Goal: Information Seeking & Learning: Find contact information

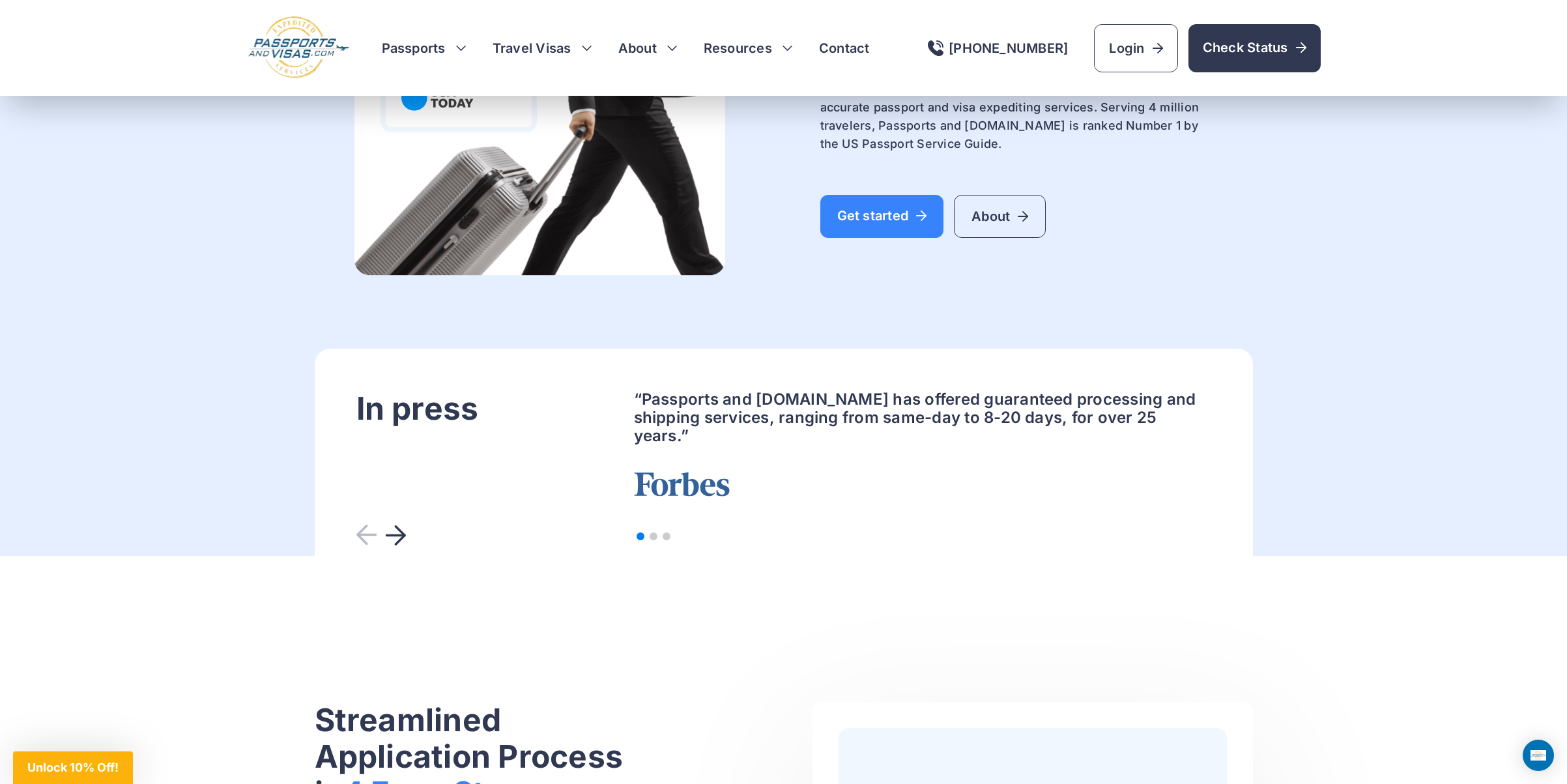
scroll to position [4020, 0]
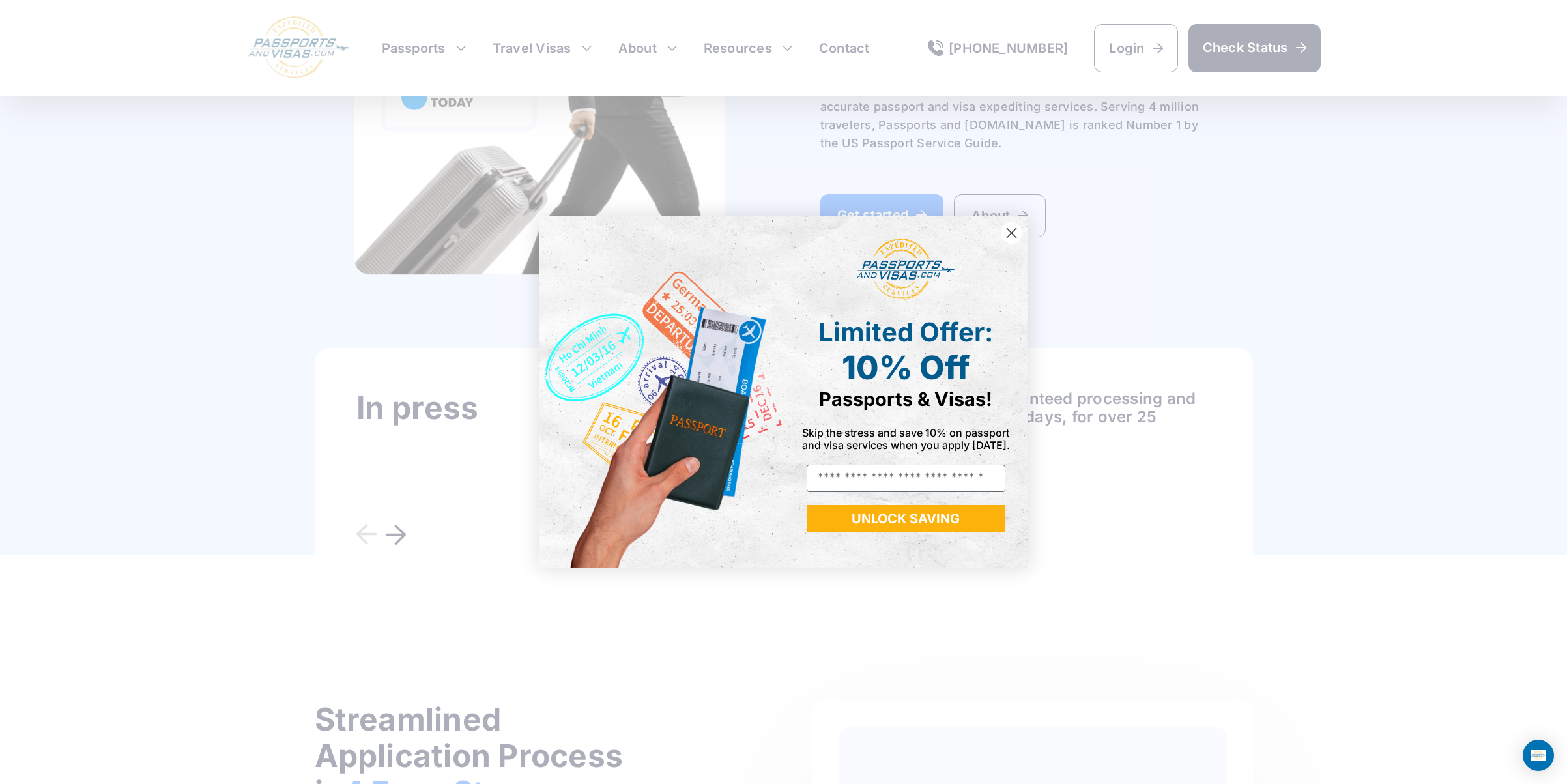
click at [1012, 235] on circle "Close dialog" at bounding box center [1011, 232] width 22 height 22
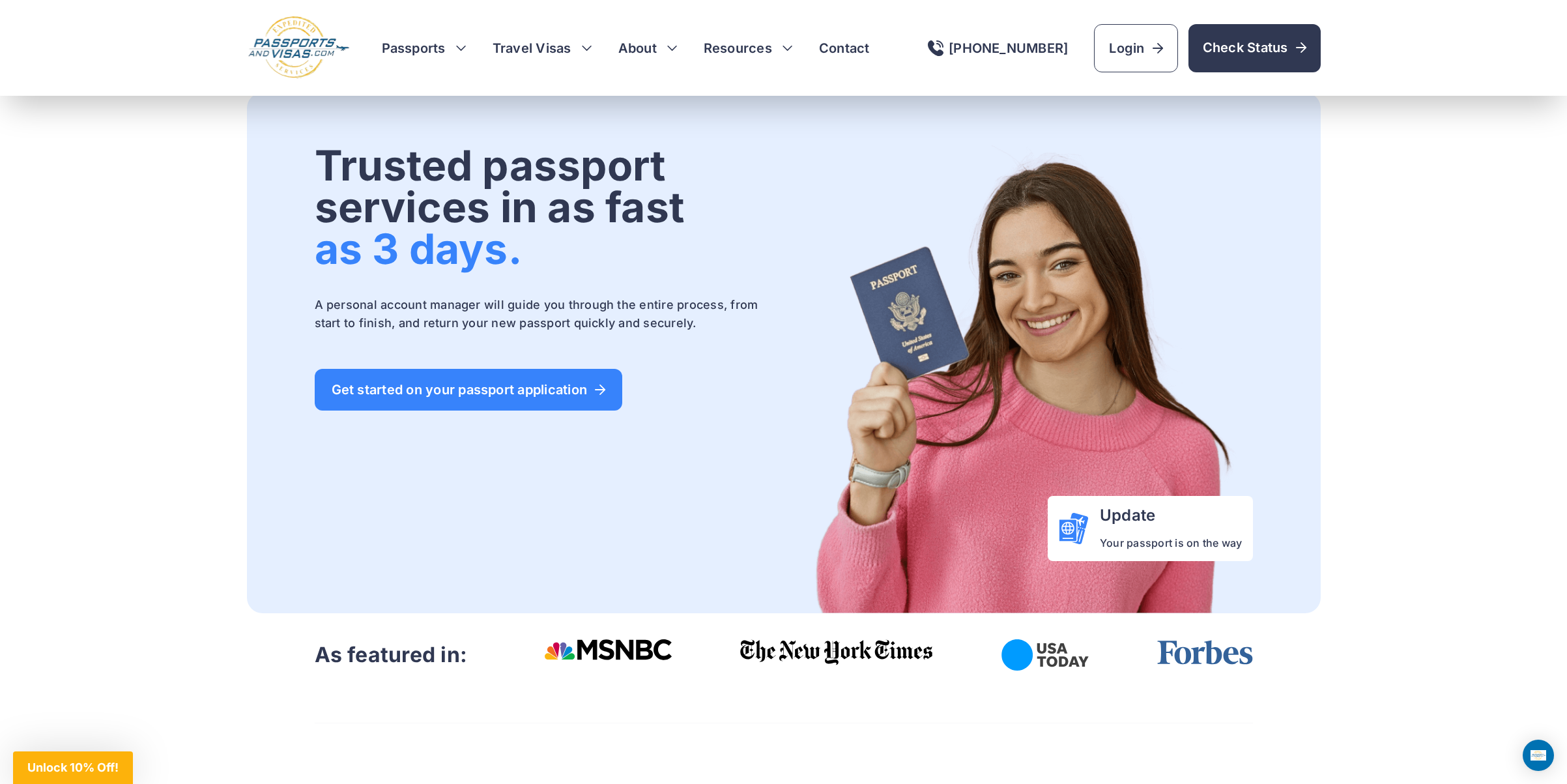
scroll to position [0, 0]
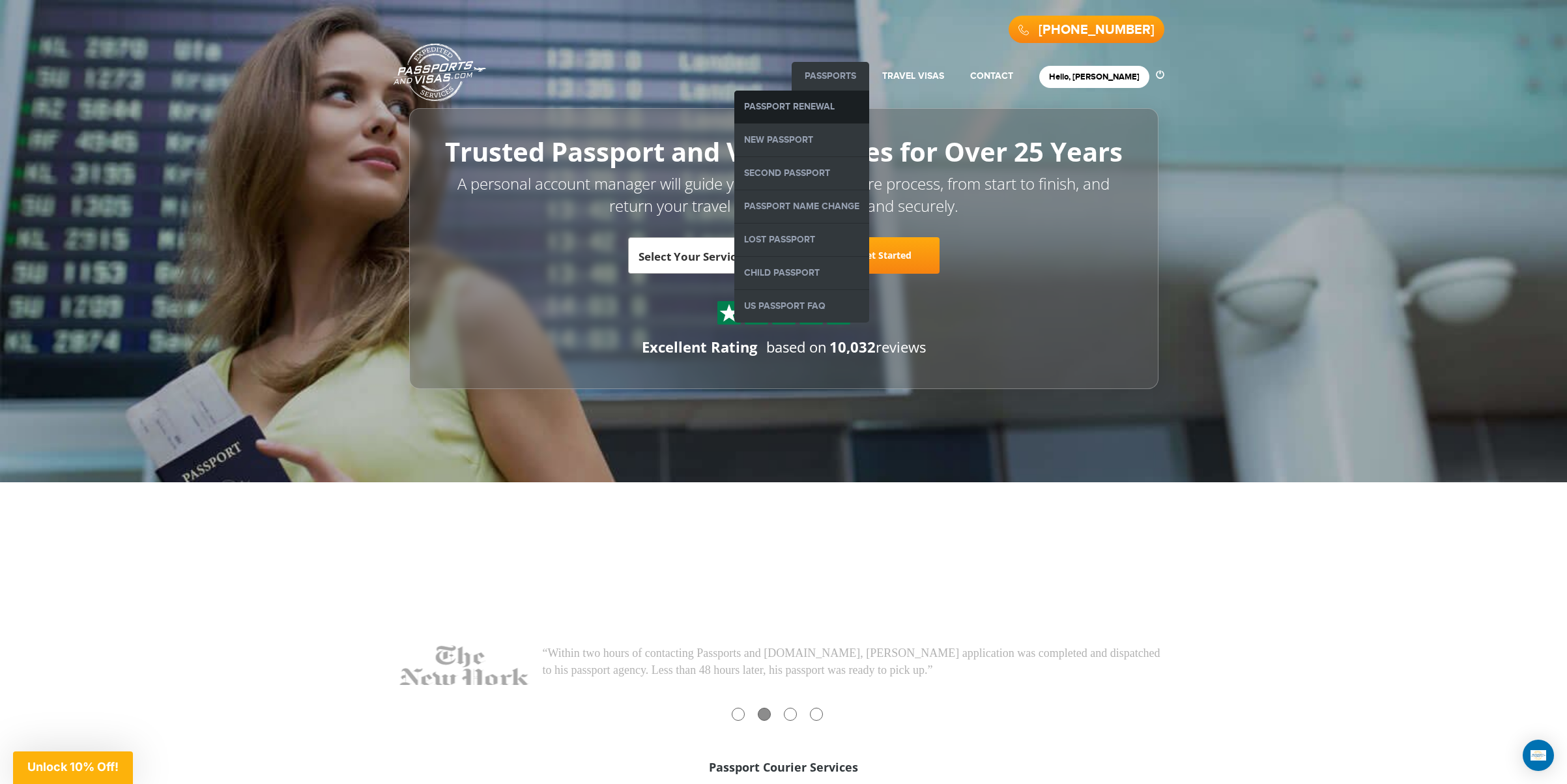
click at [831, 103] on link "Passport Renewal" at bounding box center [802, 106] width 135 height 33
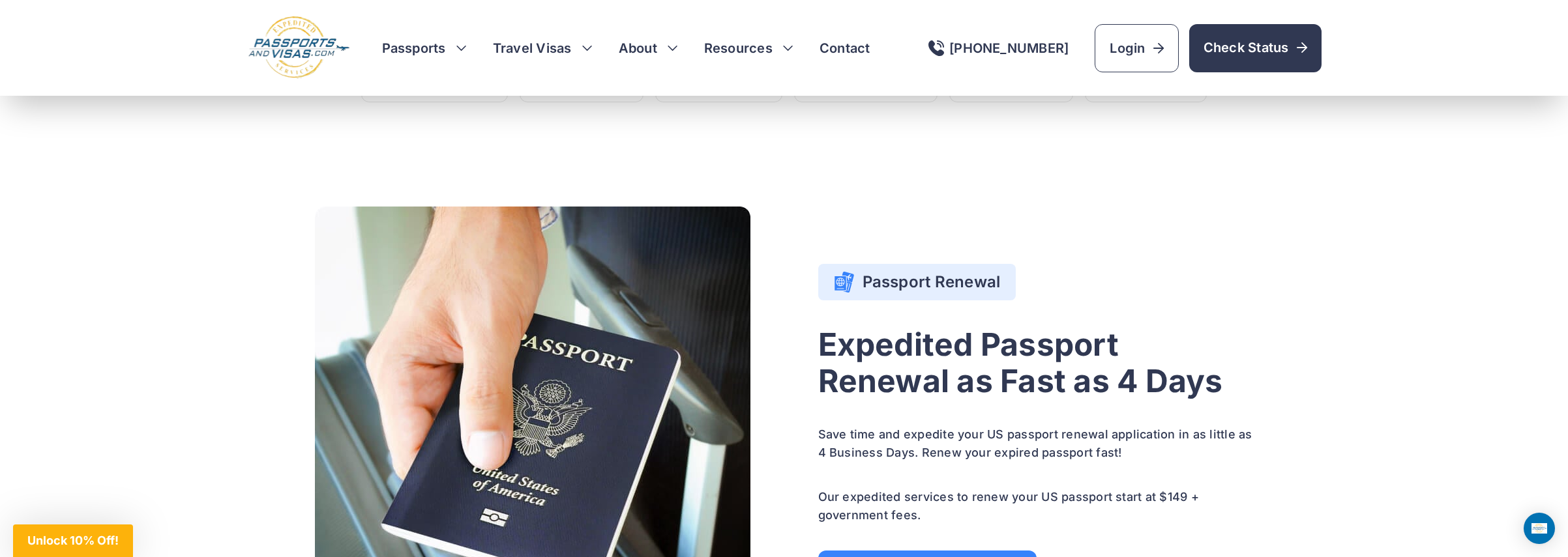
drag, startPoint x: 827, startPoint y: 271, endPoint x: 813, endPoint y: 303, distance: 34.9
click at [827, 272] on div "Passport Renewal" at bounding box center [918, 283] width 199 height 37
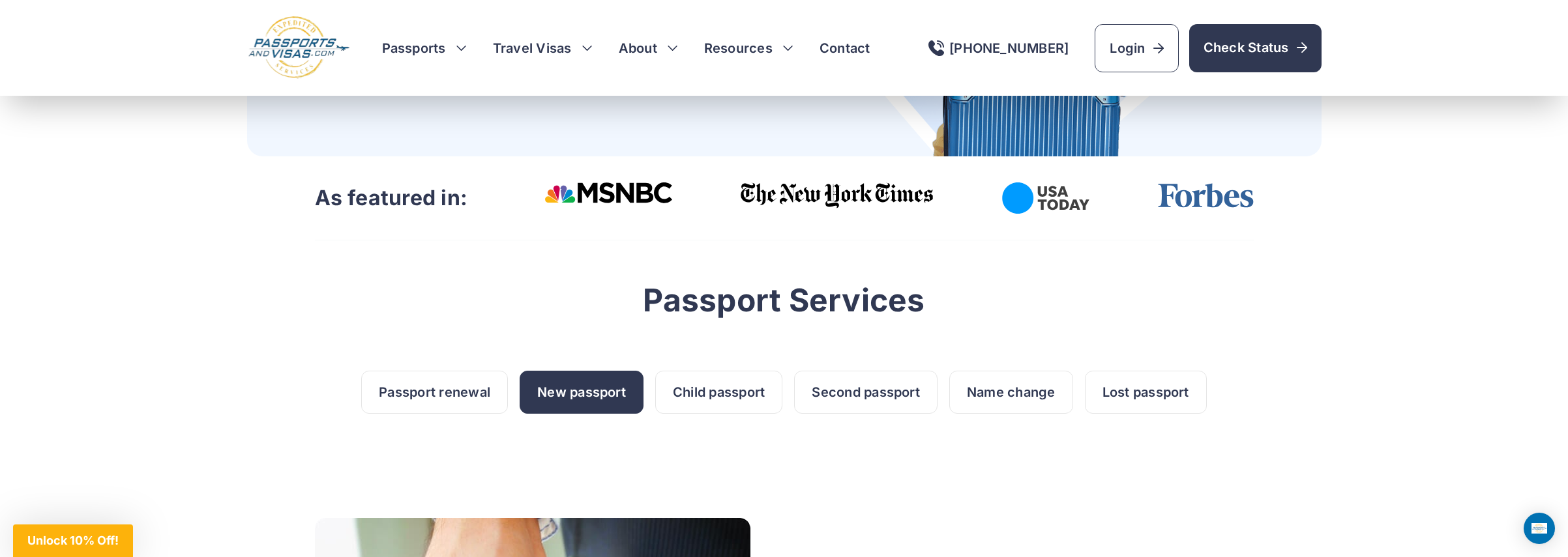
click at [550, 387] on link "New passport" at bounding box center [581, 392] width 124 height 43
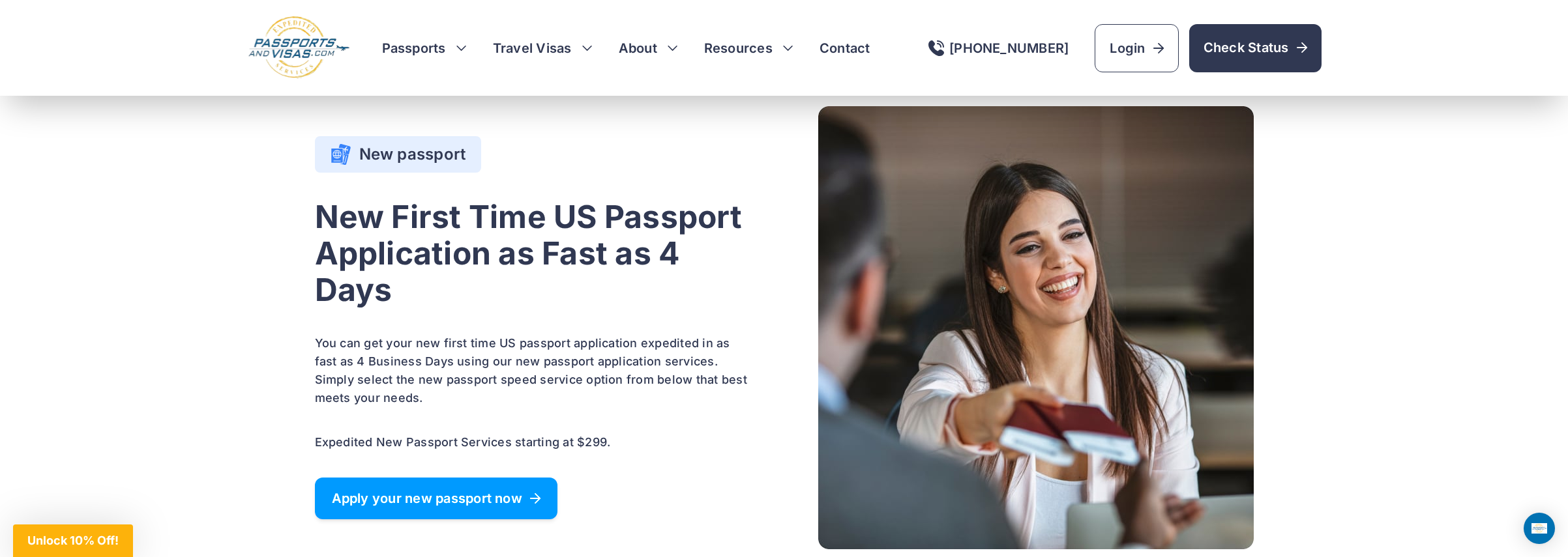
scroll to position [1340, 0]
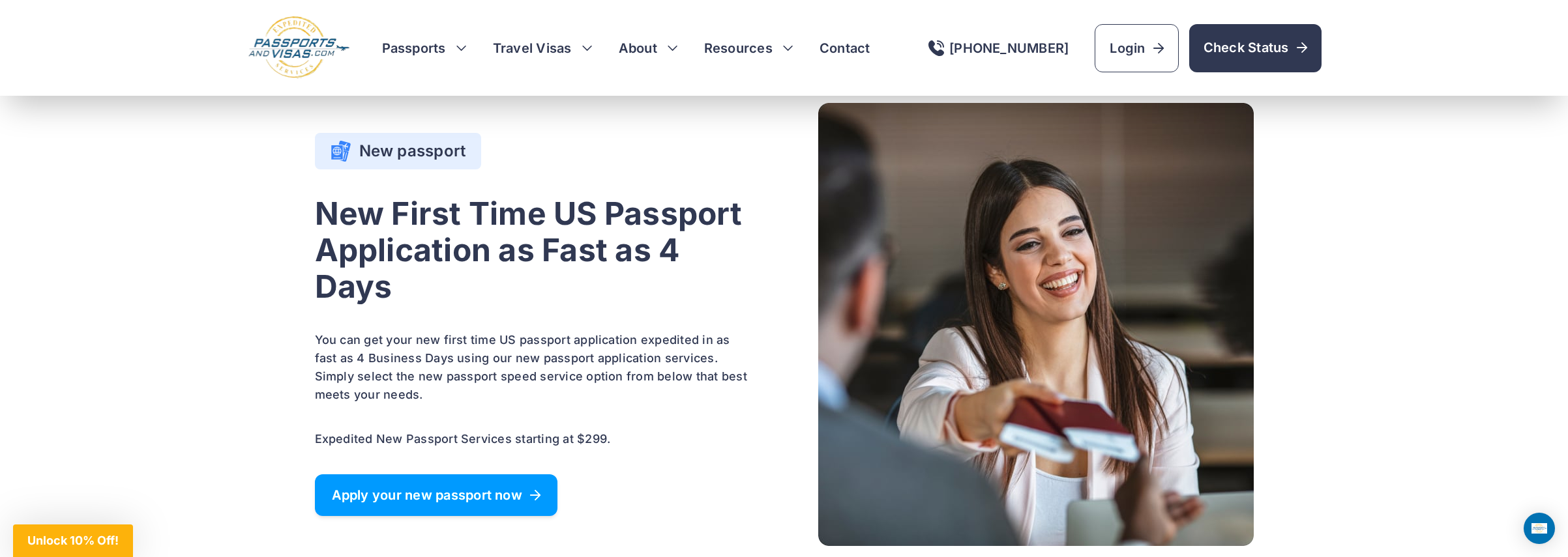
click at [504, 475] on link "Apply your new passport now" at bounding box center [436, 495] width 243 height 42
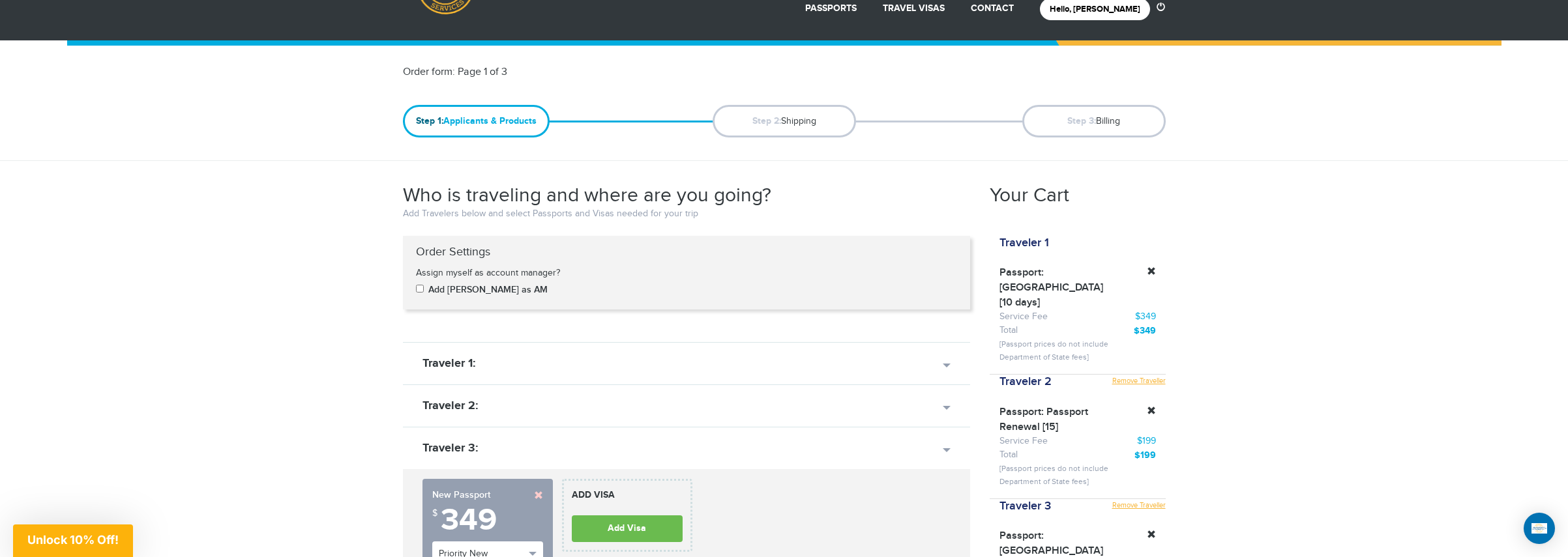
scroll to position [74, 0]
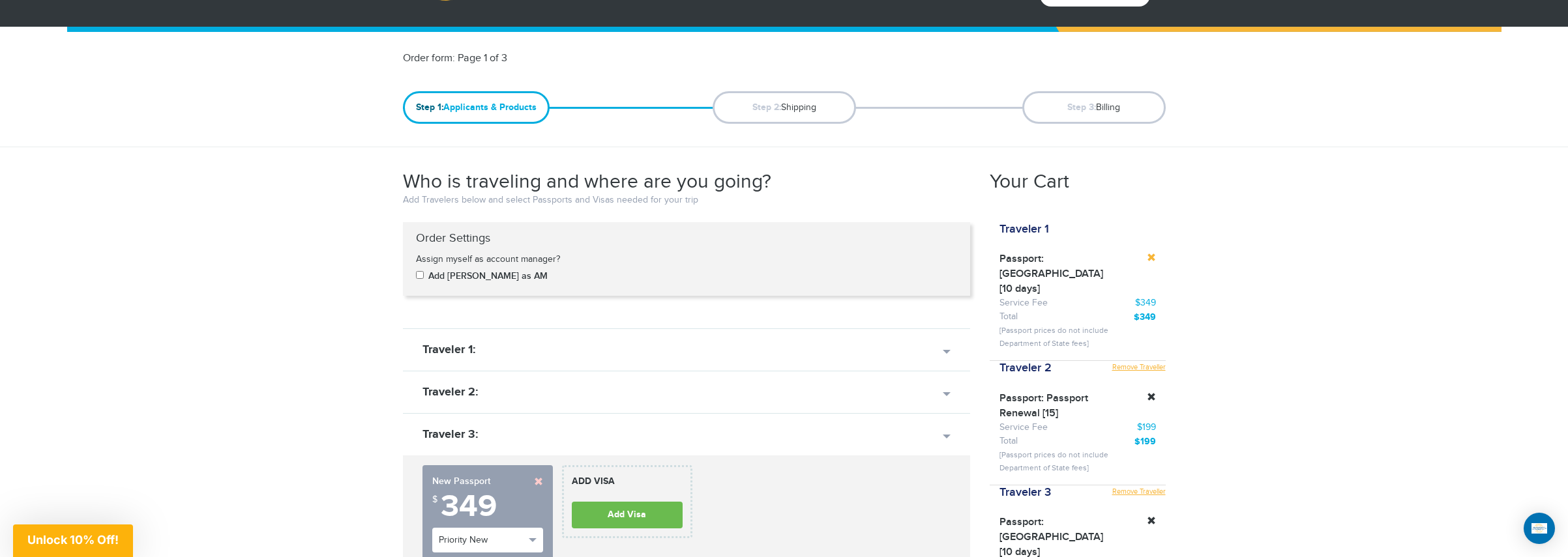
click at [1155, 255] on link at bounding box center [1151, 257] width 9 height 9
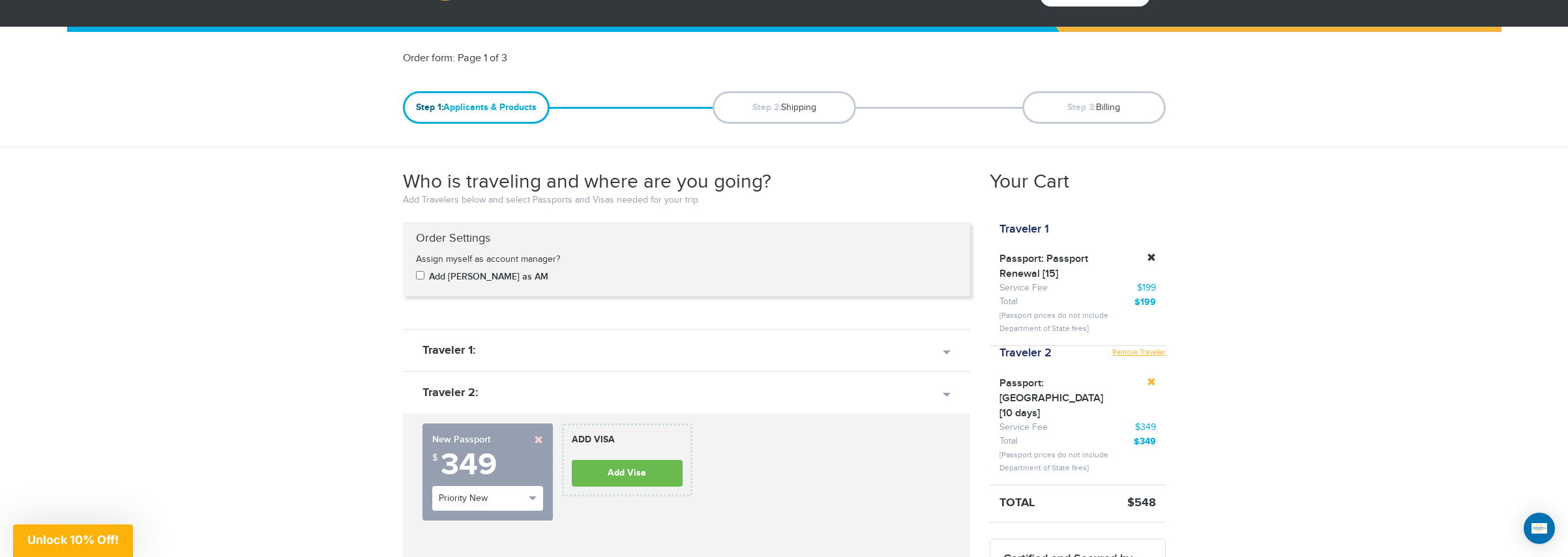
click at [1149, 377] on link at bounding box center [1151, 381] width 9 height 9
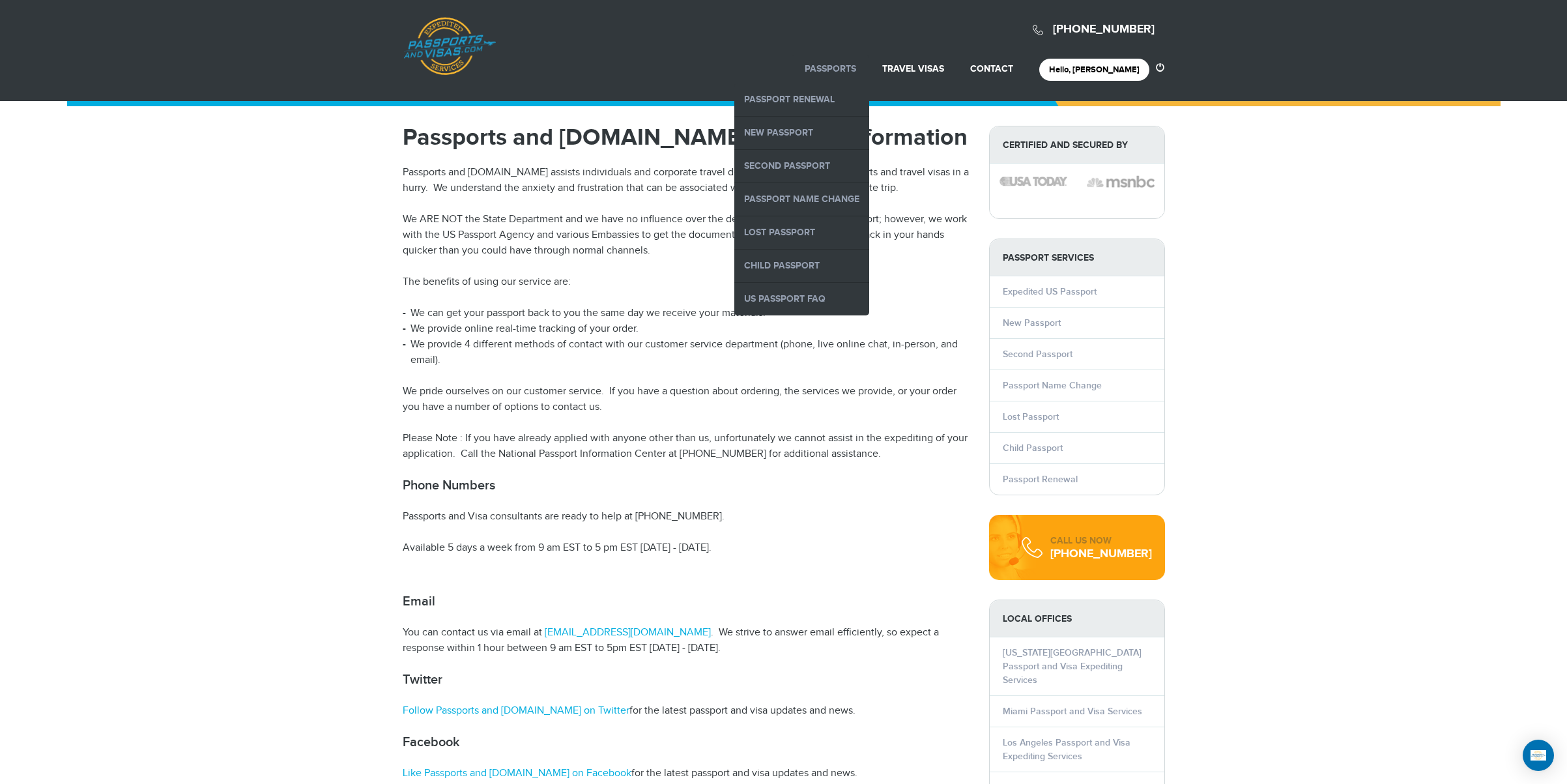
click at [856, 68] on link "Passports" at bounding box center [831, 69] width 51 height 11
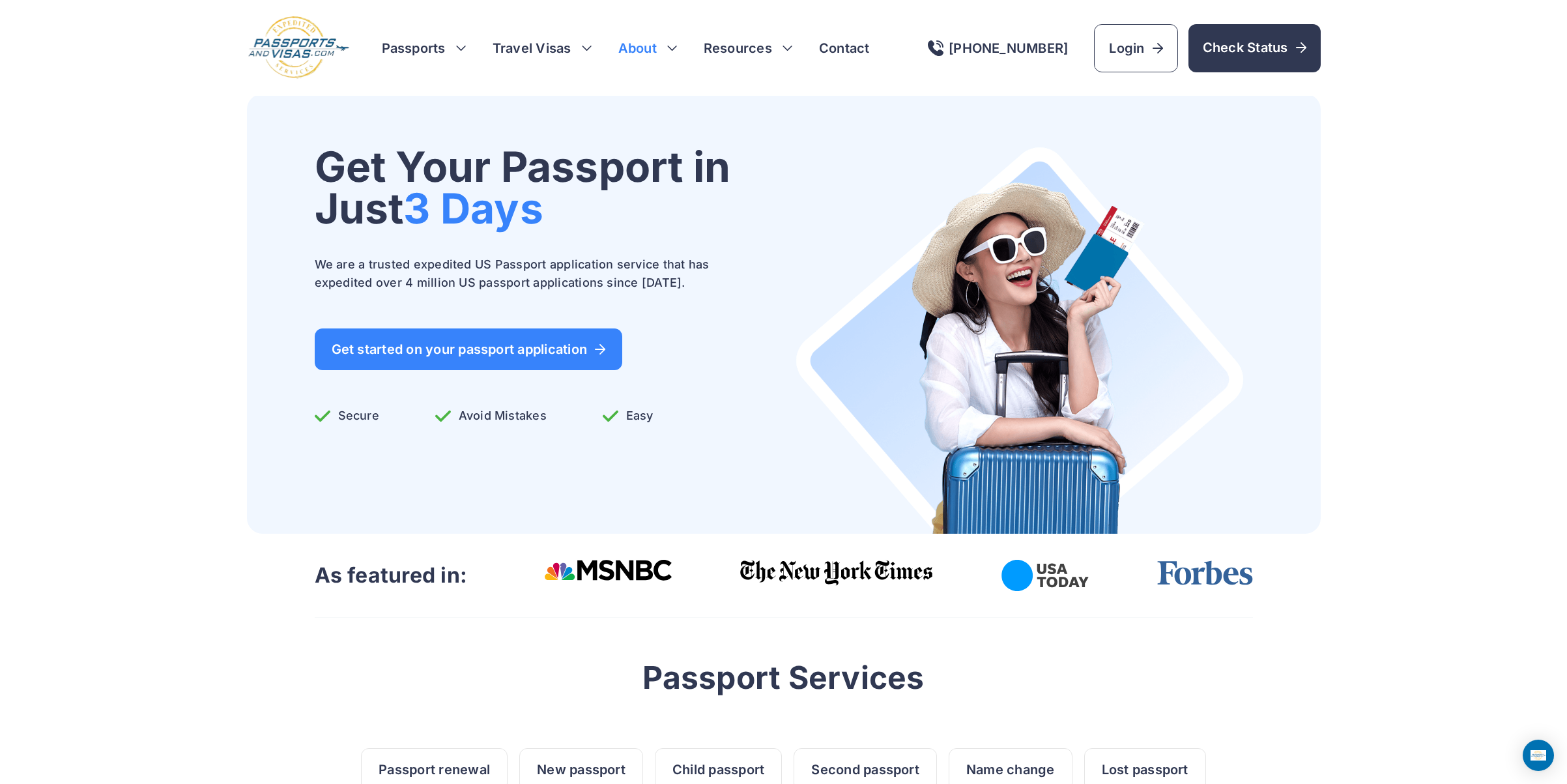
click at [653, 47] on h3 "About" at bounding box center [648, 48] width 59 height 18
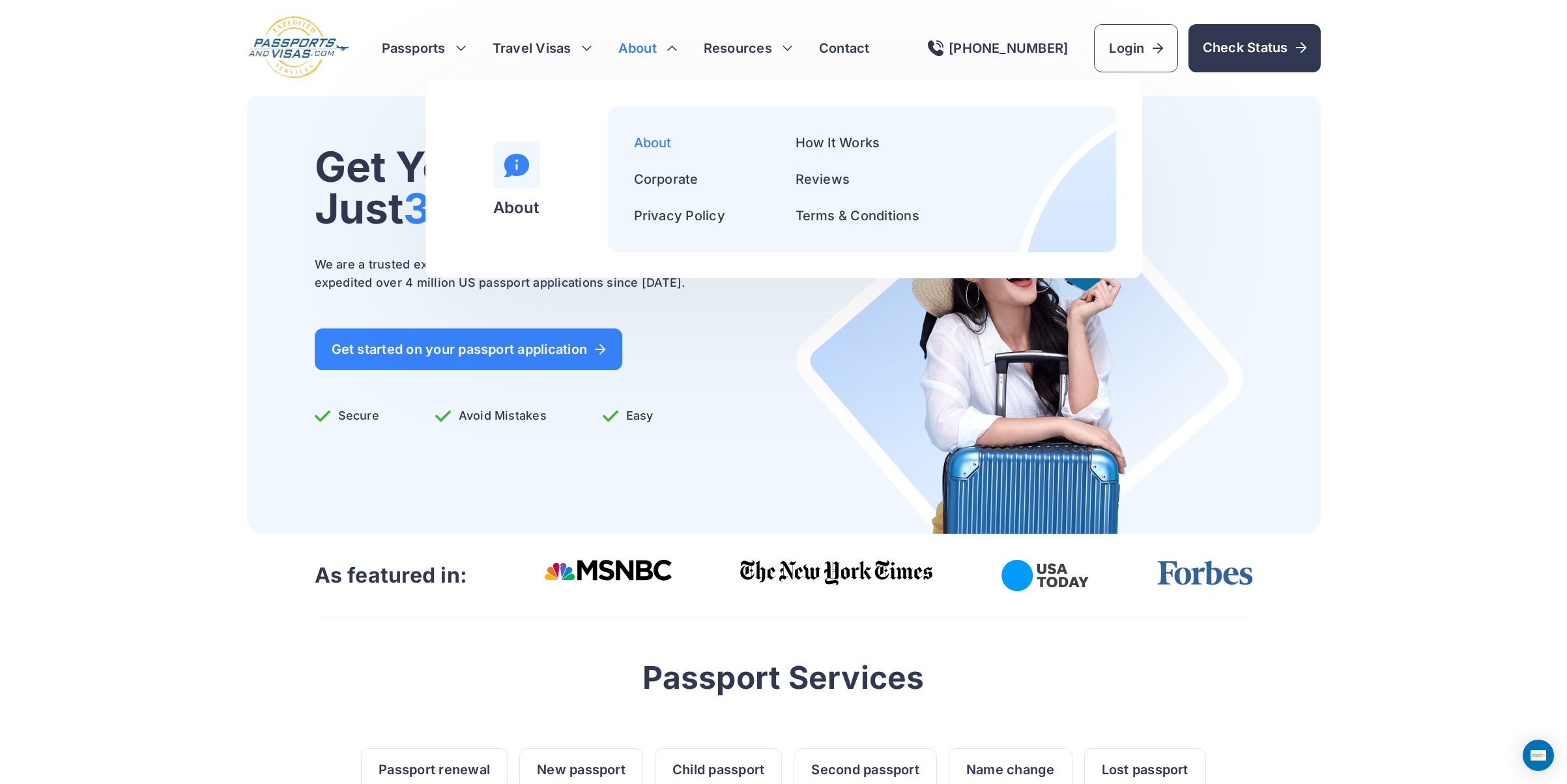
click at [663, 142] on link "About" at bounding box center [652, 143] width 38 height 16
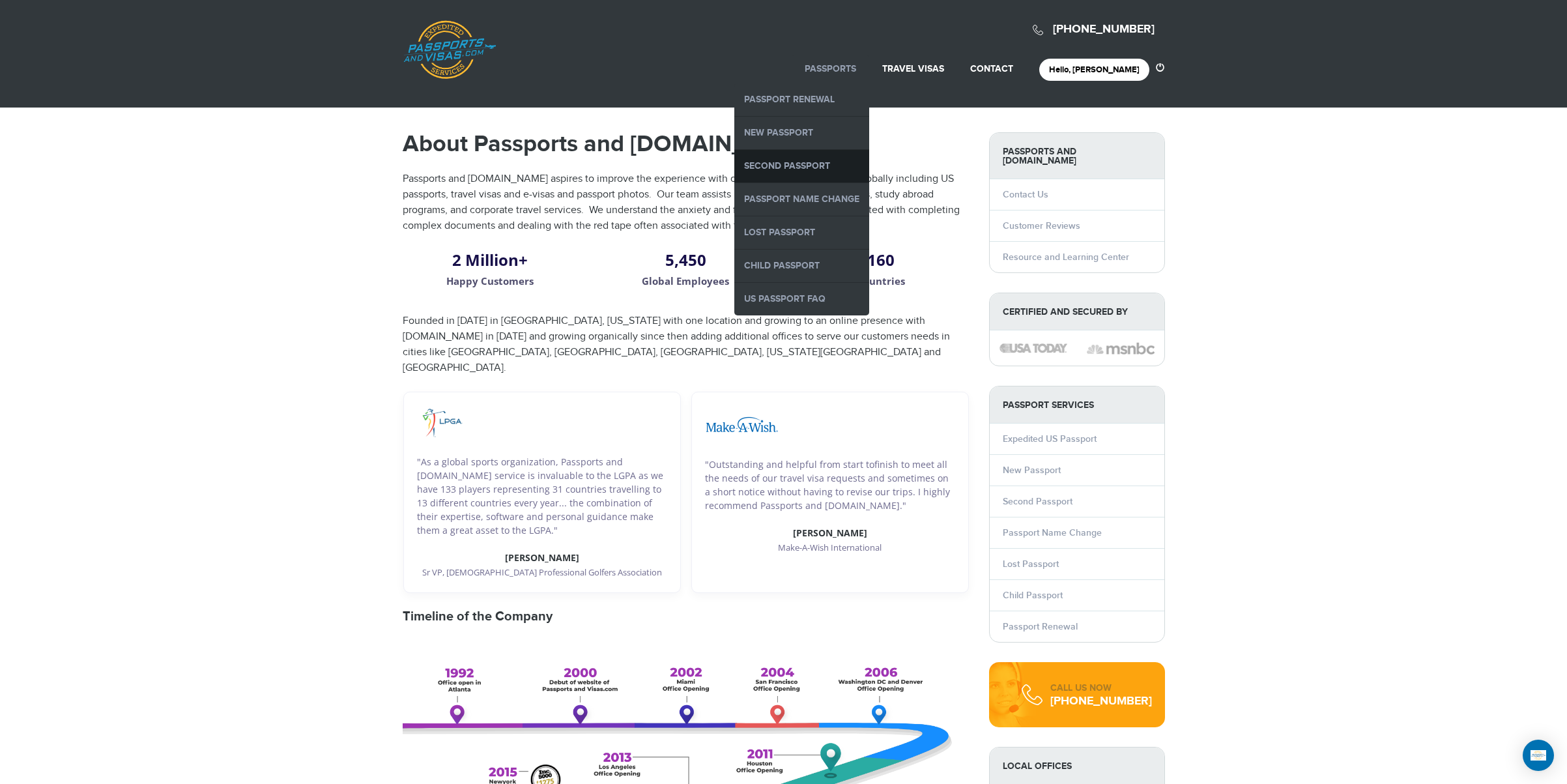
click at [820, 160] on link "Second Passport" at bounding box center [802, 166] width 135 height 33
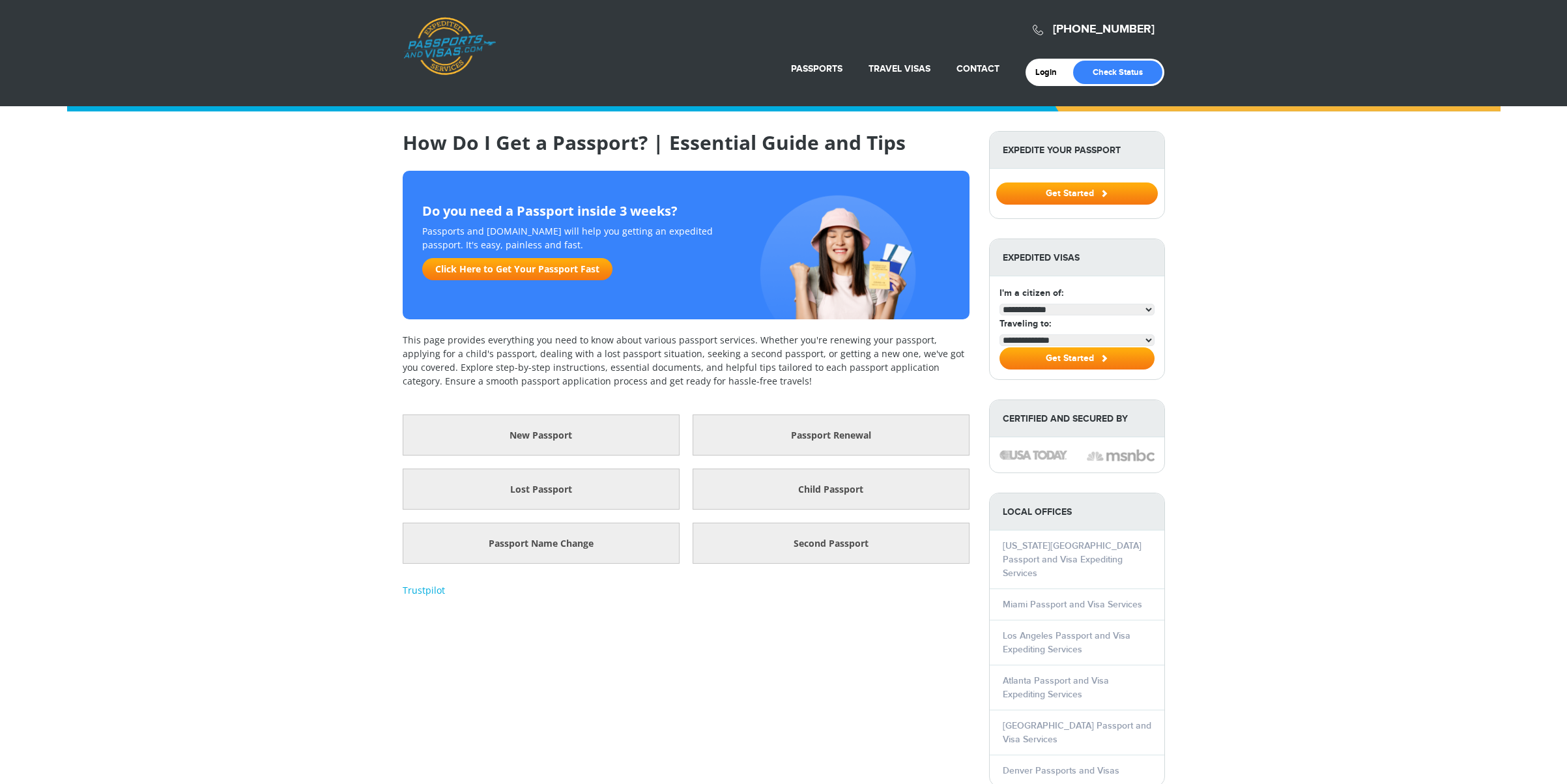
select select "**********"
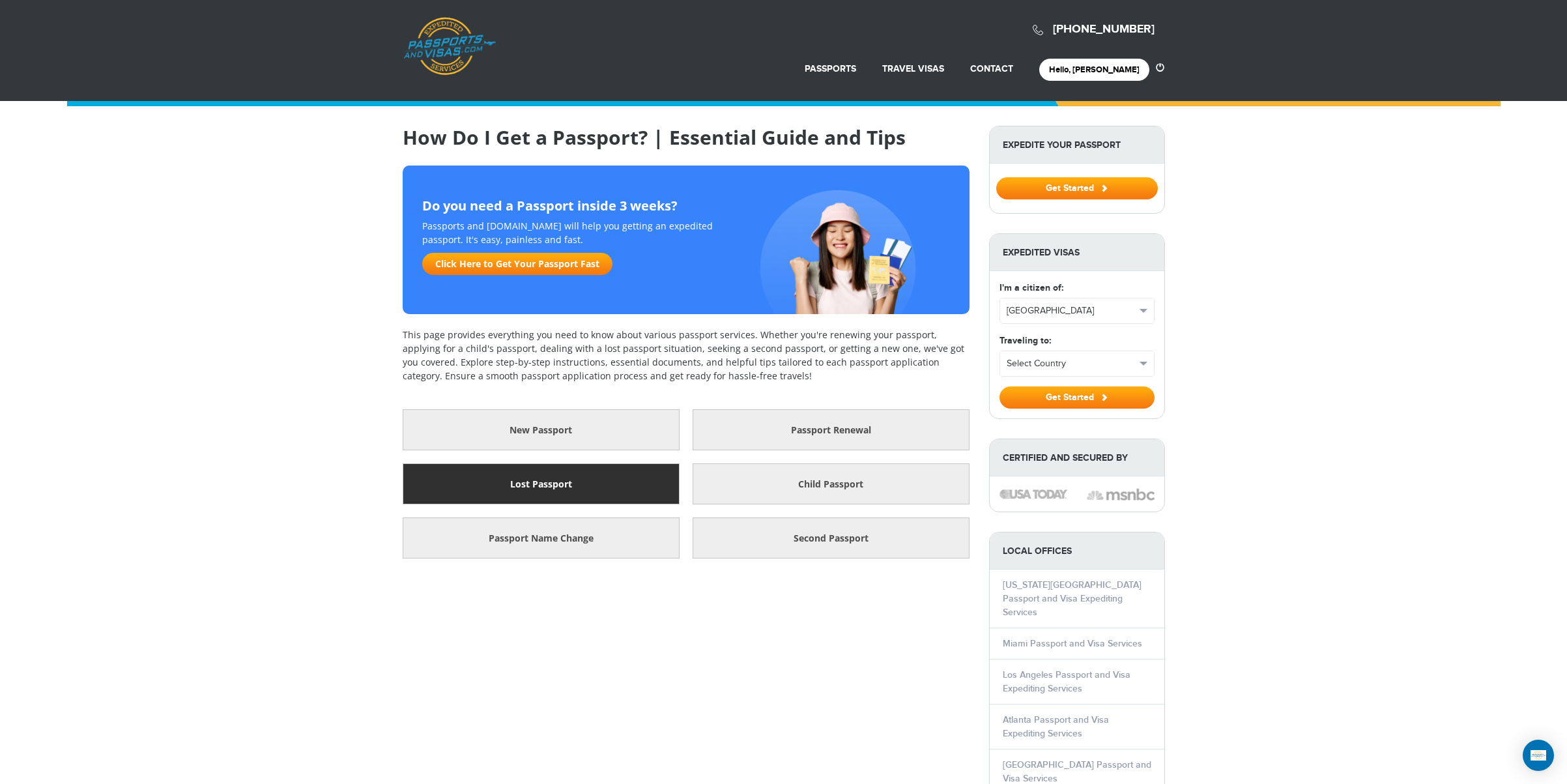
click at [553, 478] on link "Lost Passport" at bounding box center [541, 483] width 277 height 41
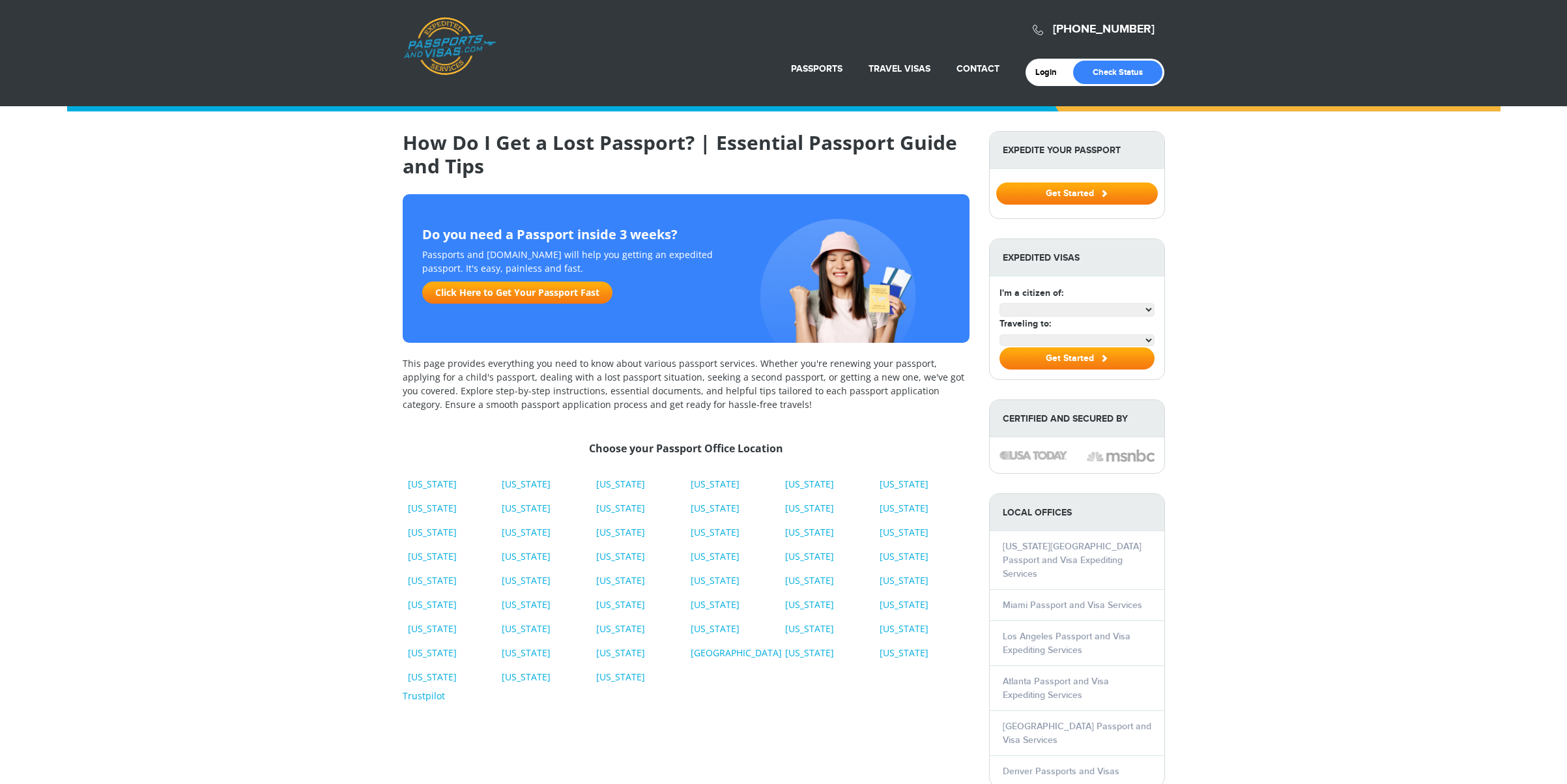
select select "**********"
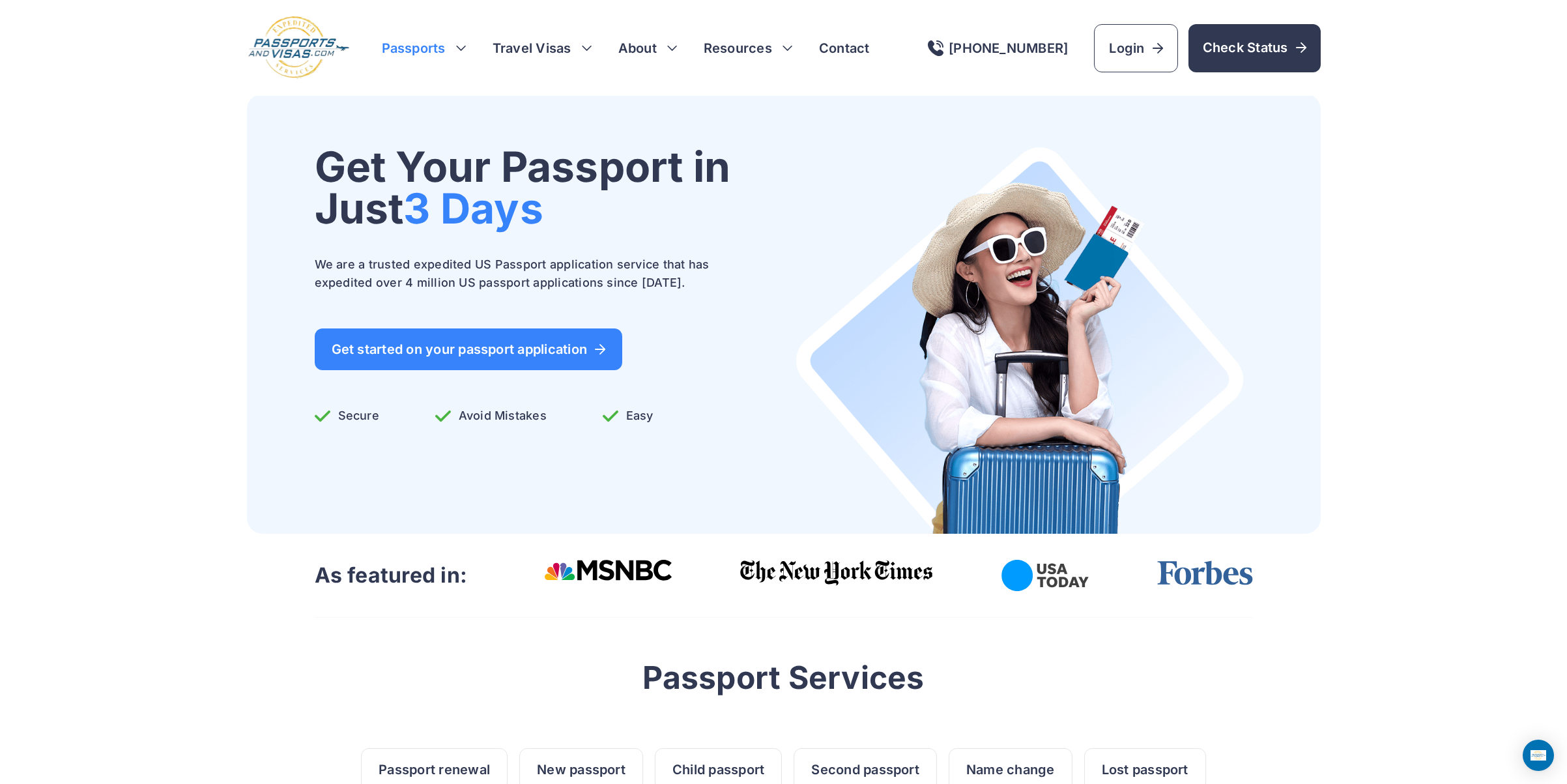
click at [459, 45] on h3 "Passports" at bounding box center [424, 48] width 85 height 18
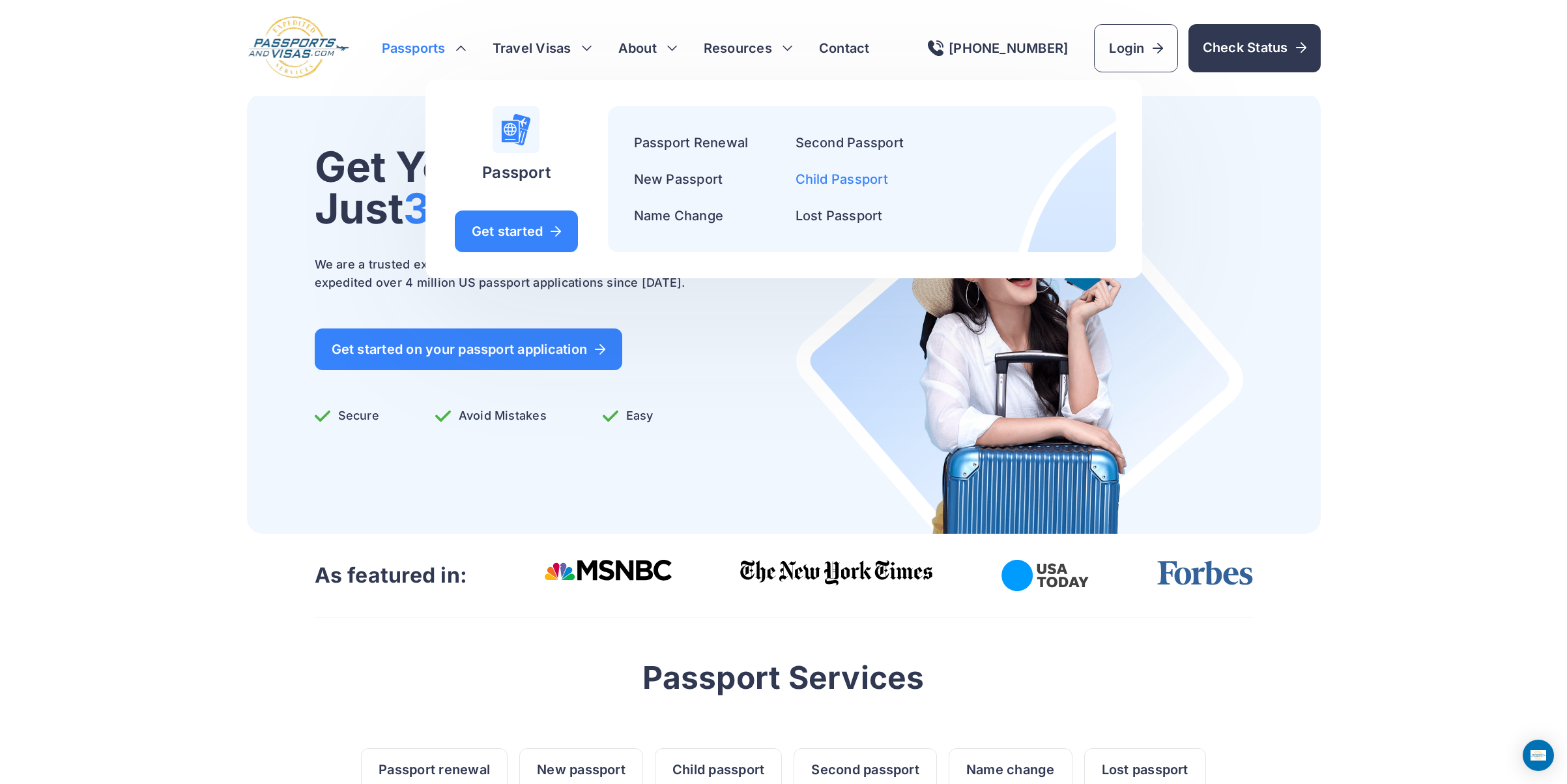
click at [877, 173] on link "Child Passport" at bounding box center [842, 179] width 93 height 16
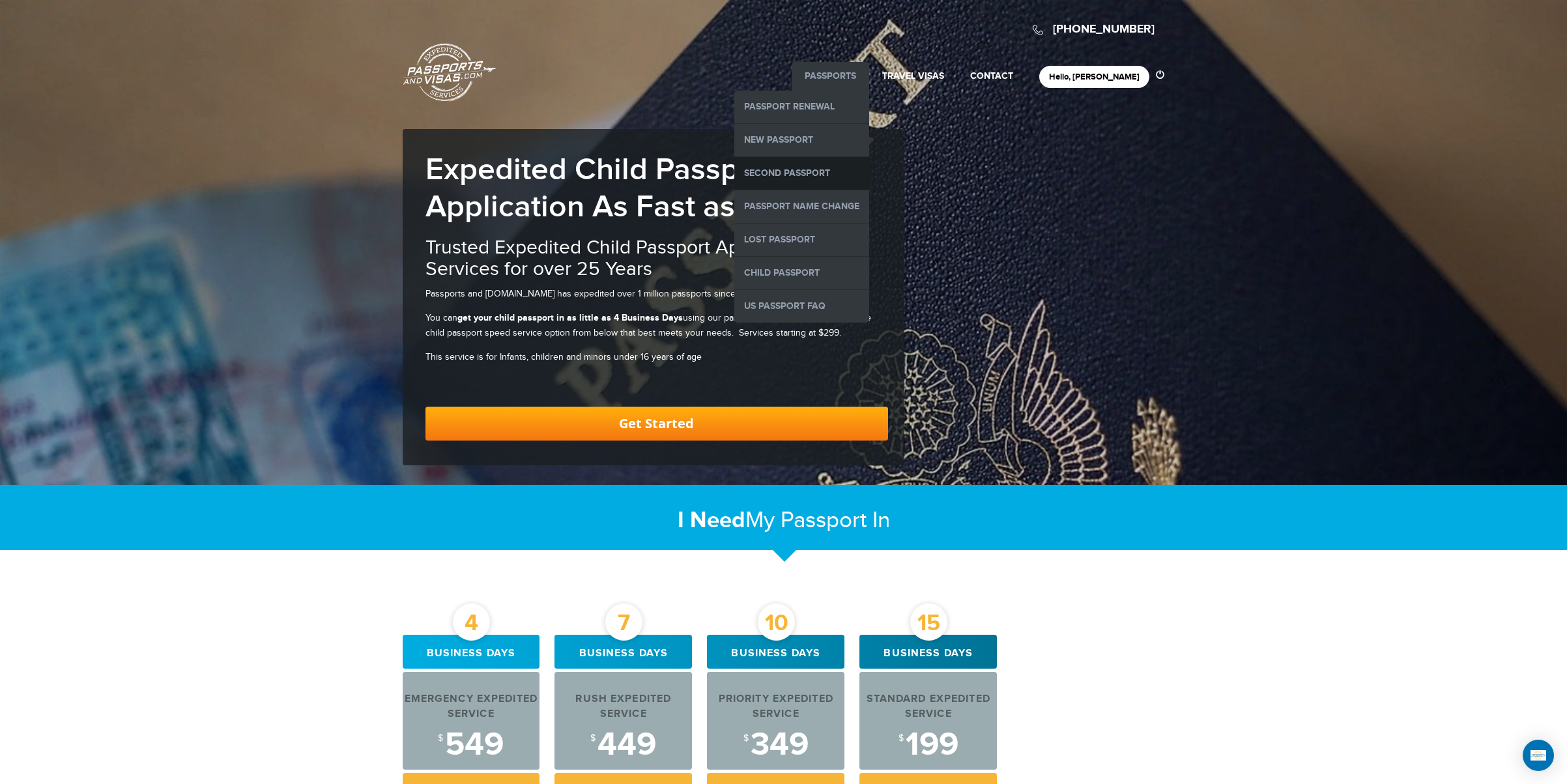
click at [805, 171] on link "Second Passport" at bounding box center [802, 173] width 135 height 33
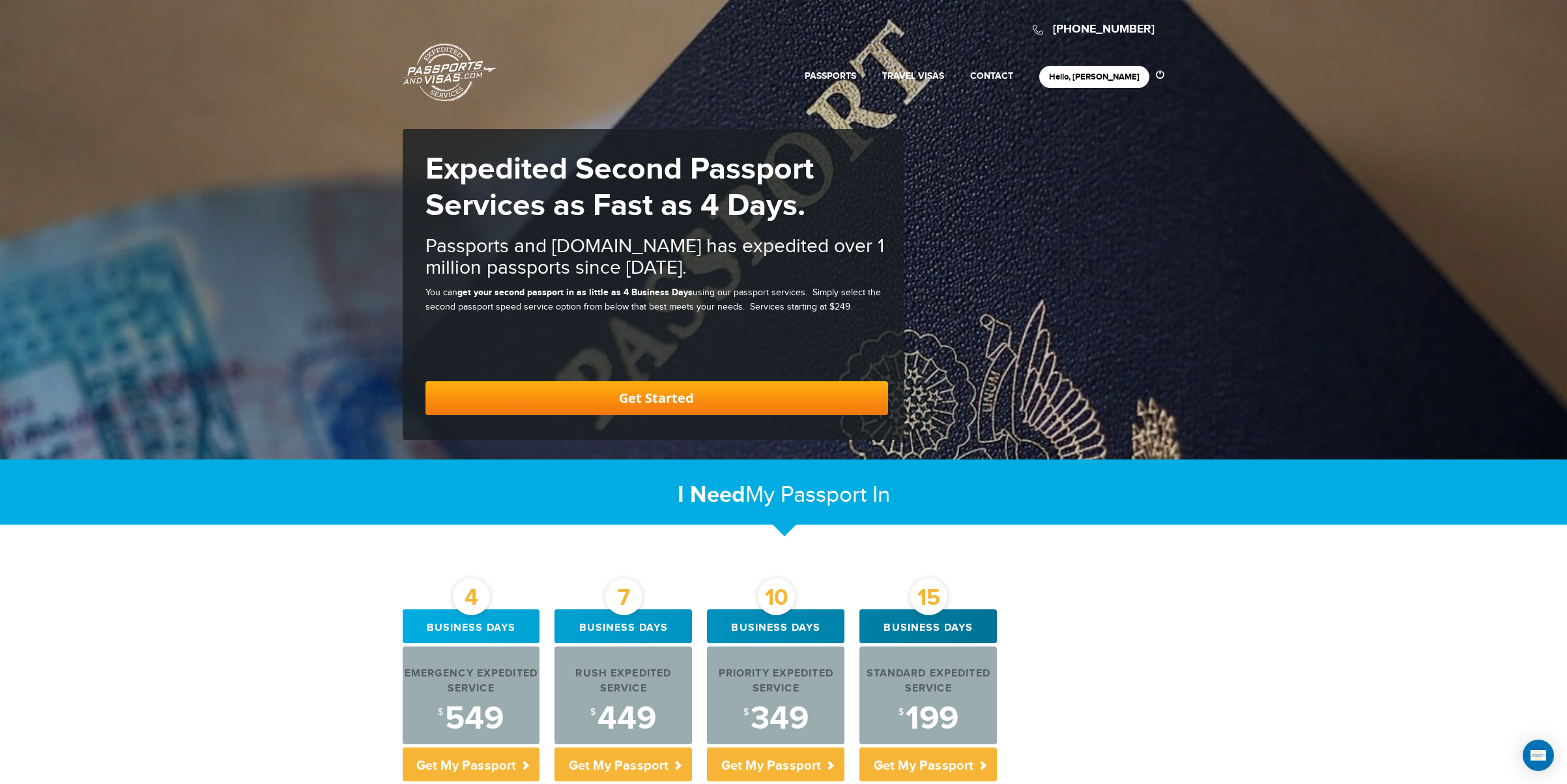
click at [455, 64] on link "Passports & [DOMAIN_NAME]" at bounding box center [450, 72] width 93 height 58
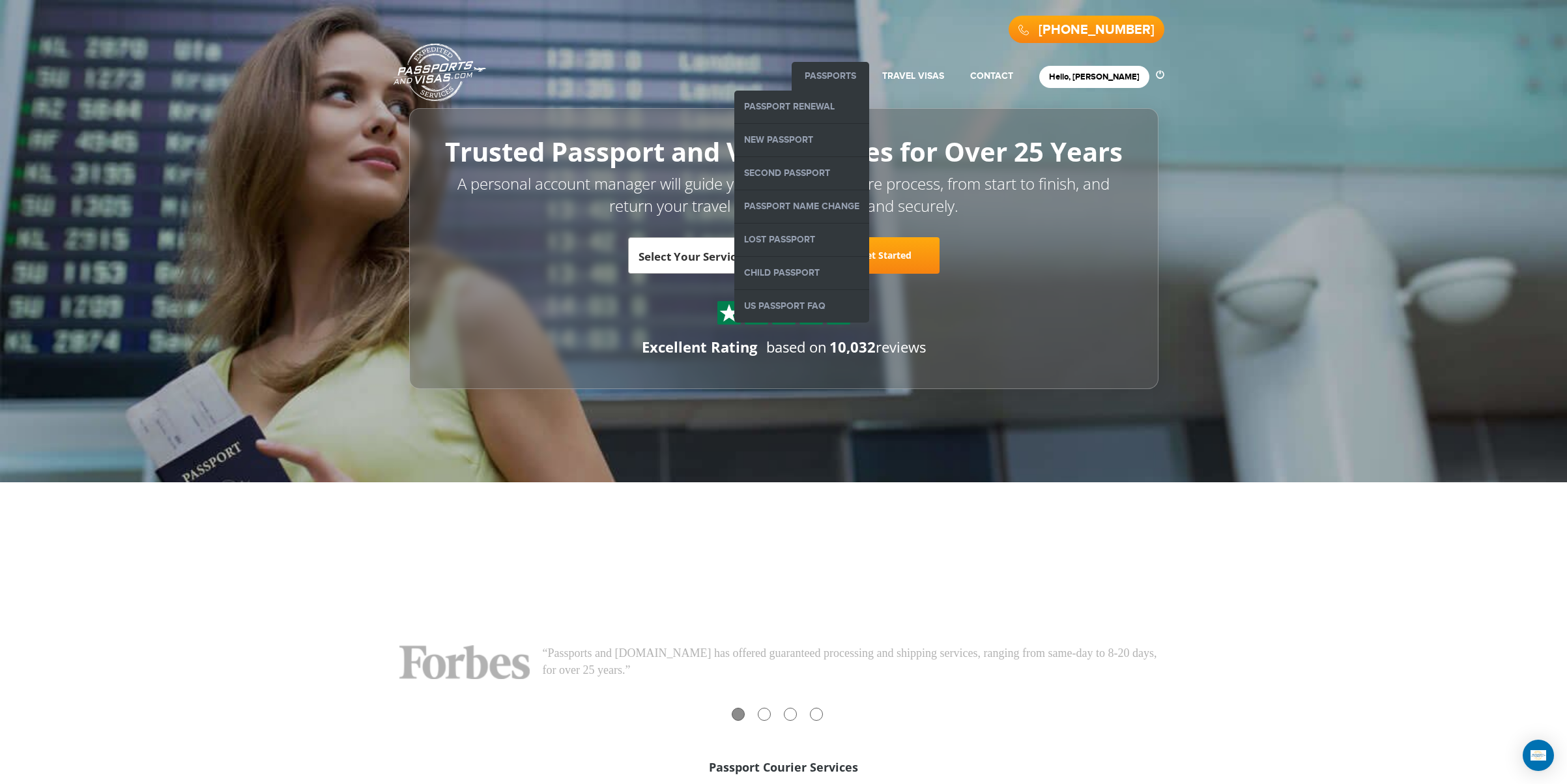
click at [856, 80] on link "Passports" at bounding box center [831, 76] width 51 height 11
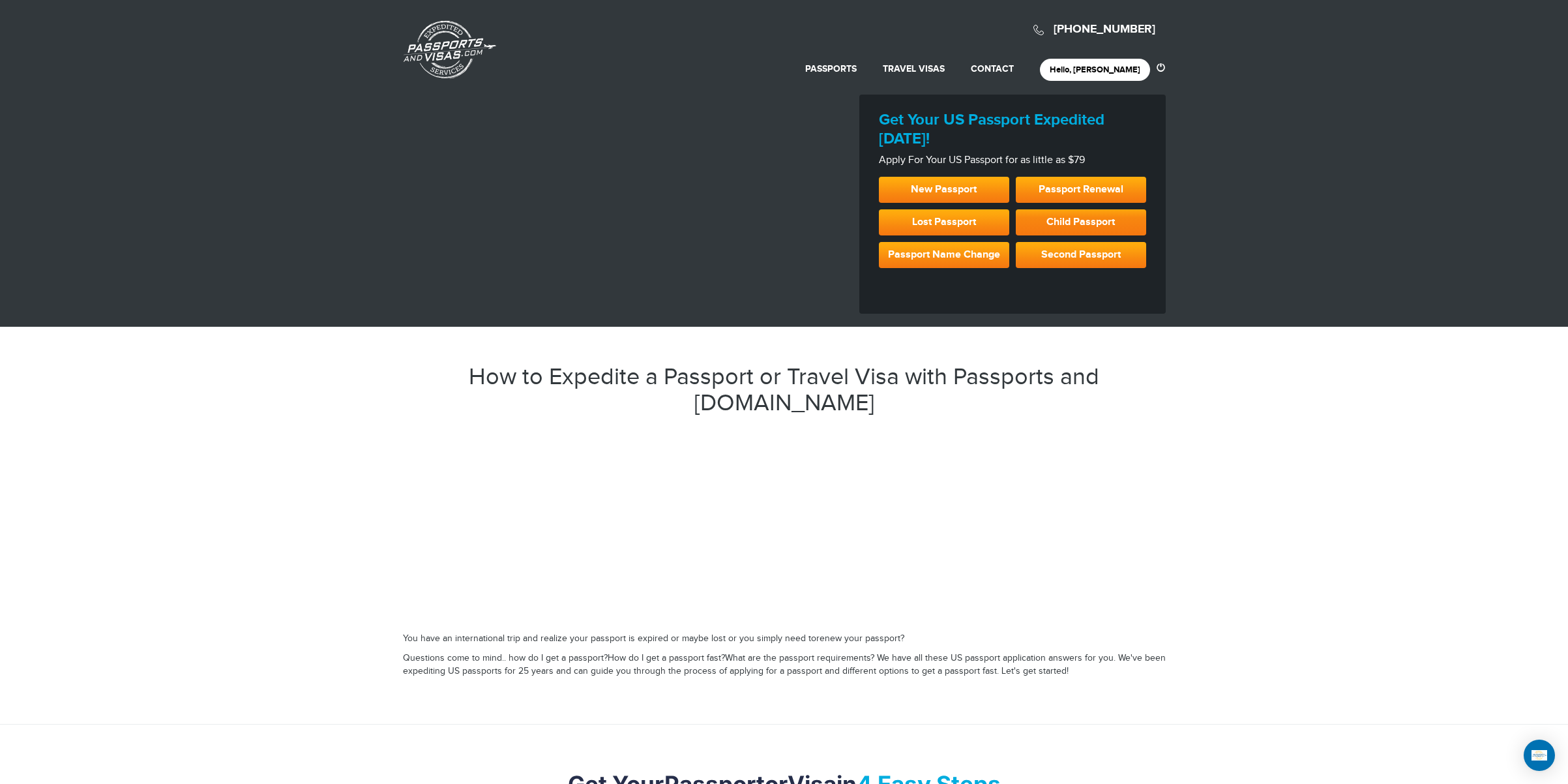
click at [1104, 220] on link "Child Passport" at bounding box center [1081, 222] width 131 height 26
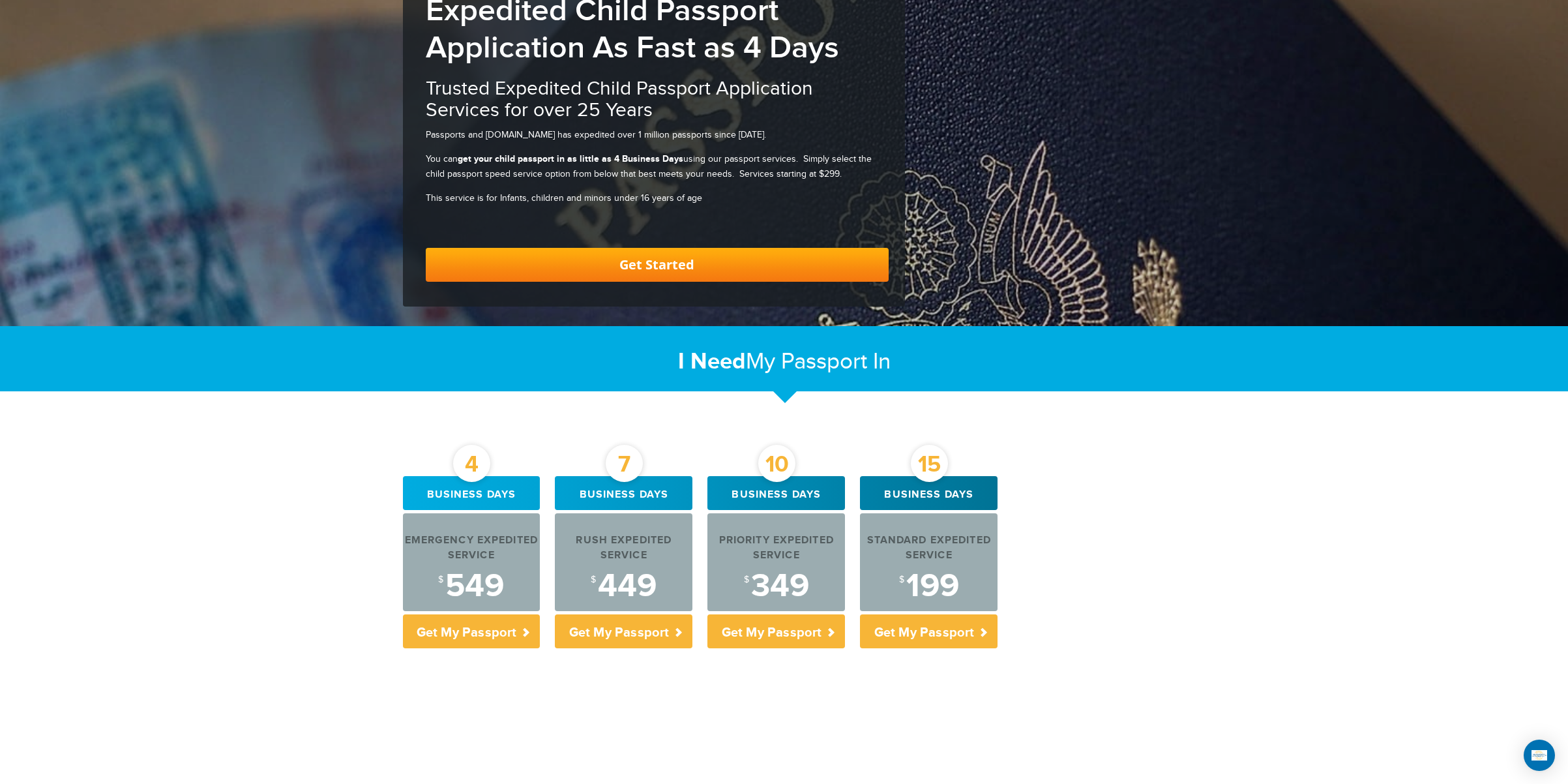
scroll to position [47, 0]
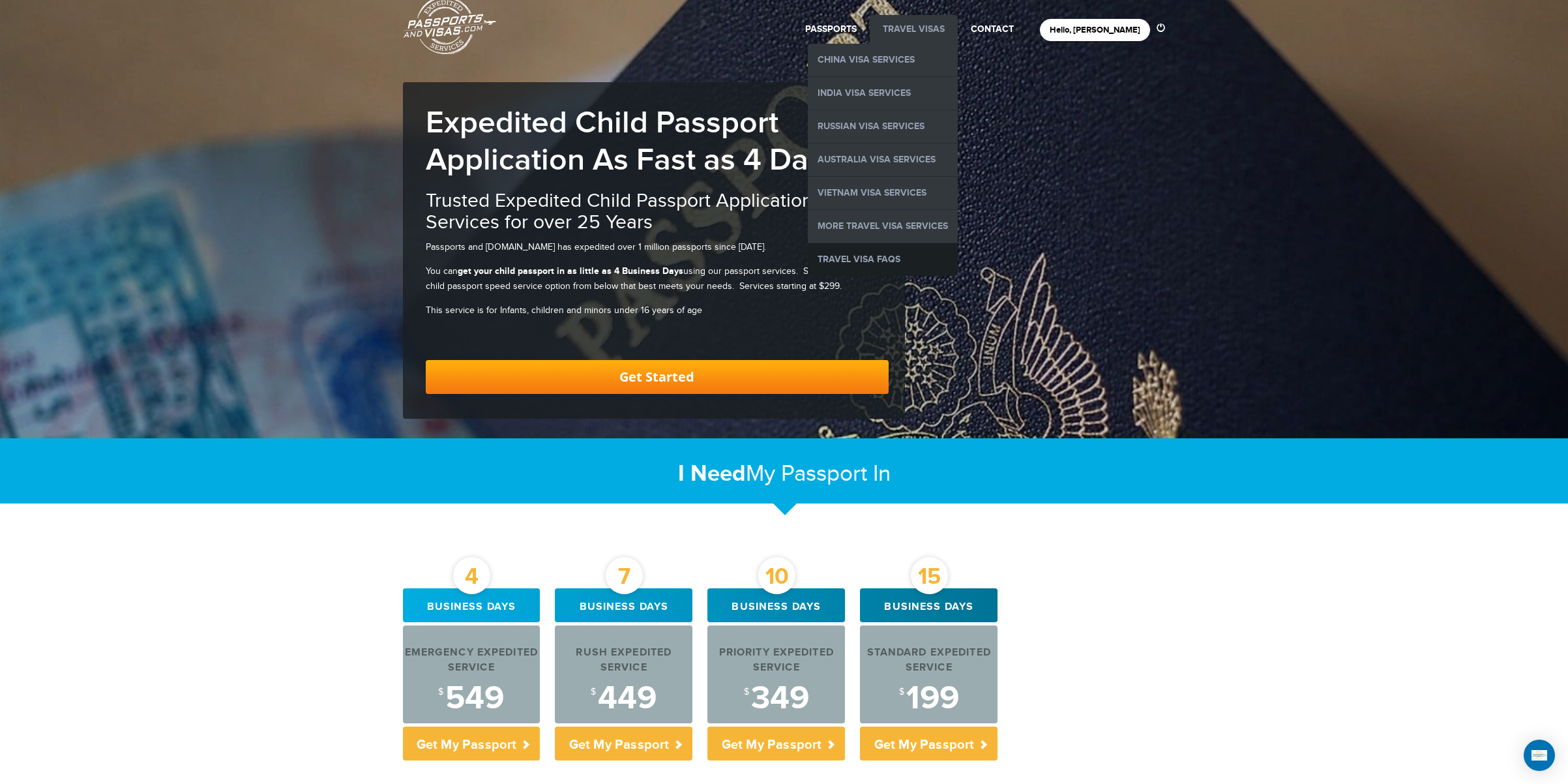
click at [880, 252] on link "Travel Visa FAQs" at bounding box center [883, 259] width 150 height 33
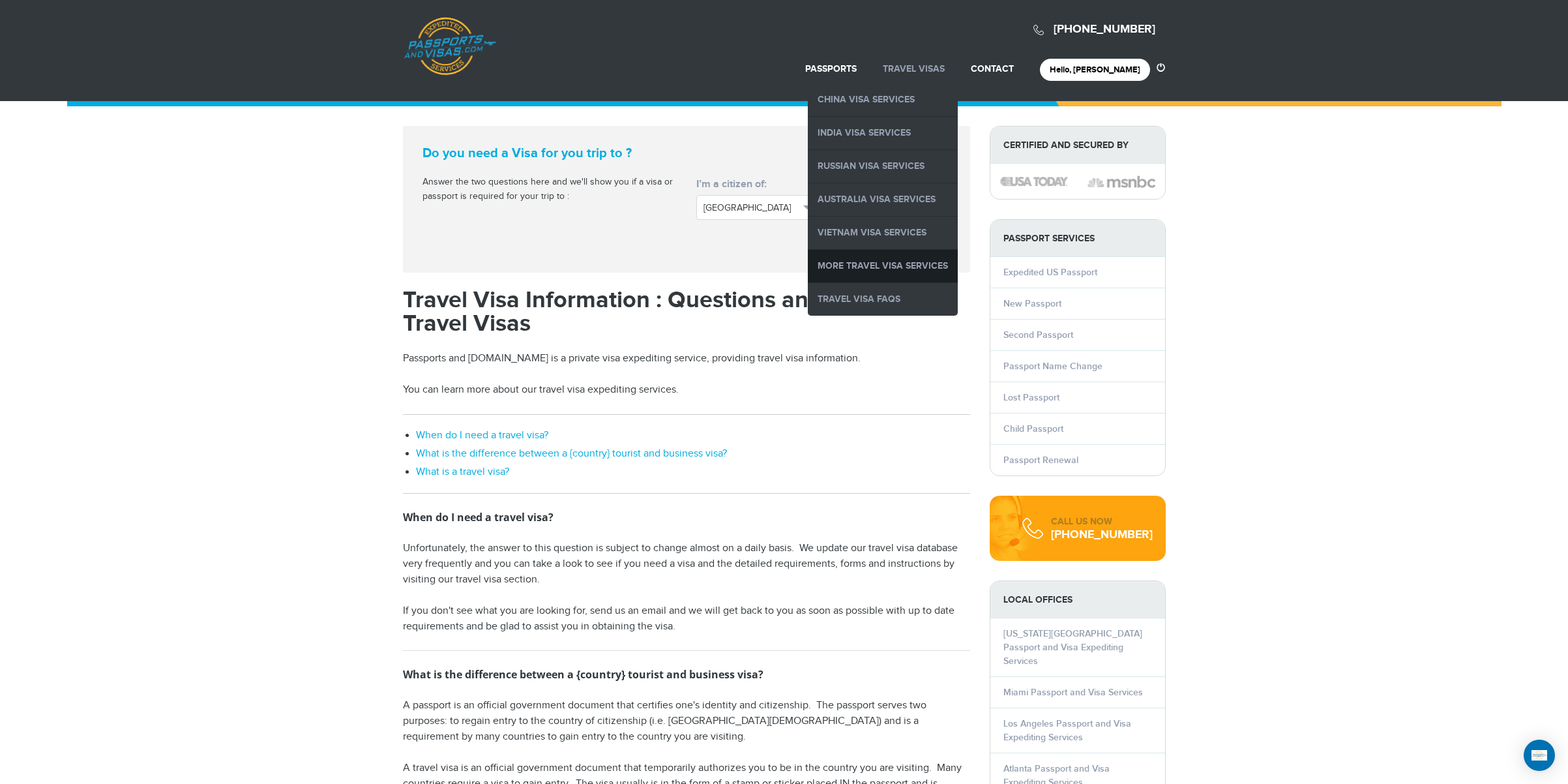
click at [862, 259] on link "More Travel Visa Services" at bounding box center [883, 266] width 150 height 33
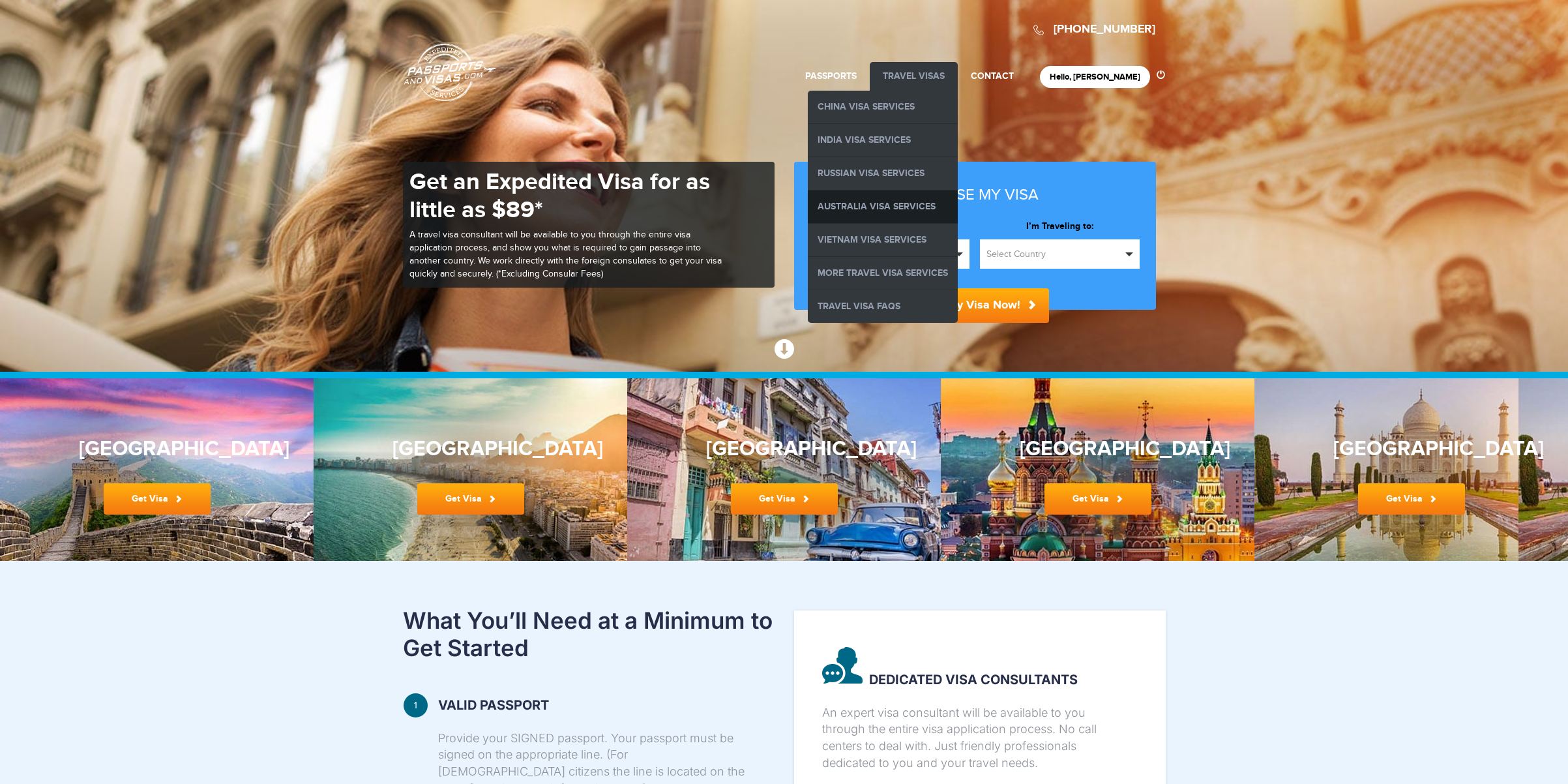
click at [876, 205] on link "Australia Visa Services" at bounding box center [883, 207] width 150 height 33
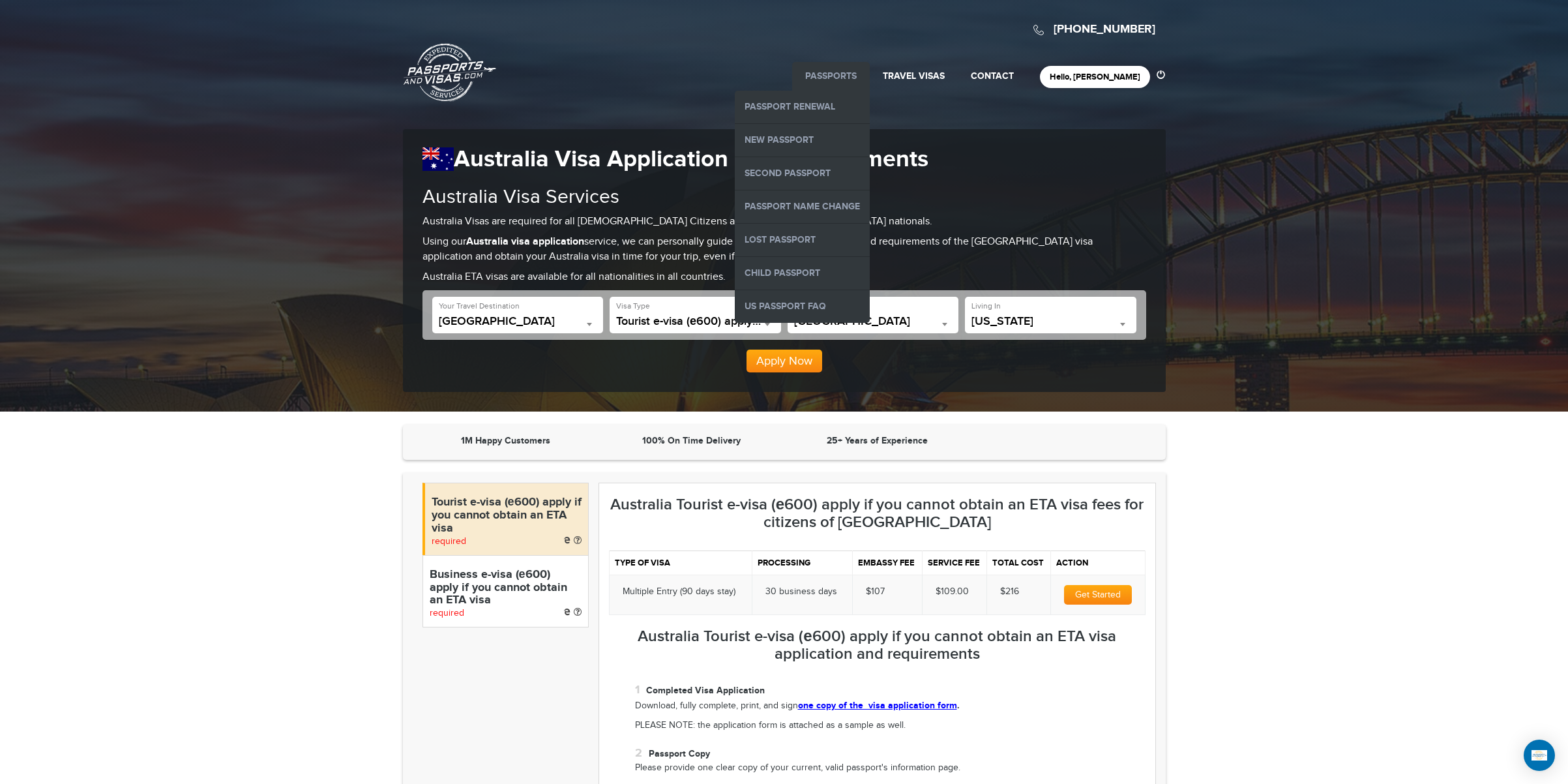
click at [842, 75] on link "Passports" at bounding box center [831, 76] width 51 height 11
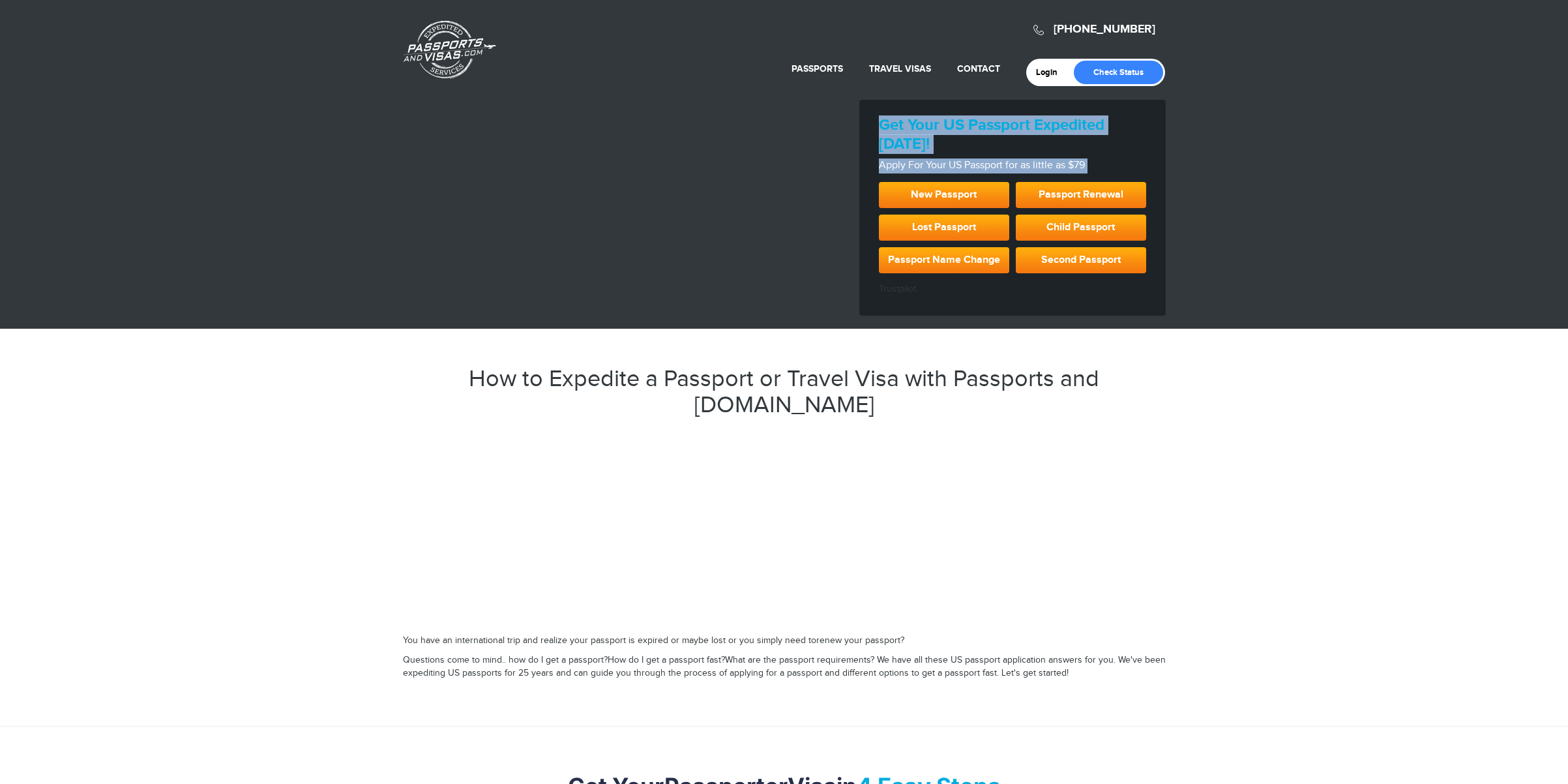
click at [624, 267] on div "Get Your US Passport Expedited [DATE]! Apply For Your US Passport for as little…" at bounding box center [784, 208] width 782 height 216
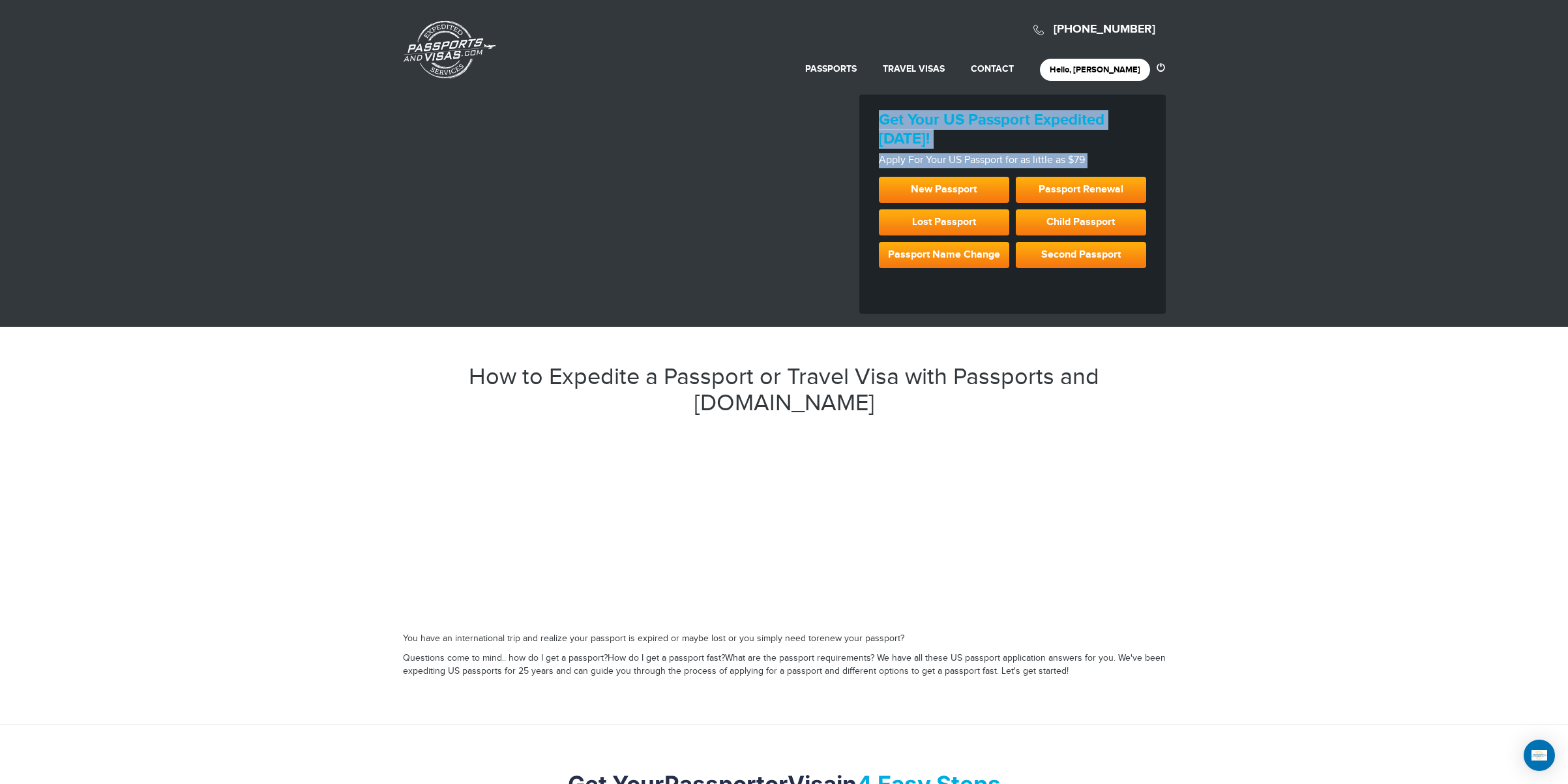
click at [635, 209] on div "Get Your US Passport Expedited [DATE]! Apply For Your US Passport for as little…" at bounding box center [784, 204] width 782 height 219
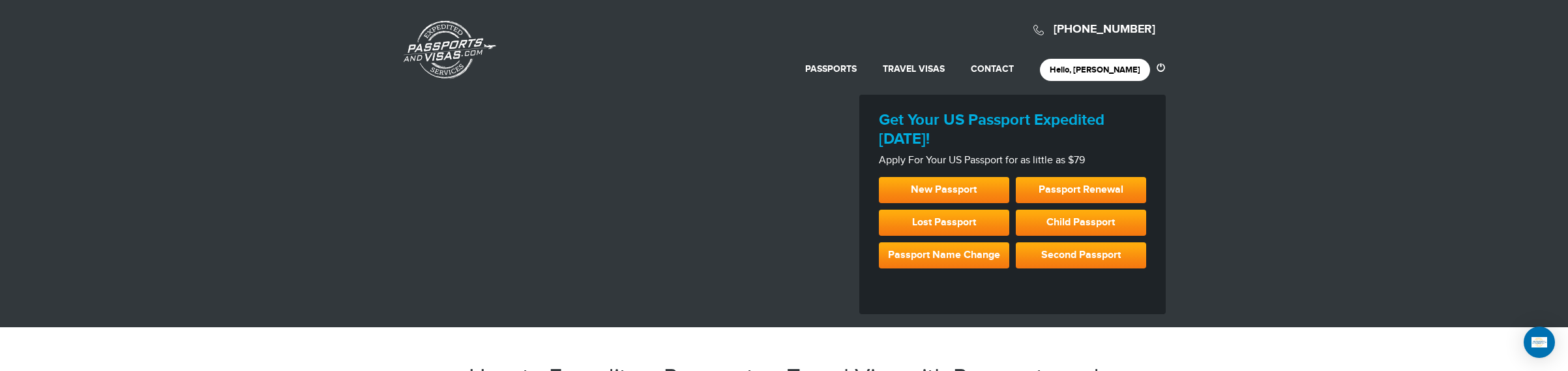
click at [742, 256] on div "Get Your US Passport Expedited Today! Apply For Your US Passport for as little …" at bounding box center [784, 204] width 782 height 220
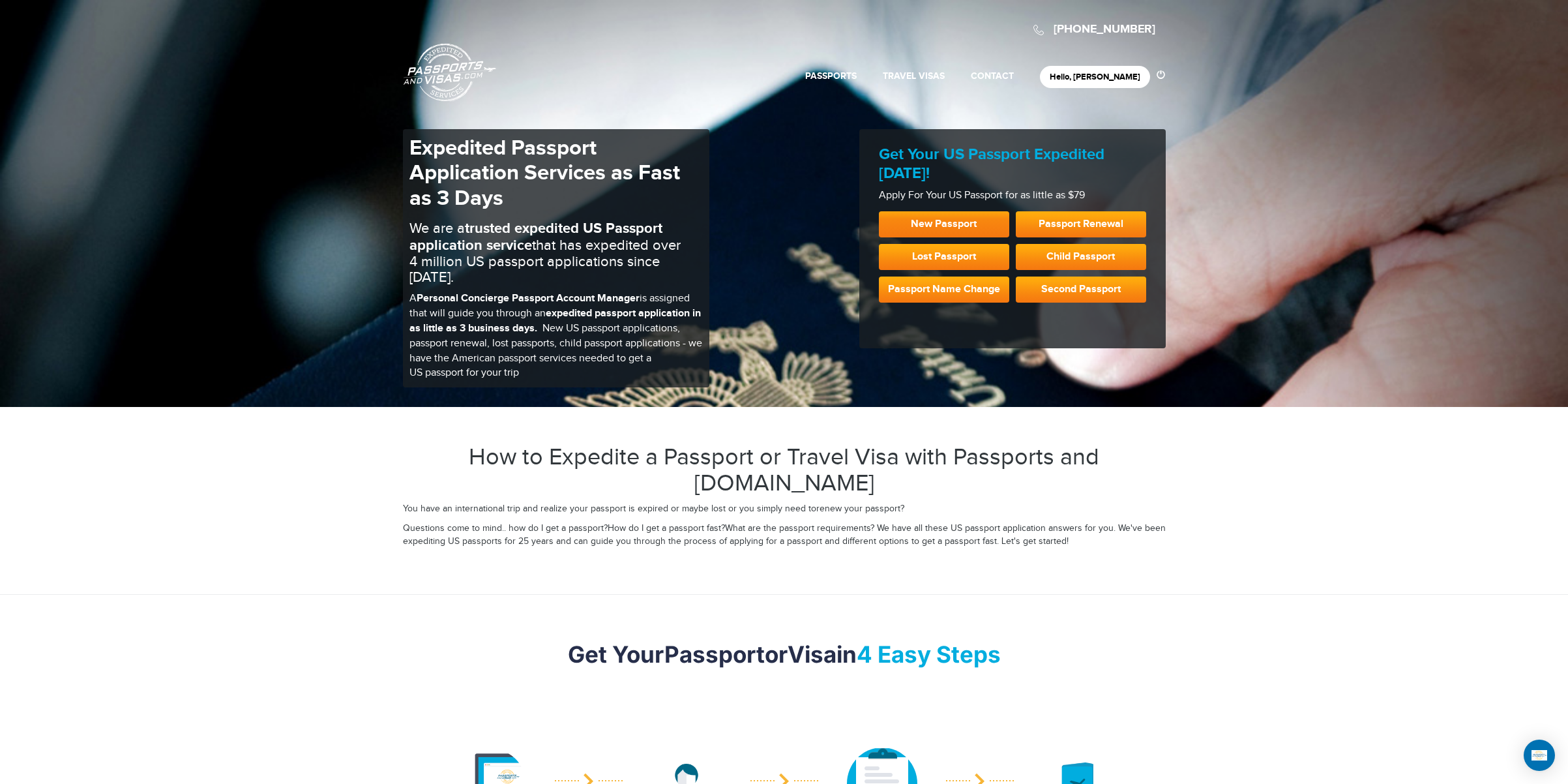
click at [947, 235] on link "New Passport" at bounding box center [944, 224] width 131 height 26
click at [947, 228] on link "New Passport" at bounding box center [944, 224] width 131 height 26
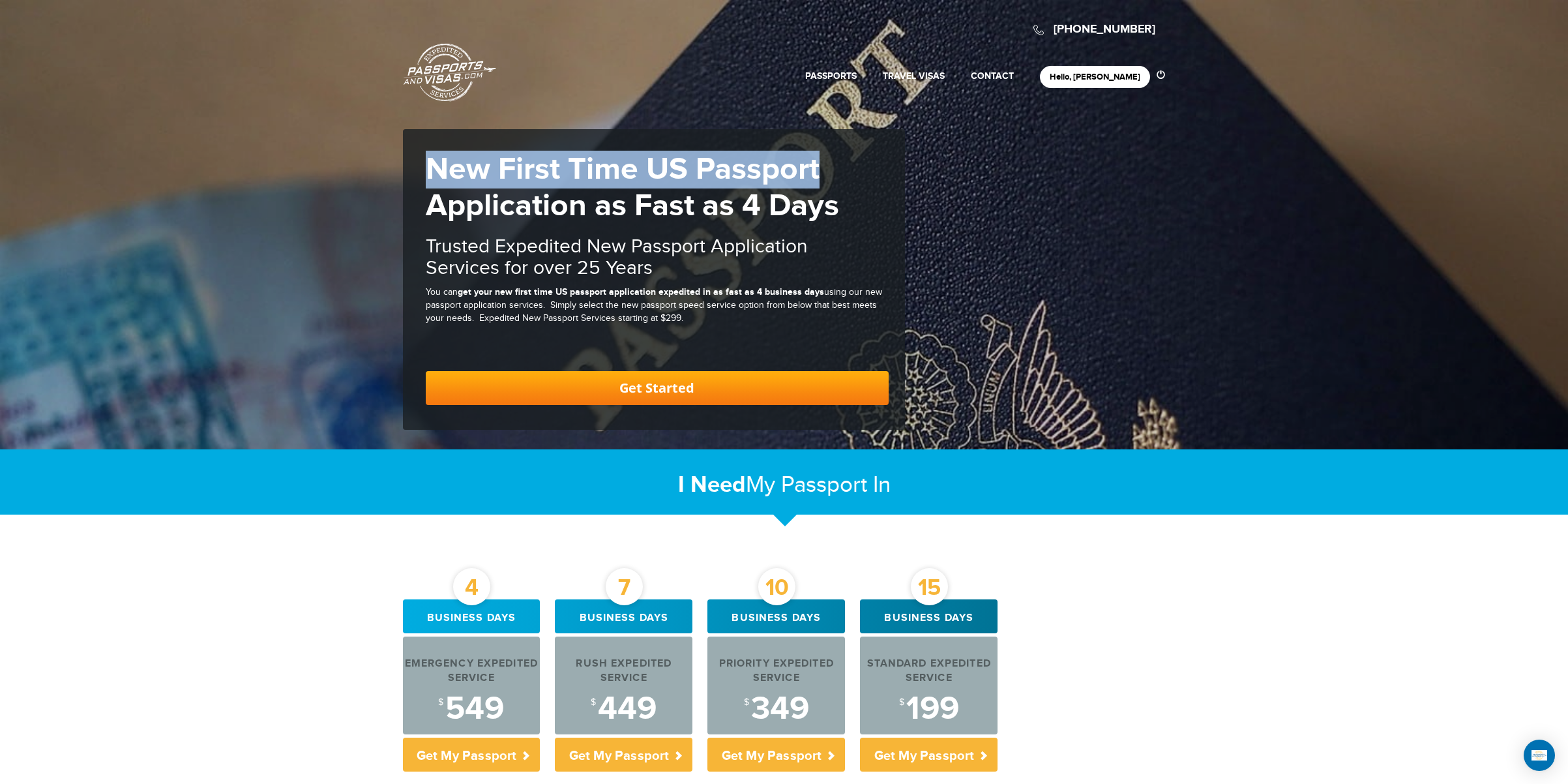
drag, startPoint x: 1087, startPoint y: 340, endPoint x: 830, endPoint y: 174, distance: 305.9
click at [830, 174] on div "720-821-7464 Passports & Visas.com Hello, Max Lazar Passports Passport Renewal …" at bounding box center [784, 224] width 1568 height 449
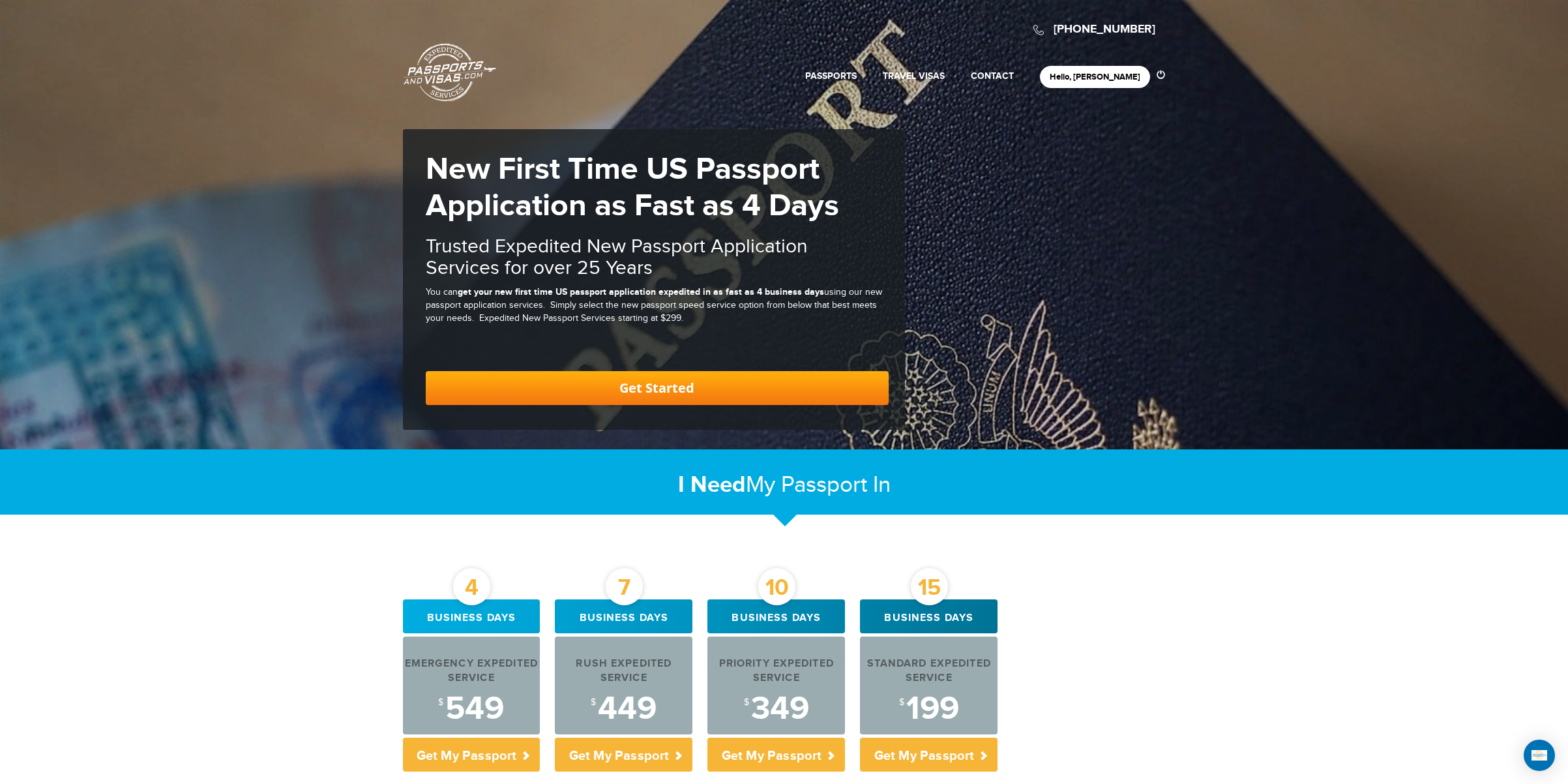
click at [1178, 392] on div "720-821-7464 Passports & Visas.com Hello, Max Lazar Passports Passport Renewal …" at bounding box center [784, 224] width 1568 height 449
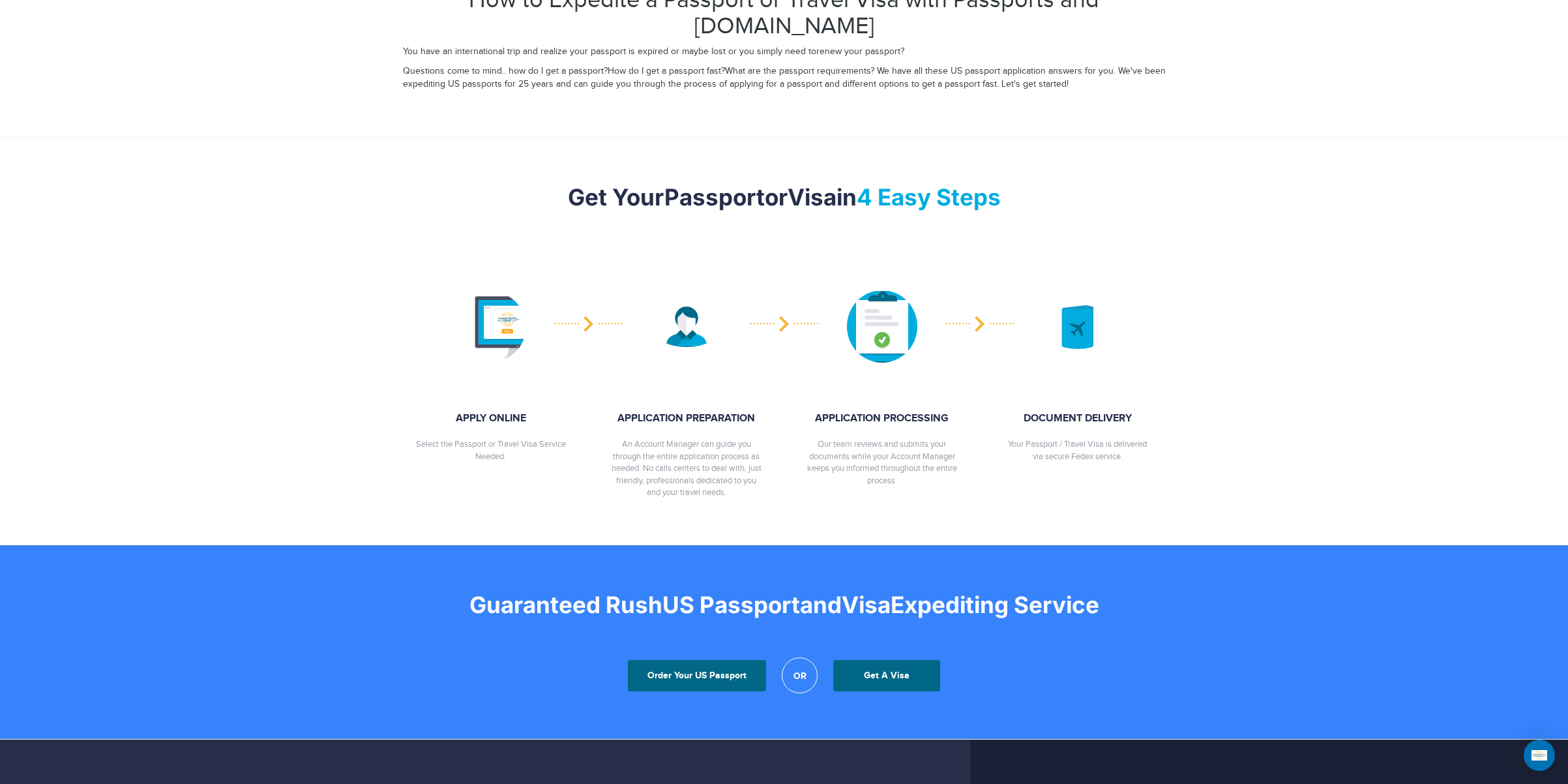
scroll to position [102, 0]
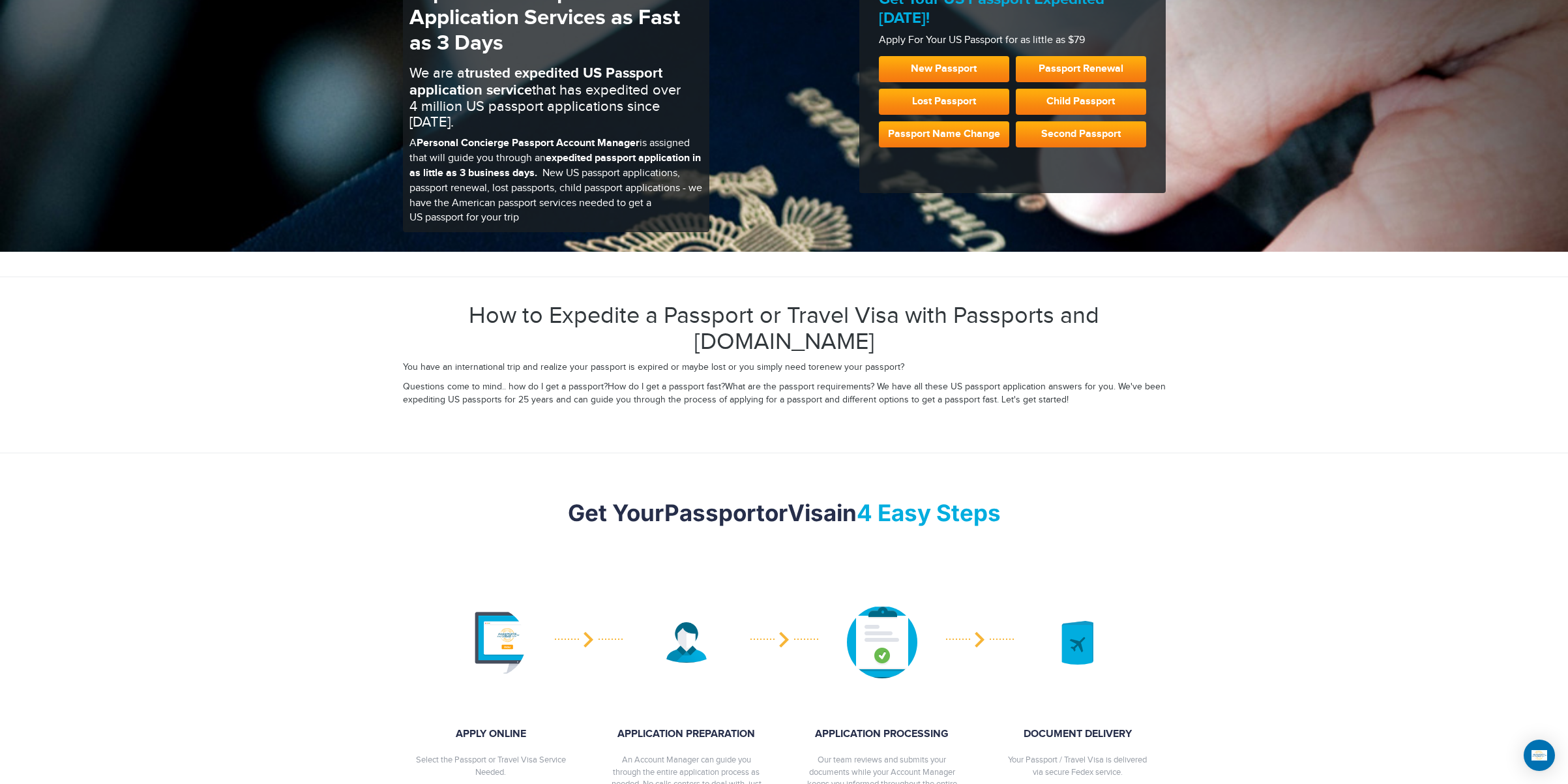
scroll to position [139, 0]
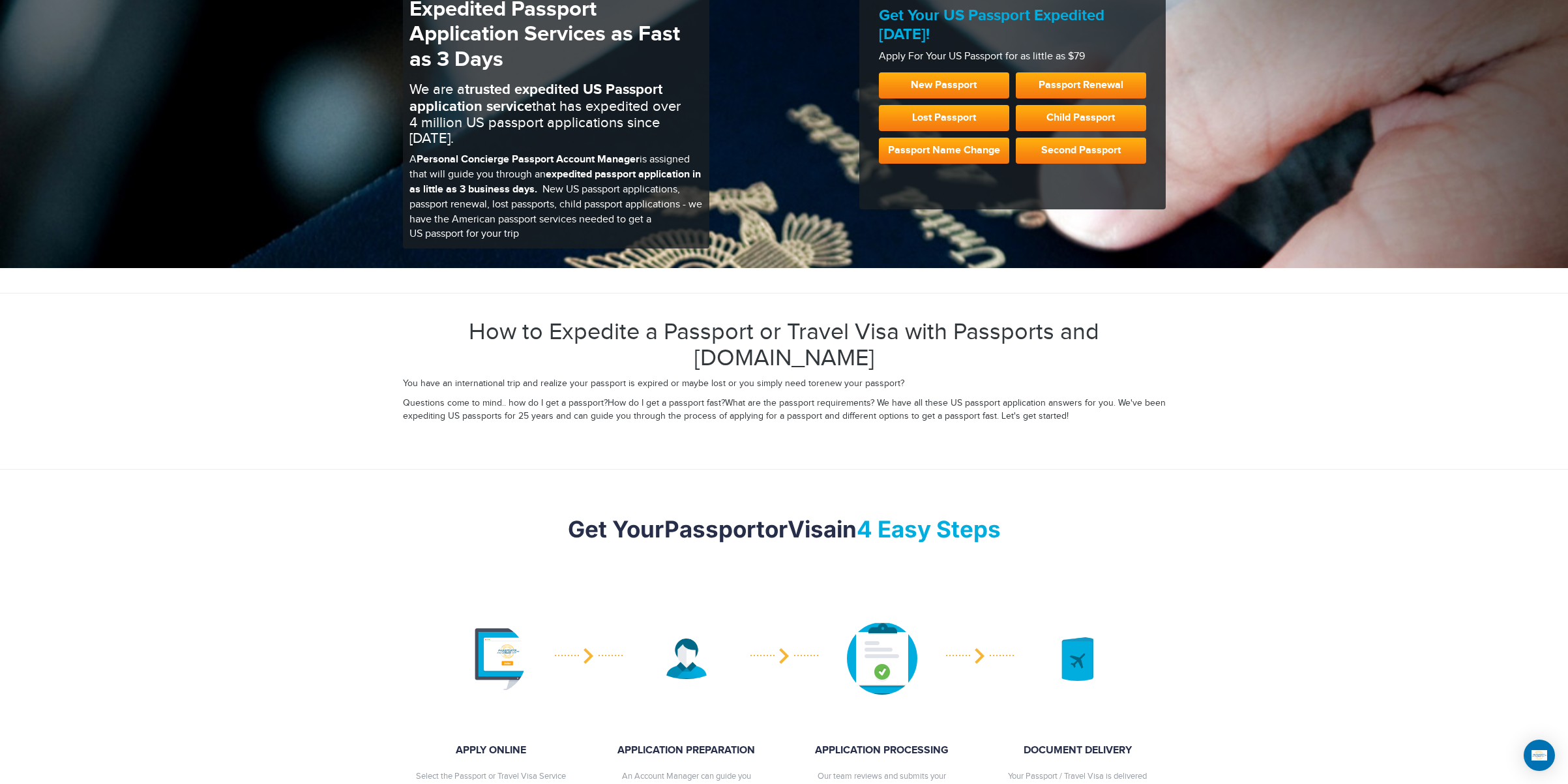
drag, startPoint x: 1037, startPoint y: 380, endPoint x: 409, endPoint y: 308, distance: 632.1
click at [408, 308] on div "How to Expedite a Passport or Travel Visa with Passports and [DOMAIN_NAME] You …" at bounding box center [784, 368] width 782 height 123
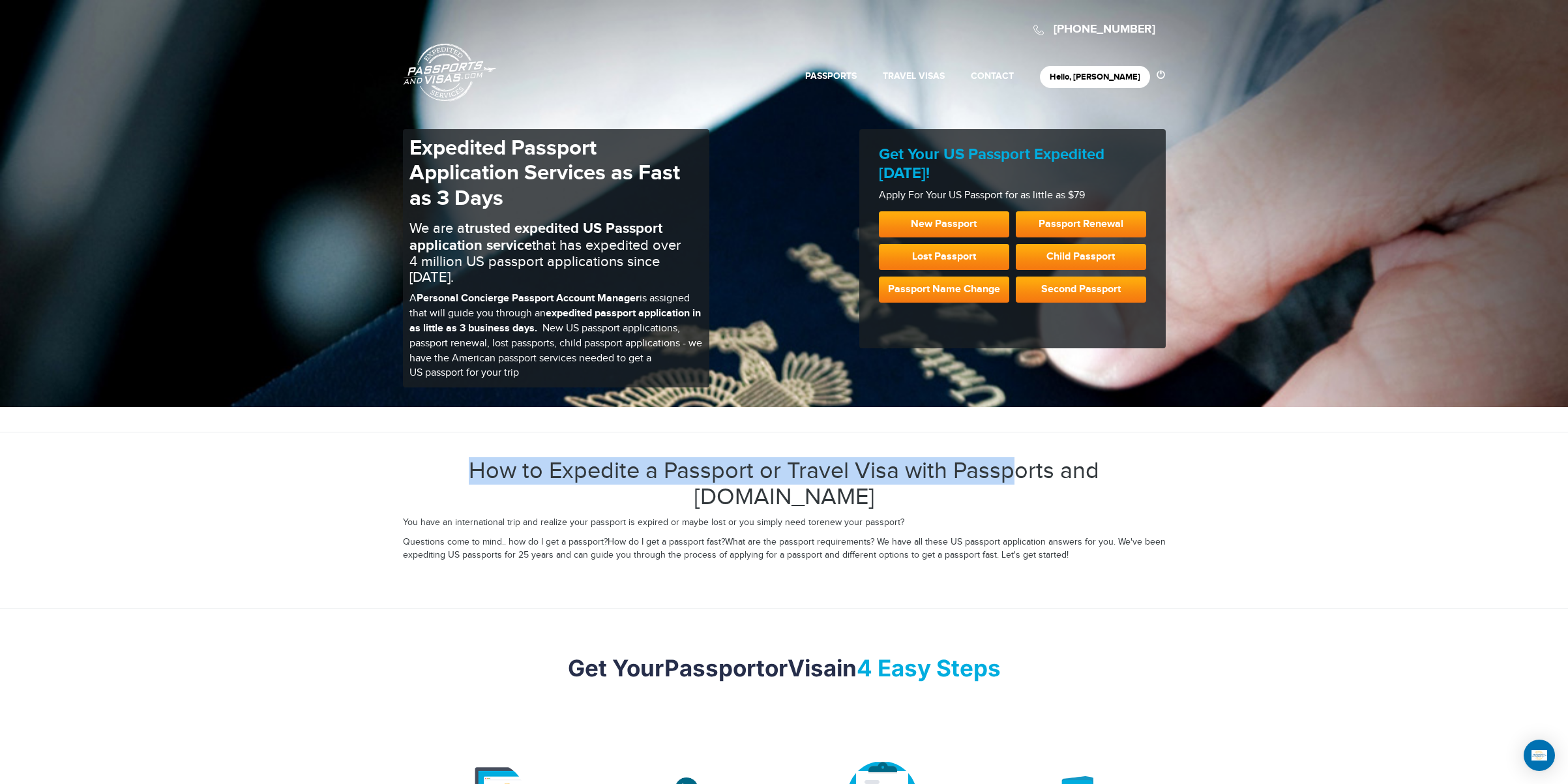
drag, startPoint x: 962, startPoint y: 442, endPoint x: 886, endPoint y: 388, distance: 93.2
click at [886, 388] on div "[PHONE_NUMBER] Passports & [DOMAIN_NAME] Hello, [PERSON_NAME] Passports Passpor…" at bounding box center [784, 784] width 1568 height 1569
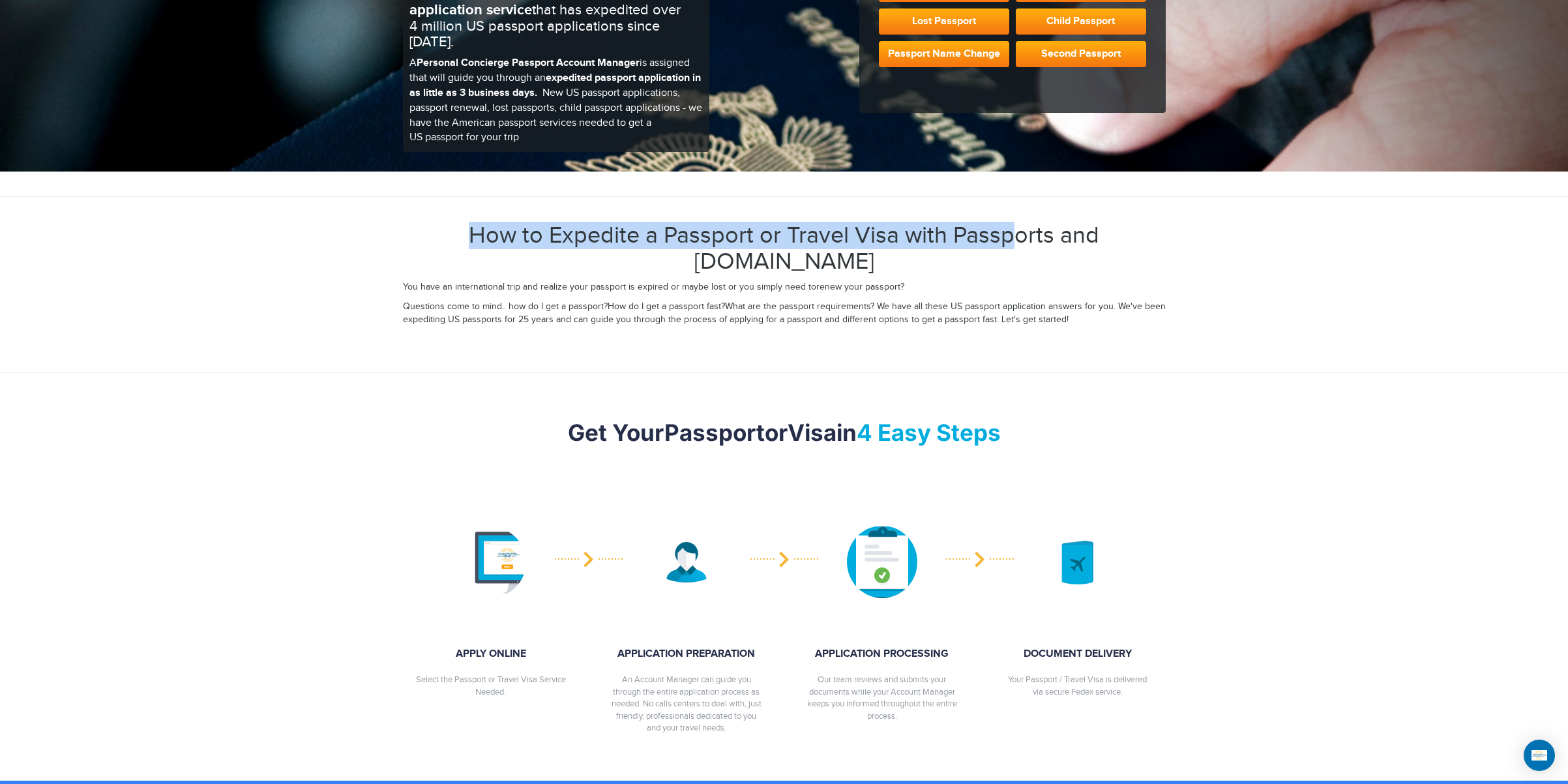
scroll to position [324, 0]
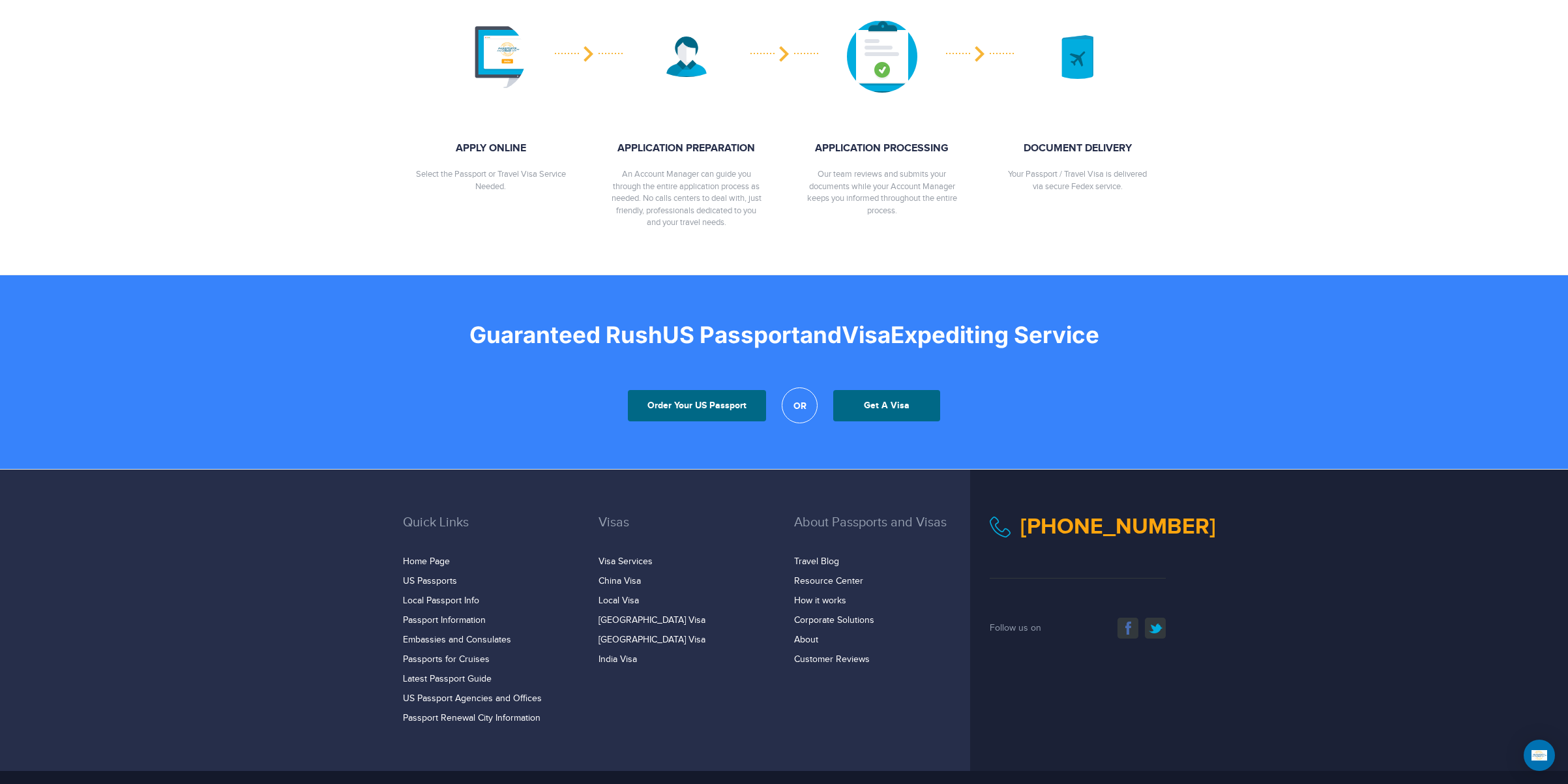
scroll to position [503, 0]
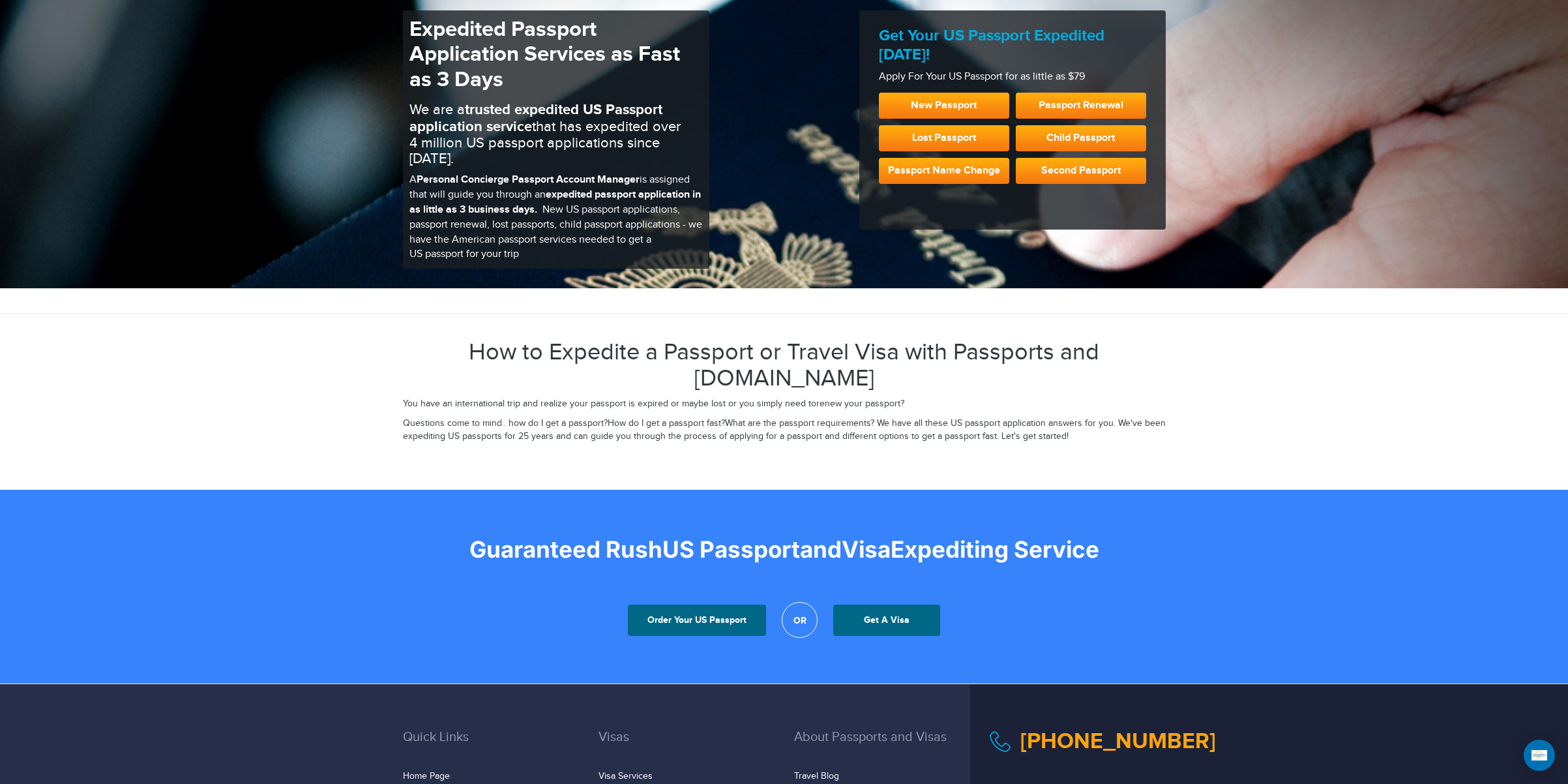
scroll to position [126, 0]
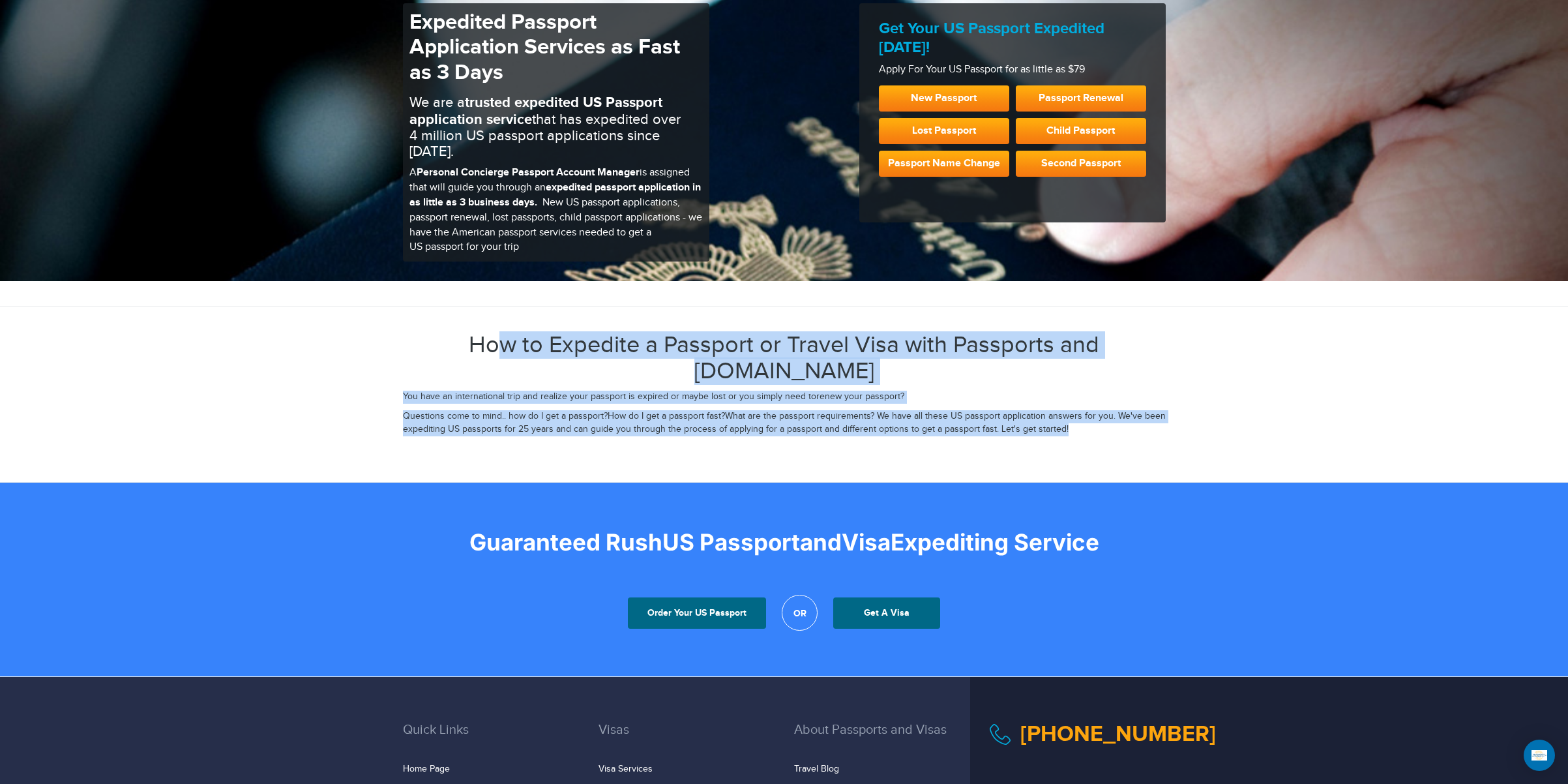
drag, startPoint x: 754, startPoint y: 381, endPoint x: 450, endPoint y: 325, distance: 309.1
click at [450, 325] on div "[PHONE_NUMBER] Passports & [DOMAIN_NAME] Hello, [PERSON_NAME] Passports Passpor…" at bounding box center [784, 455] width 1568 height 1161
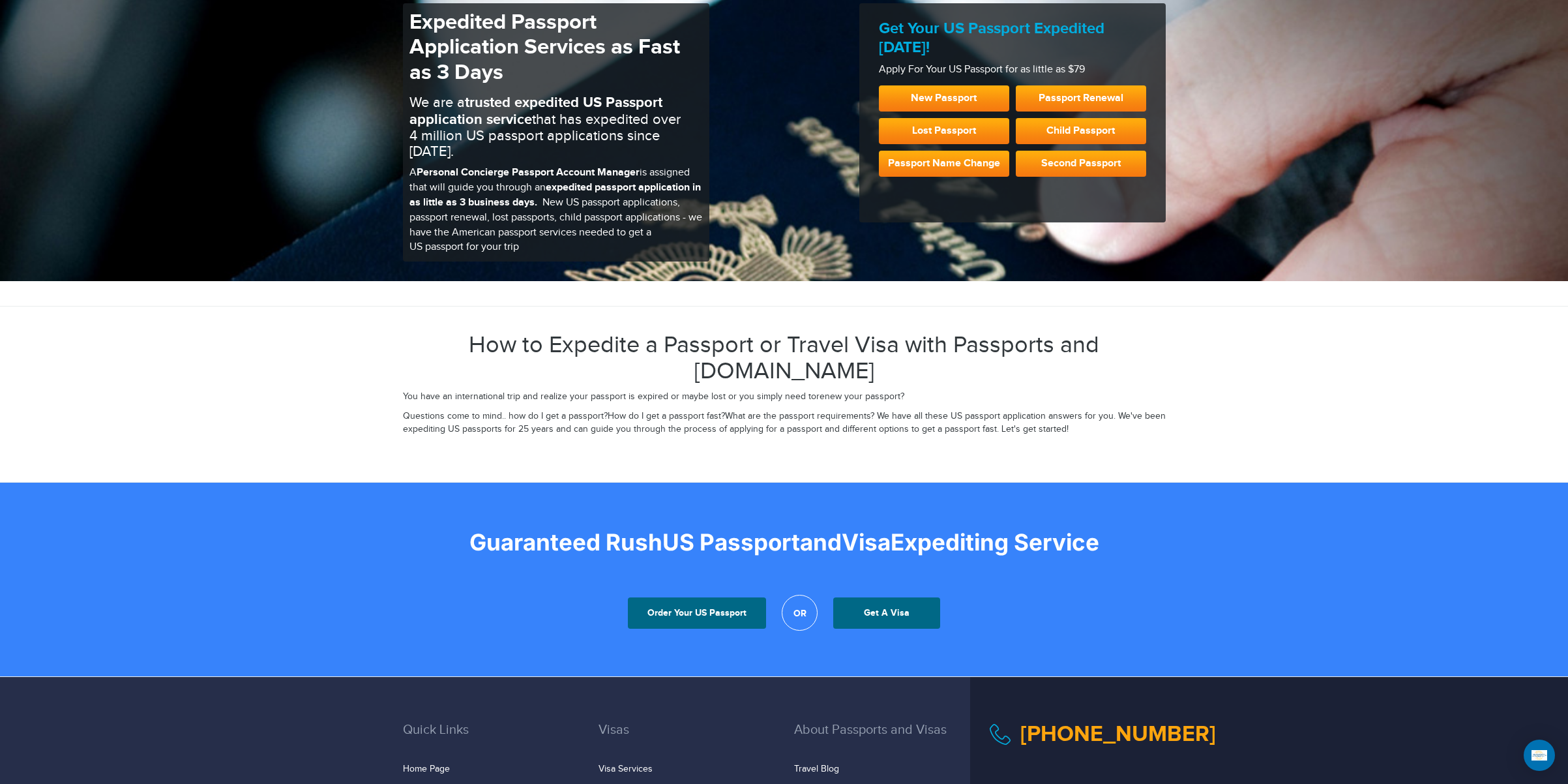
click at [448, 332] on h1 "How to Expedite a Passport or Travel Visa with Passports and [DOMAIN_NAME]" at bounding box center [784, 358] width 763 height 51
drag, startPoint x: 591, startPoint y: 365, endPoint x: 986, endPoint y: 395, distance: 396.1
click at [945, 400] on div "[PHONE_NUMBER] Passports & [DOMAIN_NAME] Hello, [PERSON_NAME] Passports Passpor…" at bounding box center [784, 455] width 1568 height 1161
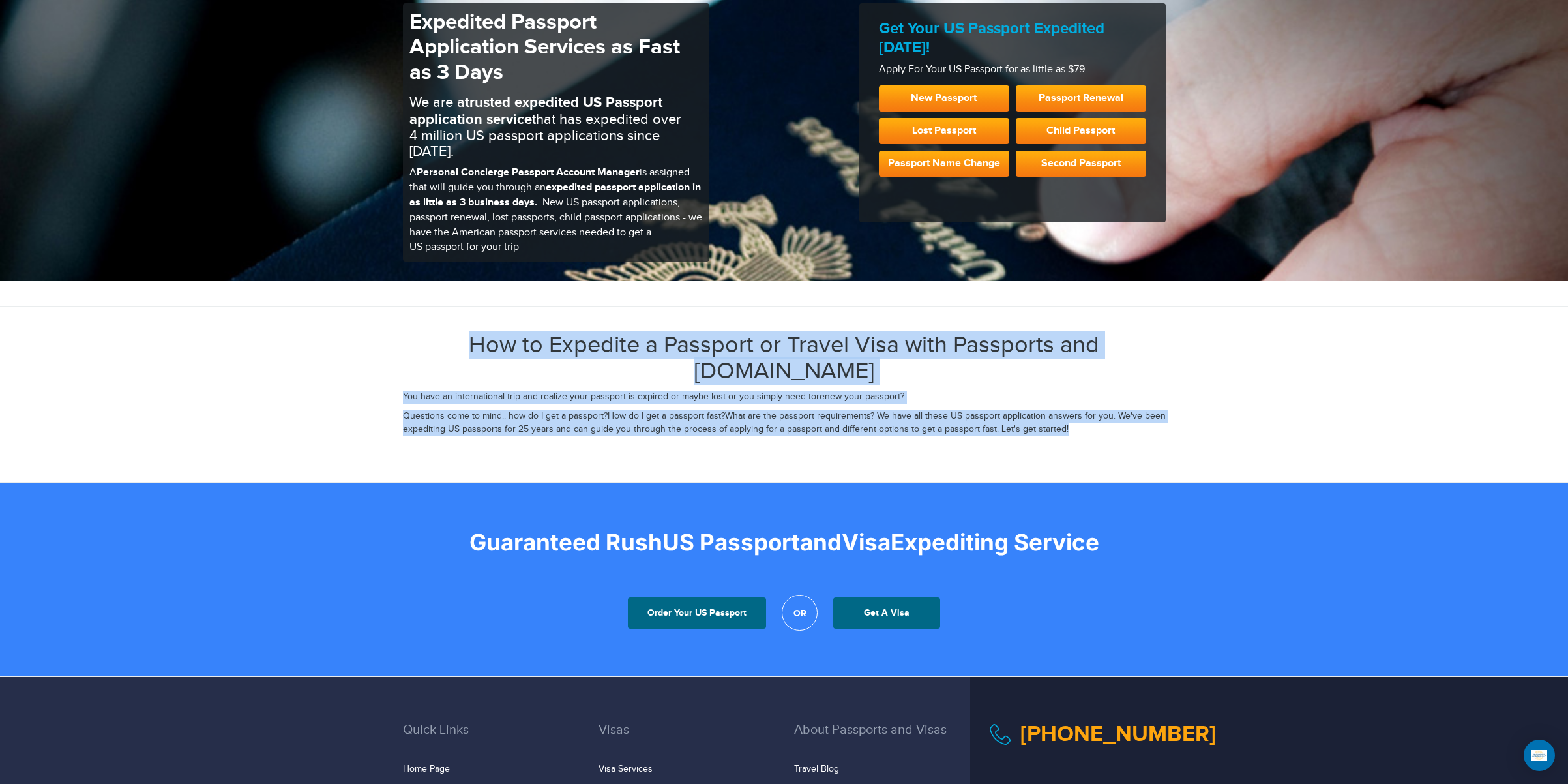
click at [1009, 390] on div "How to Expedite a Passport or Travel Visa with Passports and [DOMAIN_NAME] You …" at bounding box center [784, 381] width 782 height 123
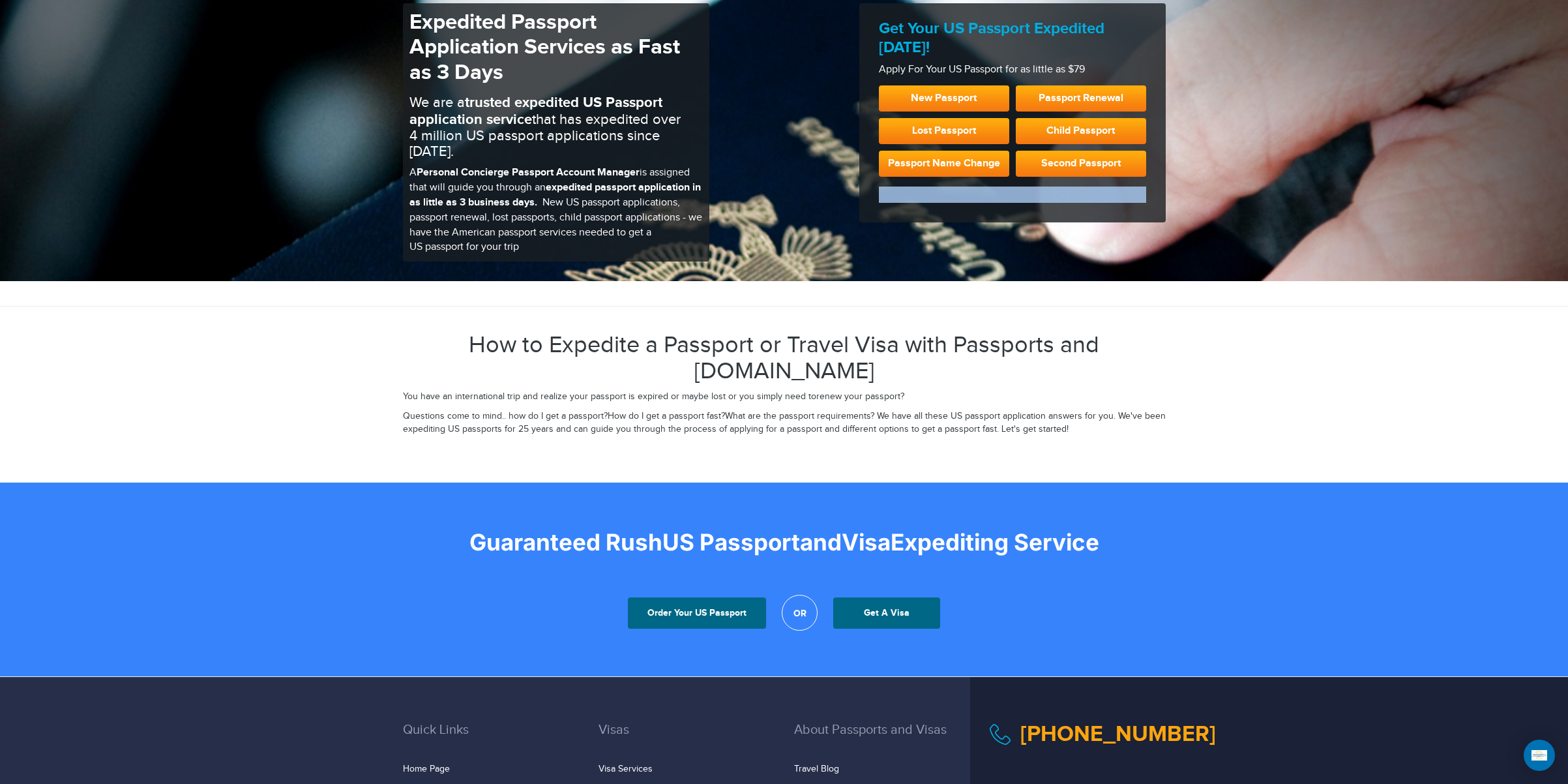
drag, startPoint x: 682, startPoint y: 276, endPoint x: 681, endPoint y: 241, distance: 35.0
click at [681, 241] on div "[PHONE_NUMBER] Passports & [DOMAIN_NAME] Hello, [PERSON_NAME] Passports Passpor…" at bounding box center [784, 455] width 1568 height 1161
click at [673, 285] on div "[PHONE_NUMBER] Passports & [DOMAIN_NAME] Hello, [PERSON_NAME] Passports Passpor…" at bounding box center [784, 455] width 1568 height 1161
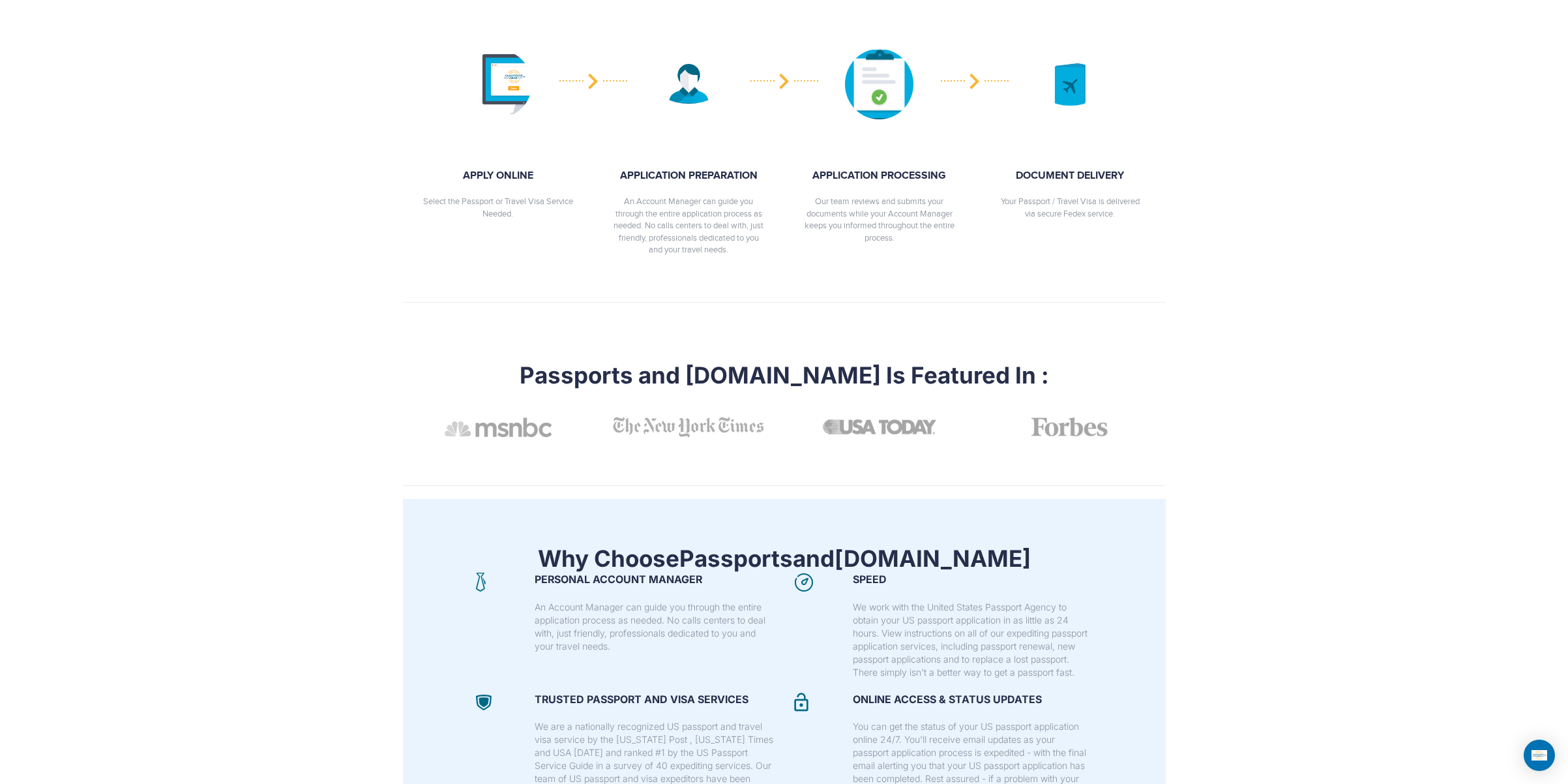
scroll to position [148, 0]
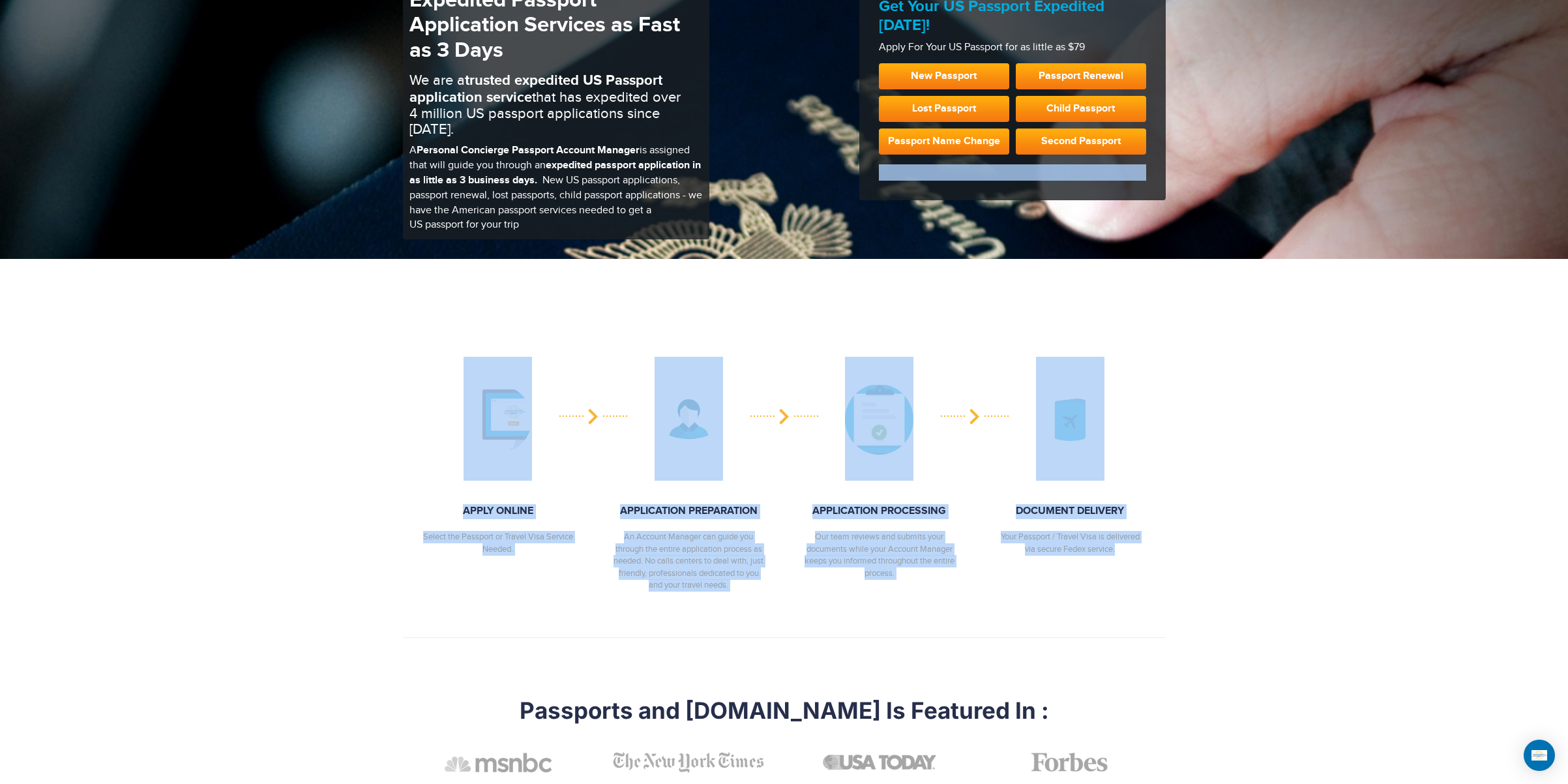
drag, startPoint x: 1154, startPoint y: 532, endPoint x: 822, endPoint y: 153, distance: 503.9
click at [1160, 448] on div "DOCUMENT DELIVERY Your Passport / Travel Visa is delivered via secure Fedex ser…" at bounding box center [1070, 442] width 191 height 226
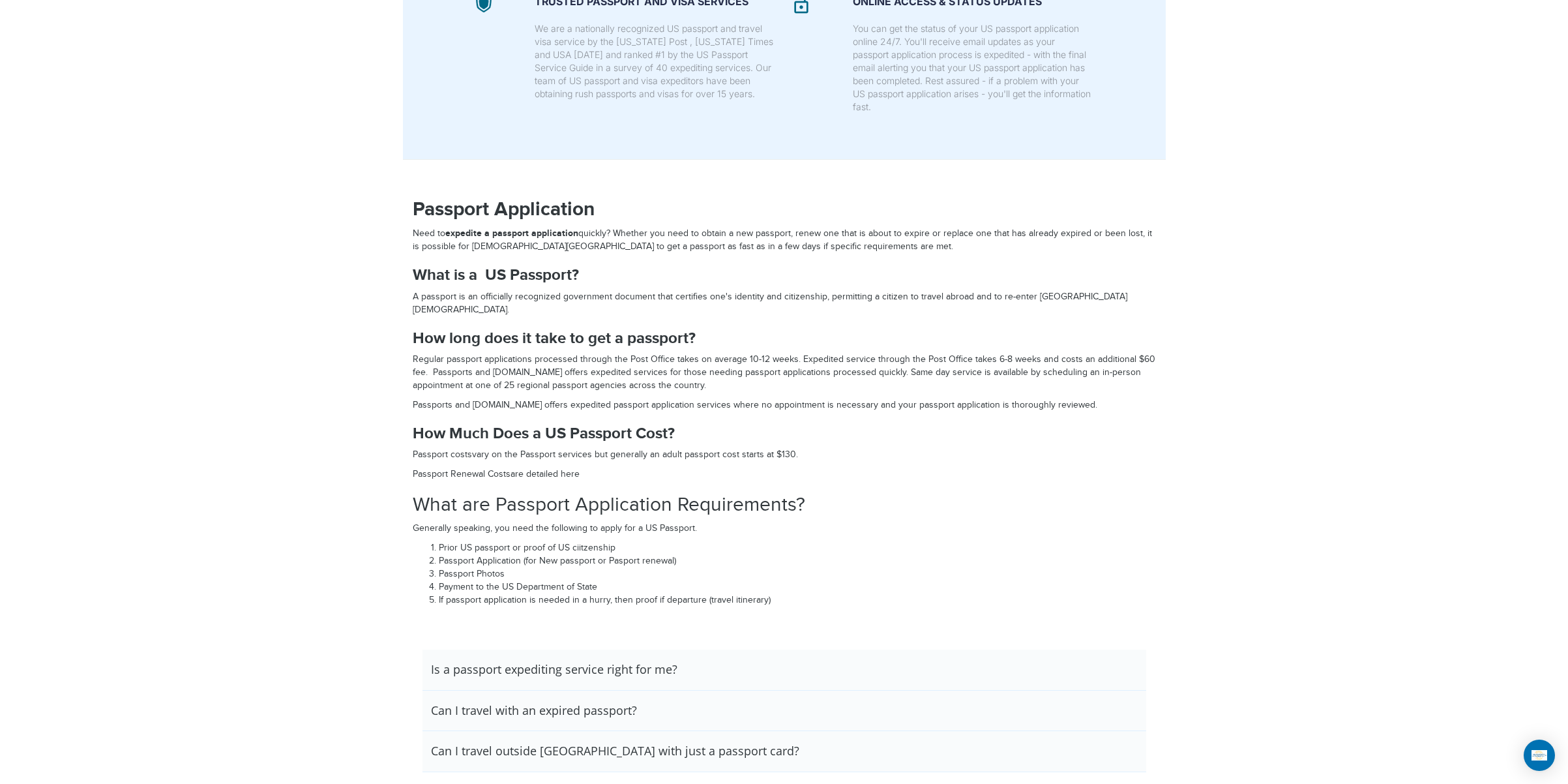
scroll to position [1504, 0]
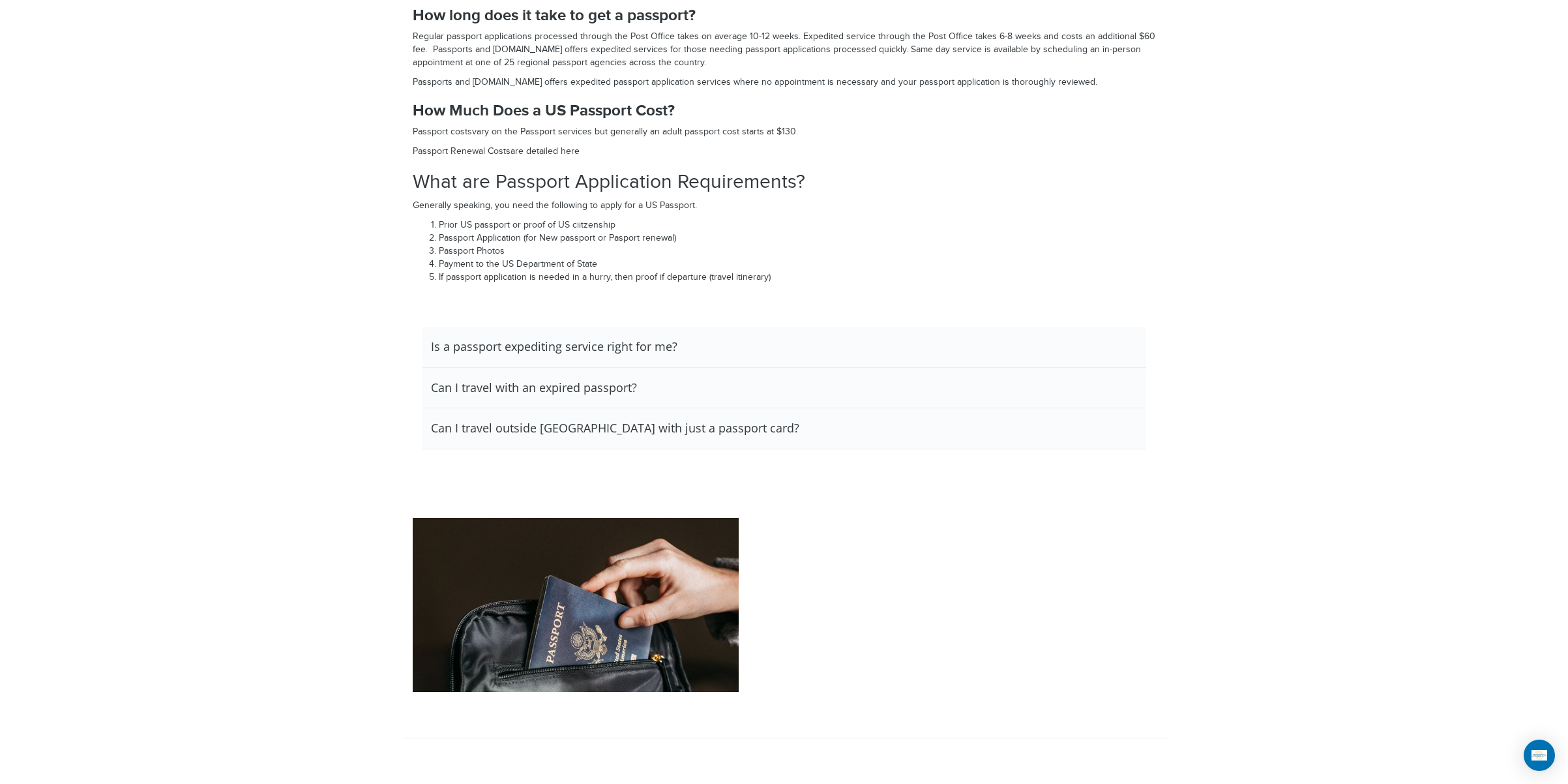
click at [916, 360] on div "Can I travel with an expired passport?" at bounding box center [785, 347] width 724 height 40
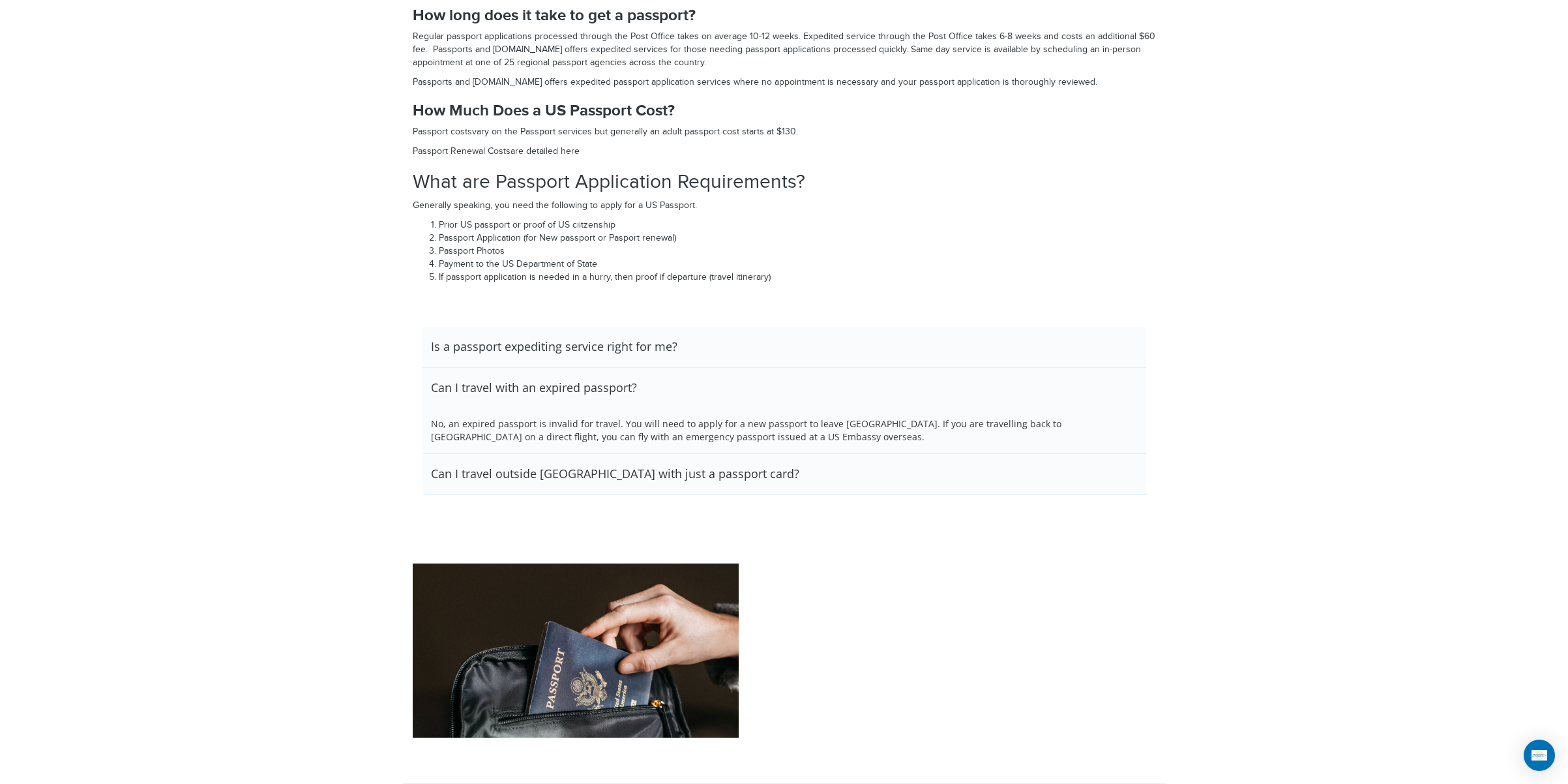
click at [925, 339] on div "Can I travel with an expired passport?" at bounding box center [785, 347] width 724 height 40
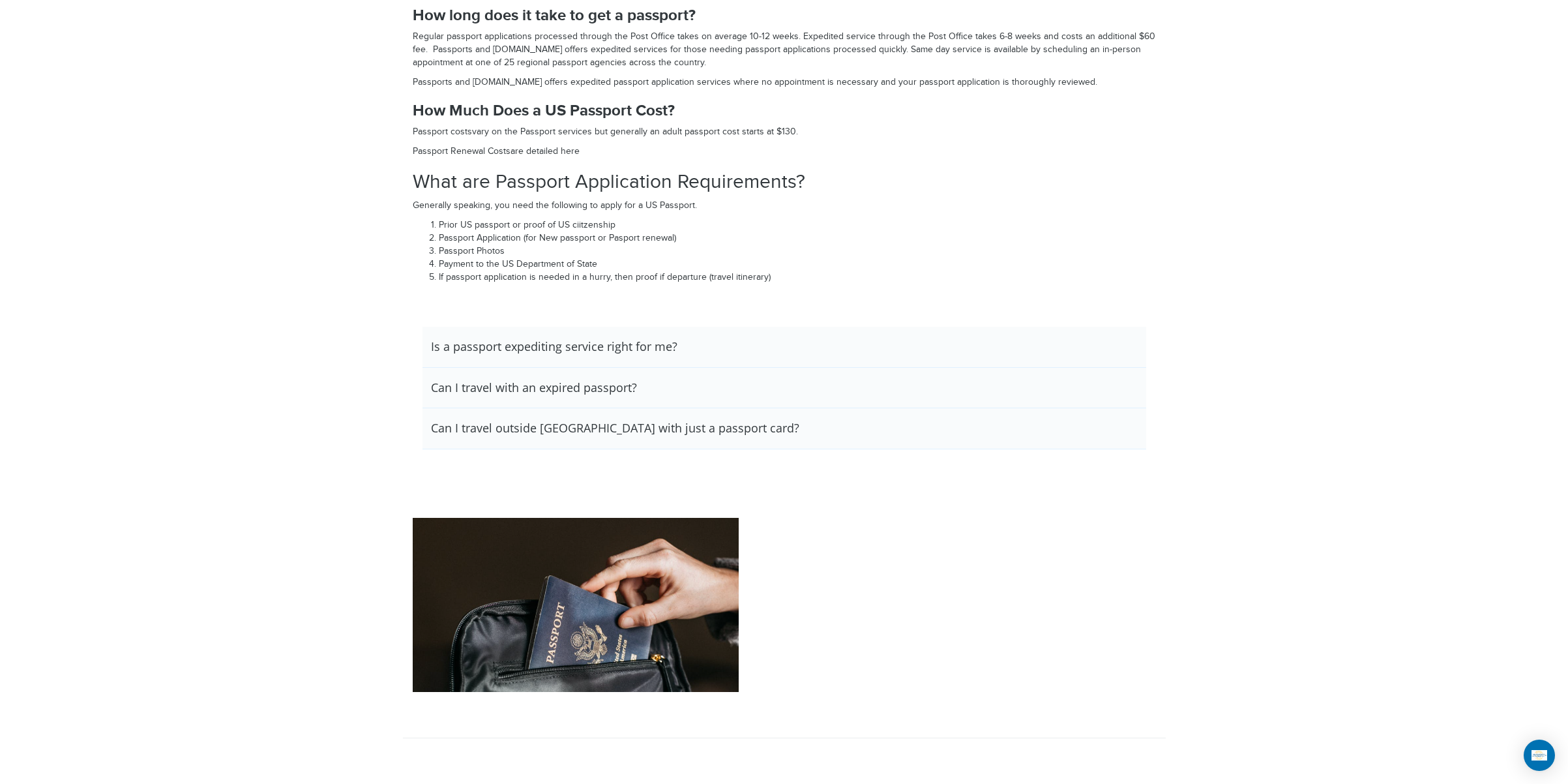
click at [926, 327] on div "Is a passport expediting service right for me?" at bounding box center [785, 347] width 724 height 40
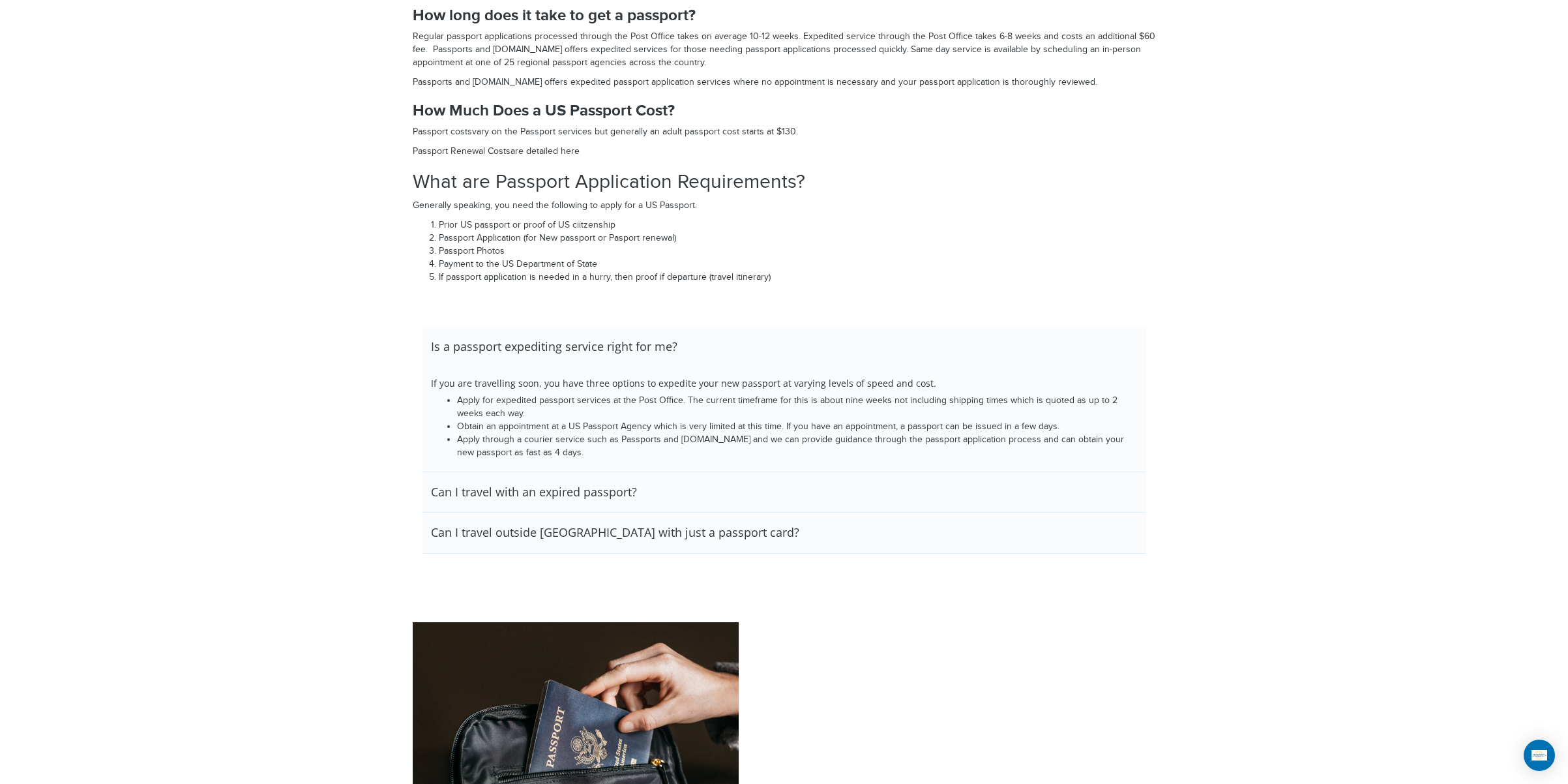
click at [922, 327] on div "Is a passport expediting service right for me?" at bounding box center [785, 347] width 724 height 40
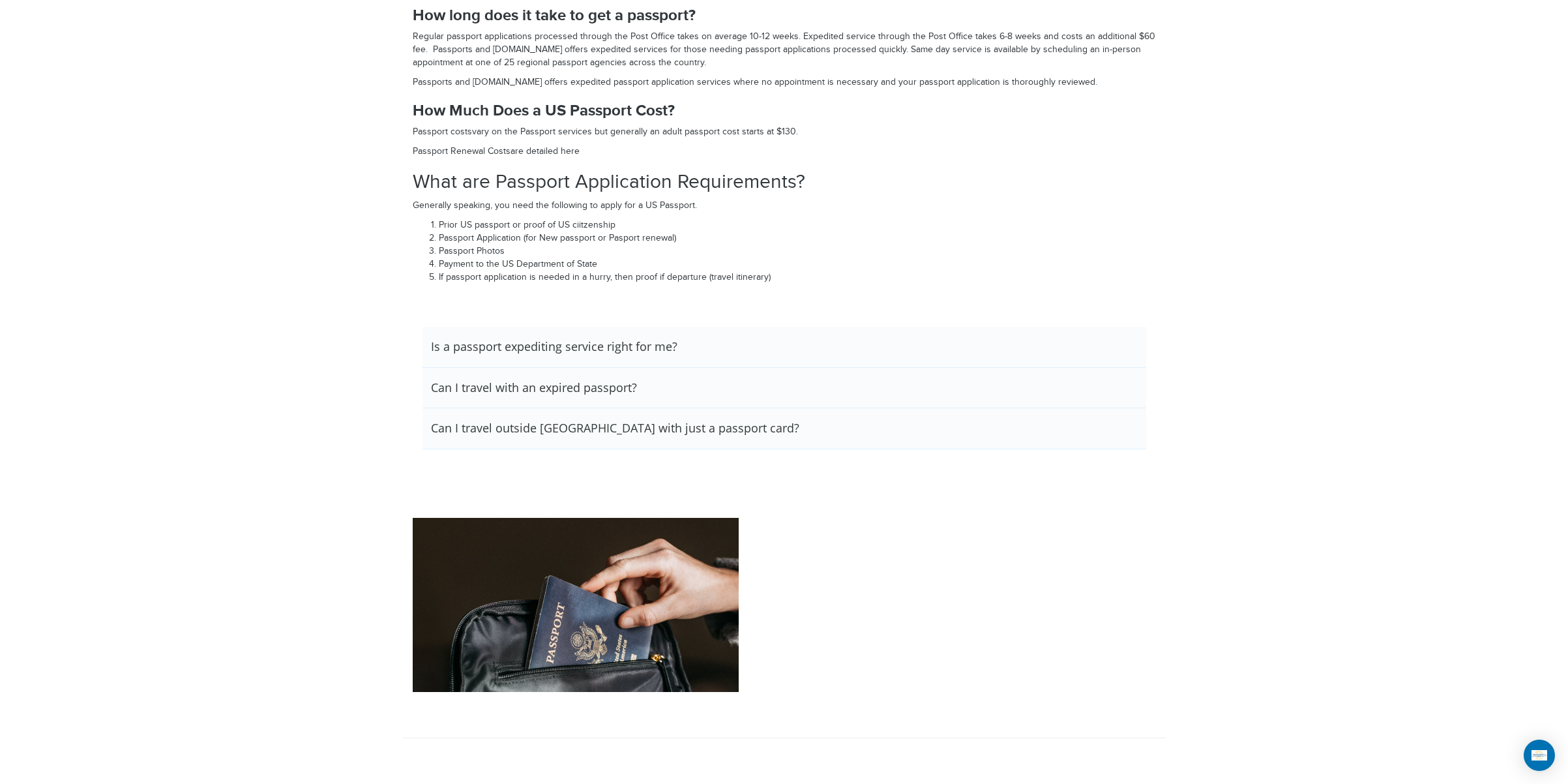
click at [902, 367] on div "Can I travel outside [GEOGRAPHIC_DATA] with just a passport card?" at bounding box center [785, 347] width 724 height 40
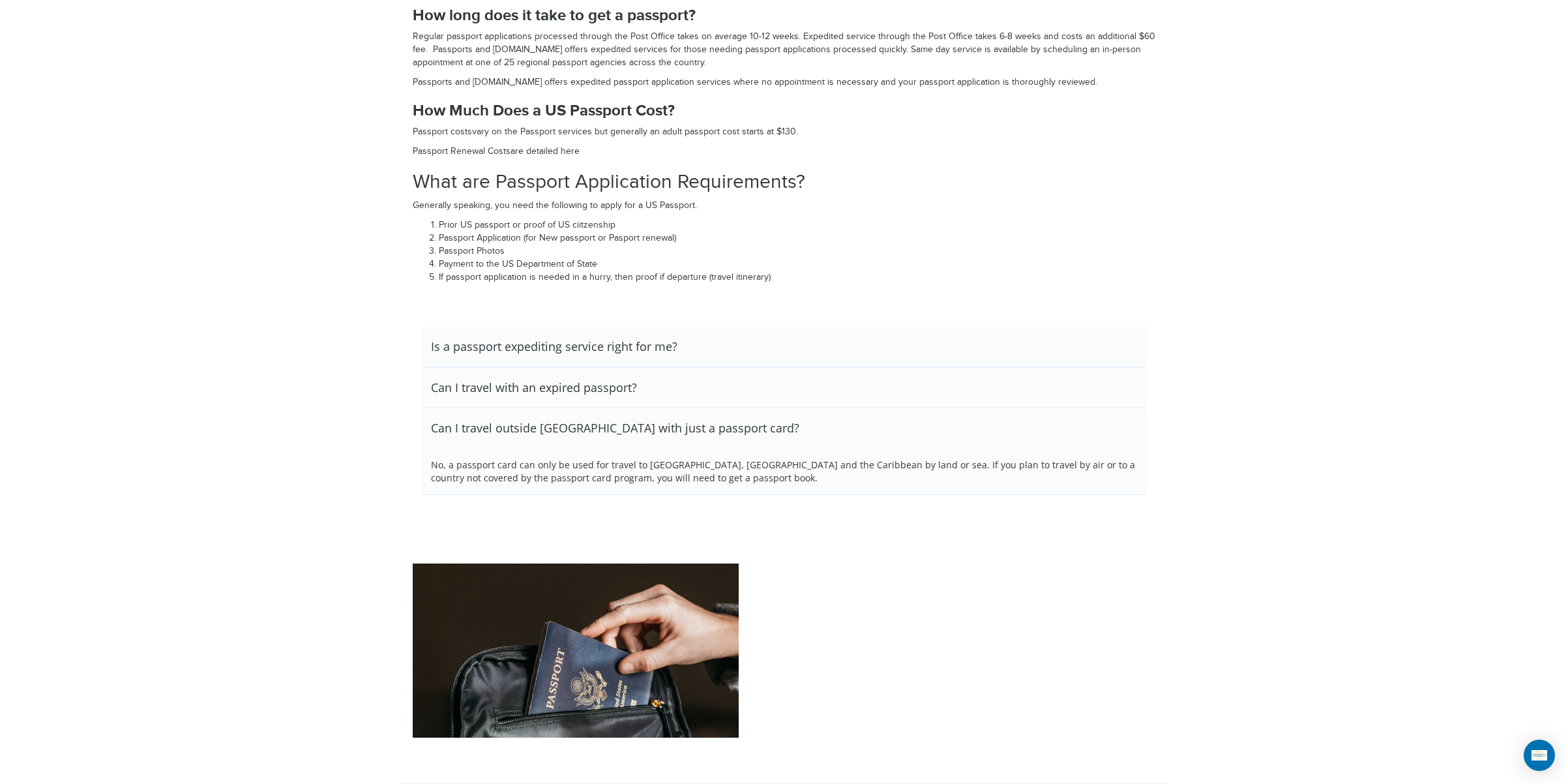
click at [901, 367] on div "Can I travel outside [GEOGRAPHIC_DATA] with just a passport card?" at bounding box center [785, 347] width 724 height 40
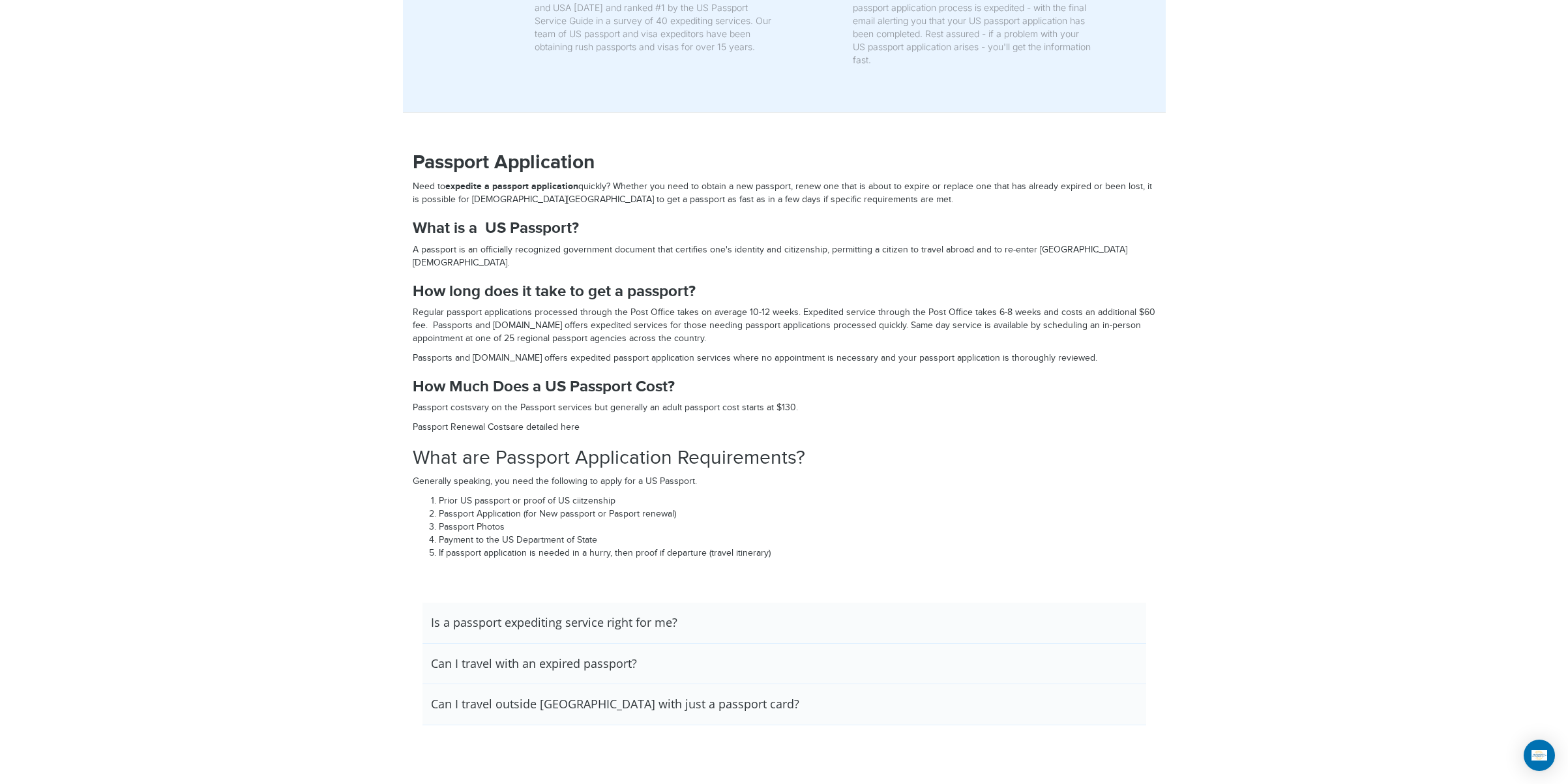
scroll to position [1356, 0]
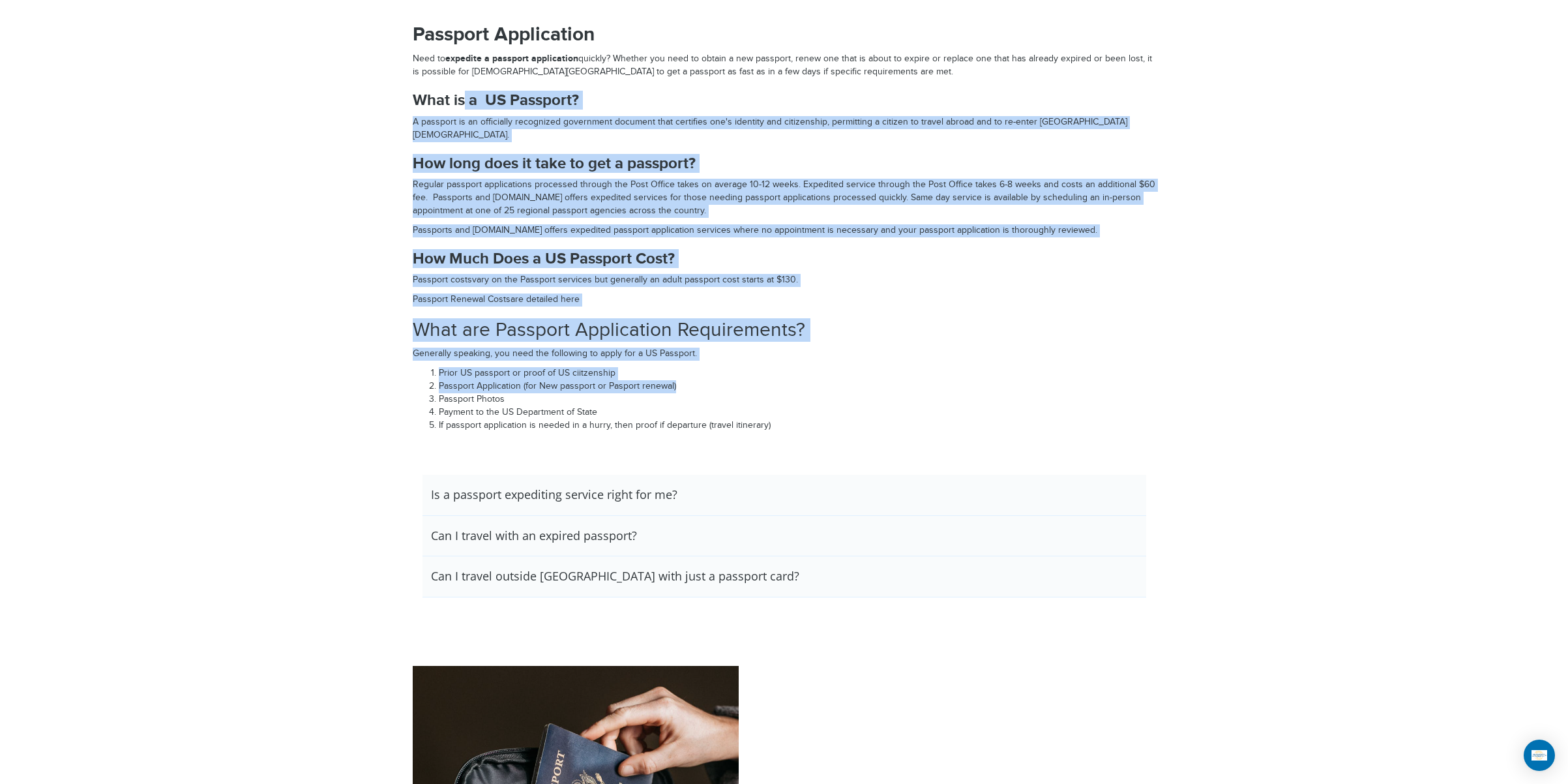
drag, startPoint x: 907, startPoint y: 349, endPoint x: 465, endPoint y: 51, distance: 533.1
click at [464, 54] on div "Passport Application Need to expedite a passport application quickly? Whether y…" at bounding box center [784, 428] width 763 height 835
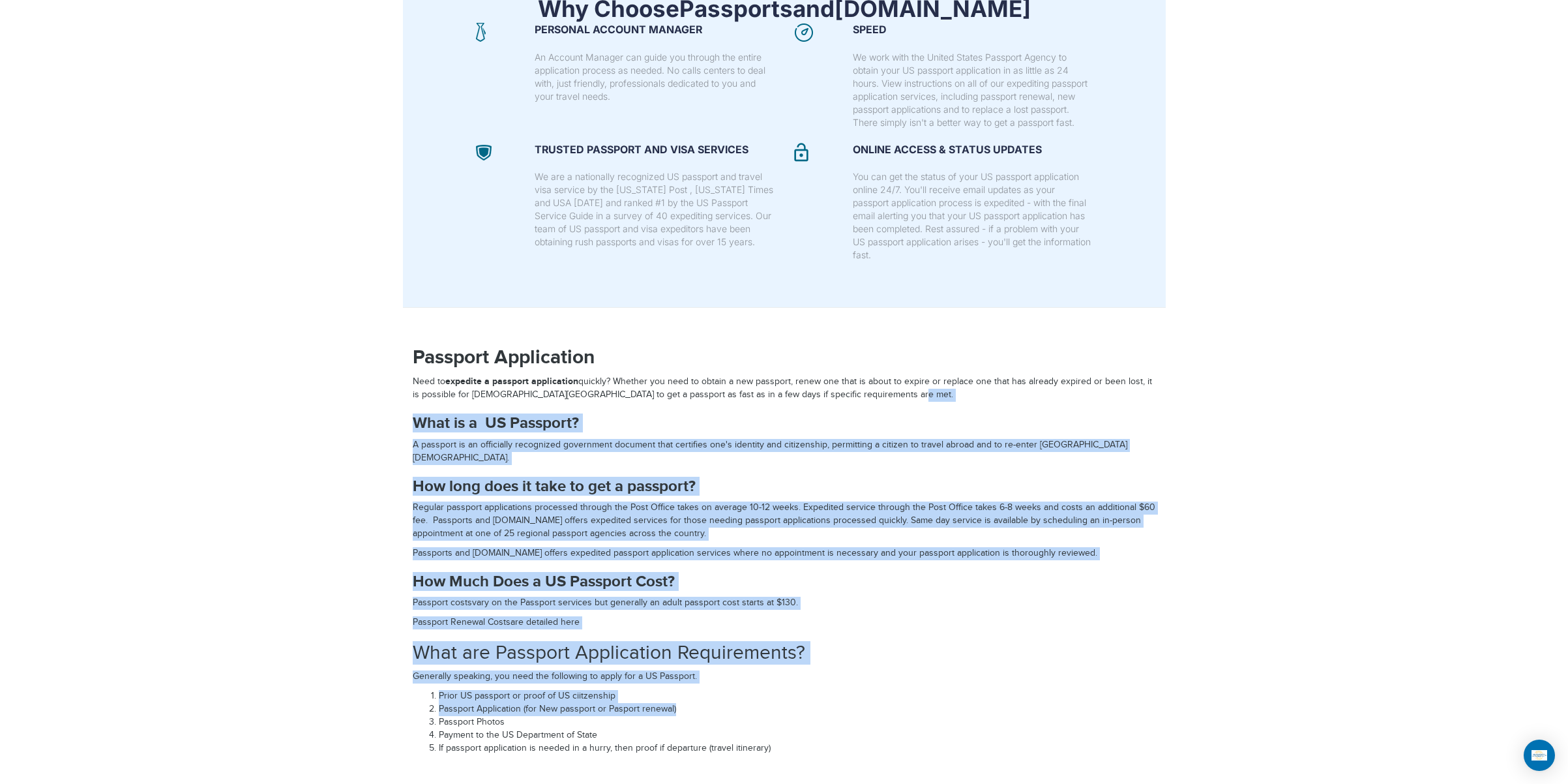
scroll to position [1065, 0]
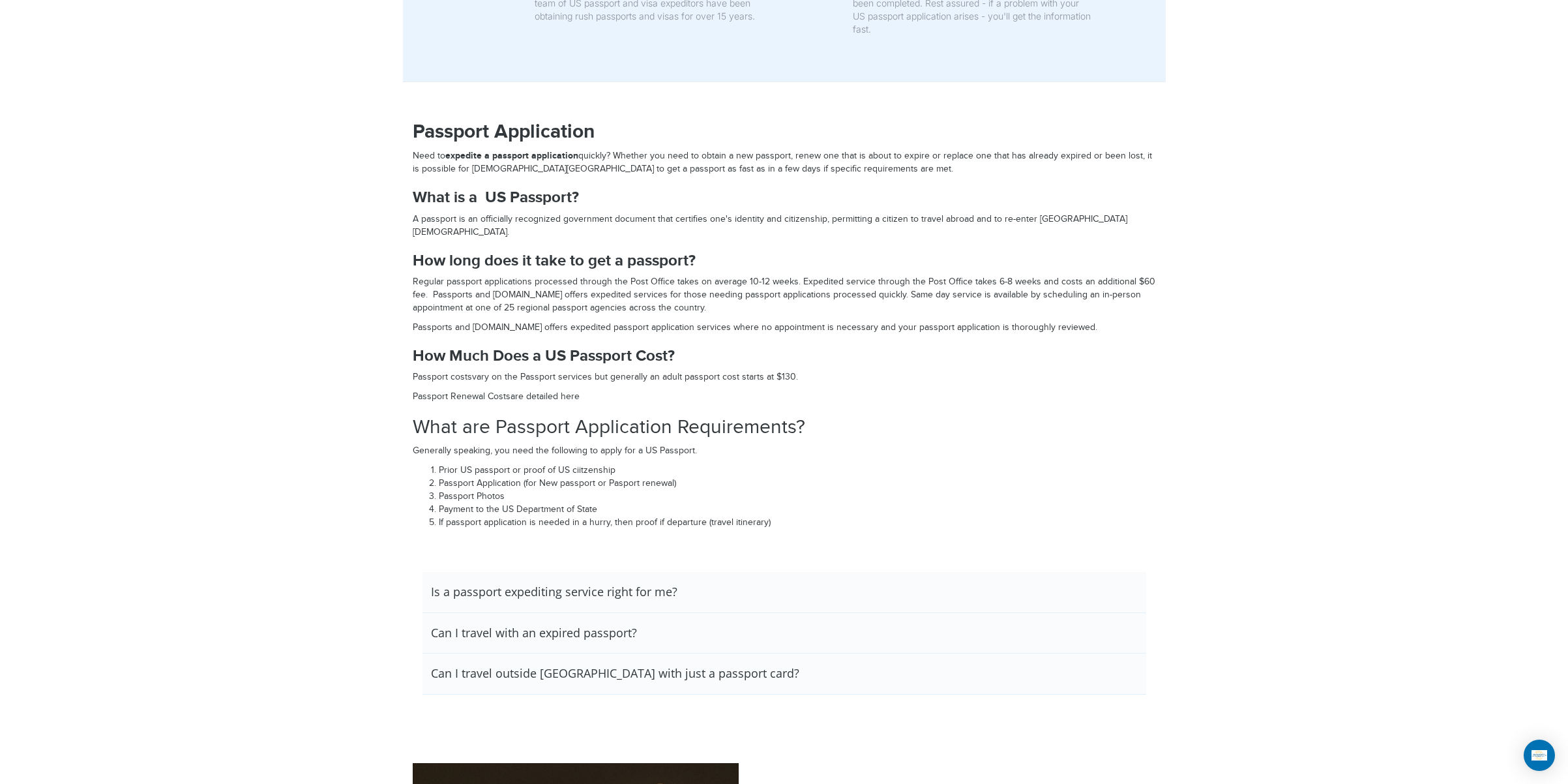
scroll to position [1227, 0]
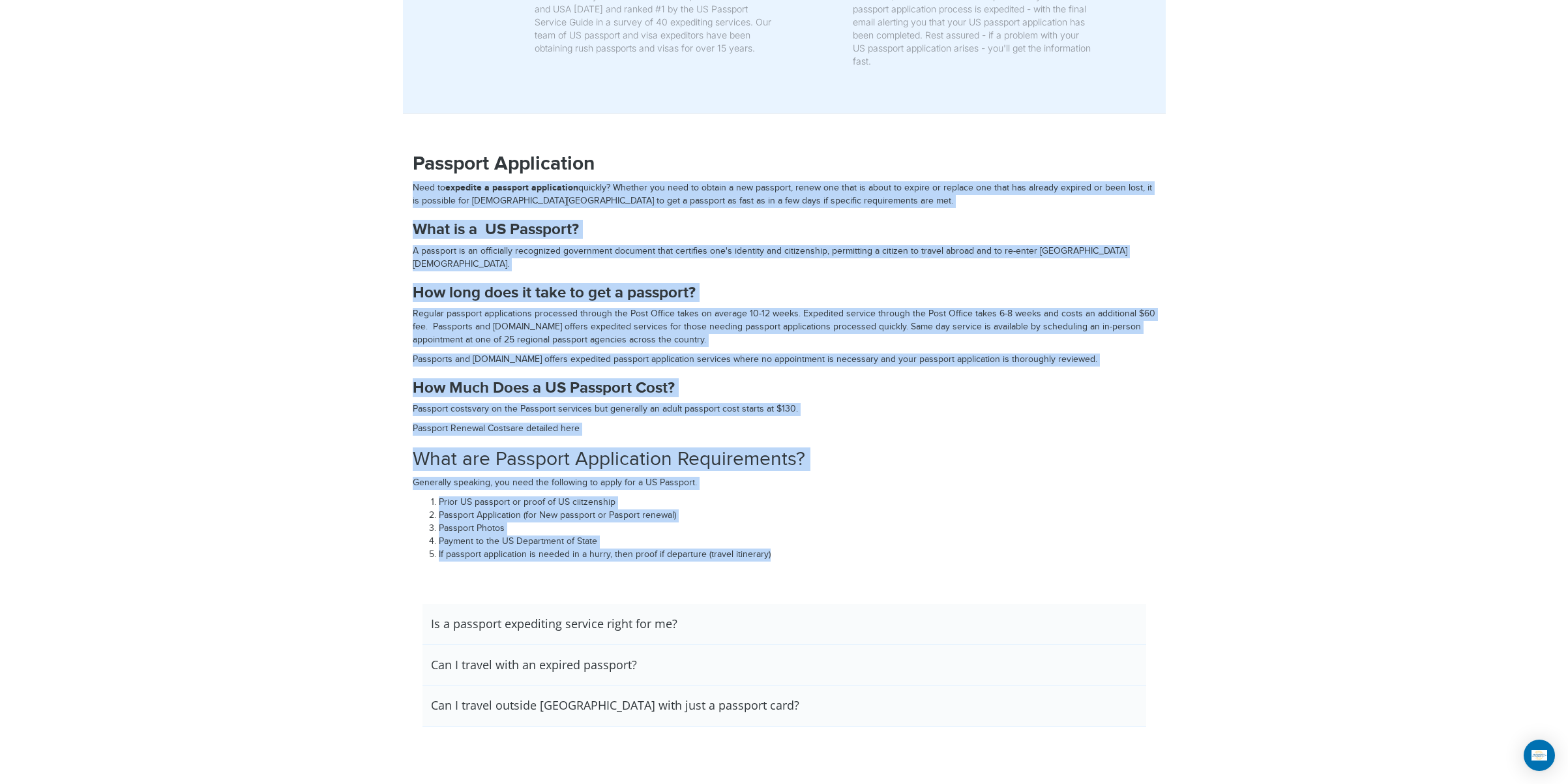
drag, startPoint x: 835, startPoint y: 509, endPoint x: 420, endPoint y: 131, distance: 561.3
click at [403, 148] on div "Passport Application Need to expedite a passport application quickly? Whether y…" at bounding box center [784, 557] width 763 height 835
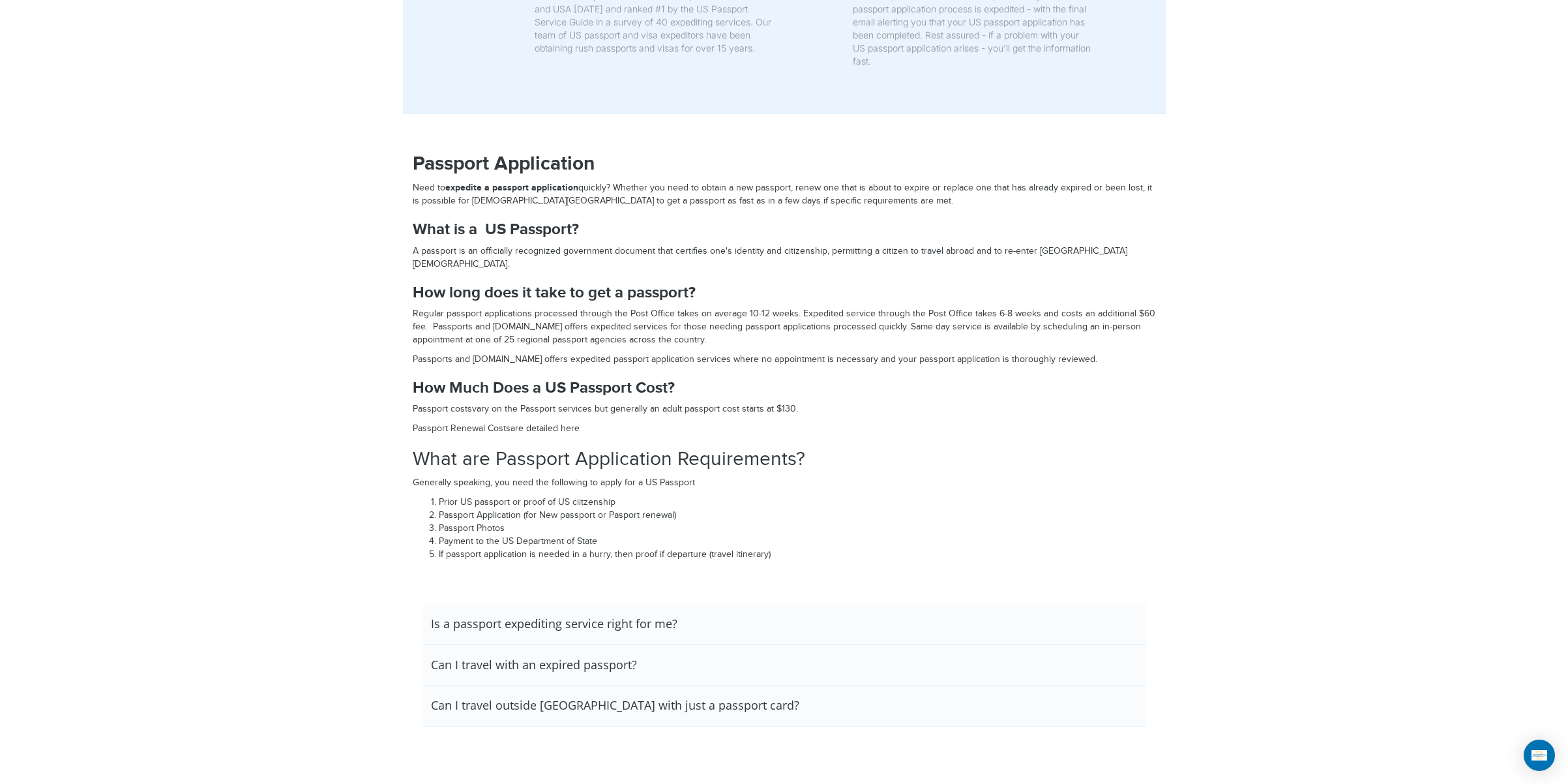
click at [481, 107] on div "Passport Application Need to expedite a passport application quickly? Whether y…" at bounding box center [784, 525] width 763 height 902
drag, startPoint x: 409, startPoint y: 148, endPoint x: 622, endPoint y: 153, distance: 213.1
click at [622, 153] on div "APPLY ONLINE Select the Passport or Travel Visa Service Needed. APPLICATION PRE…" at bounding box center [784, 116] width 782 height 1823
copy strong "Passport Application"
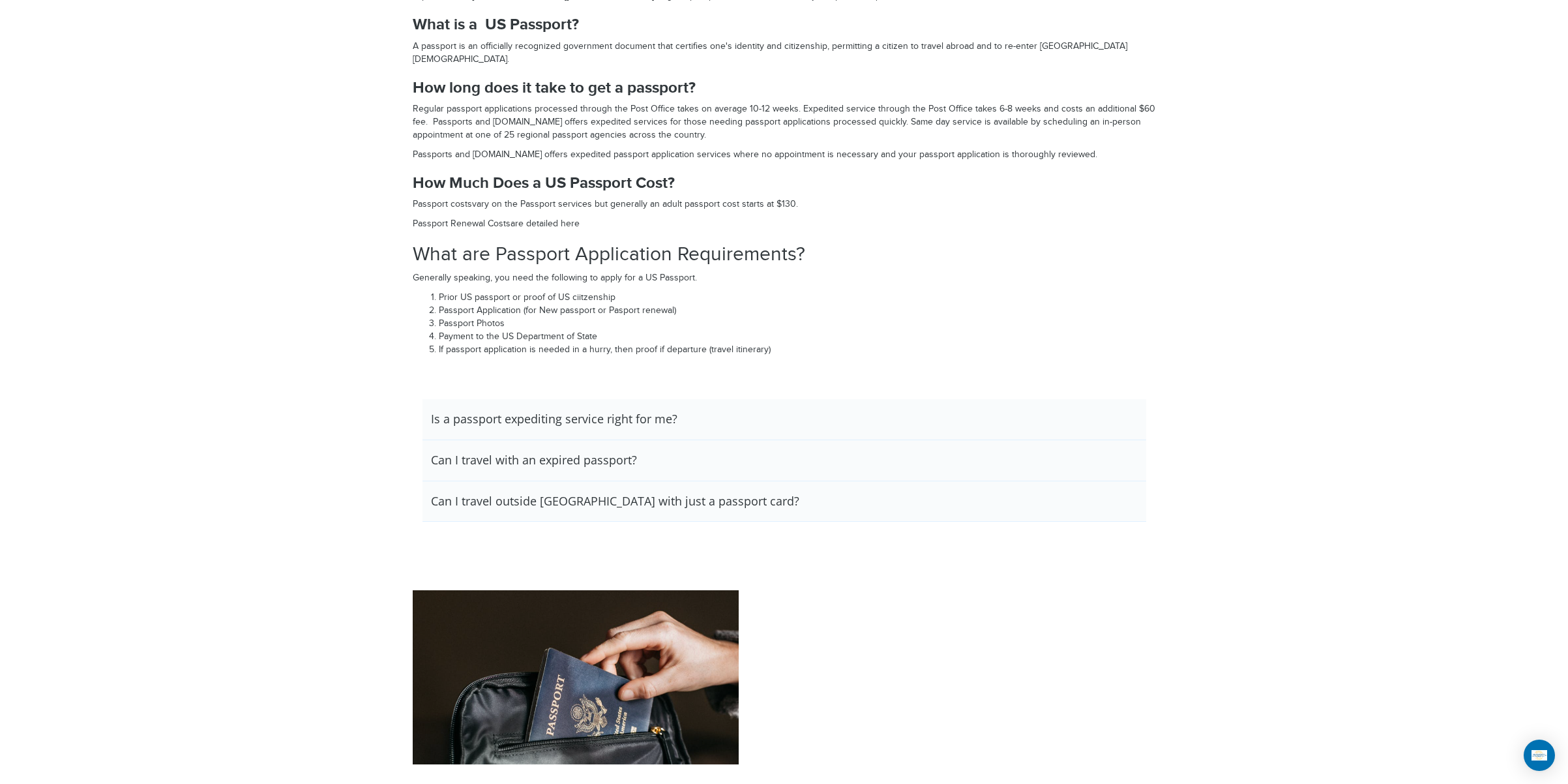
scroll to position [1449, 0]
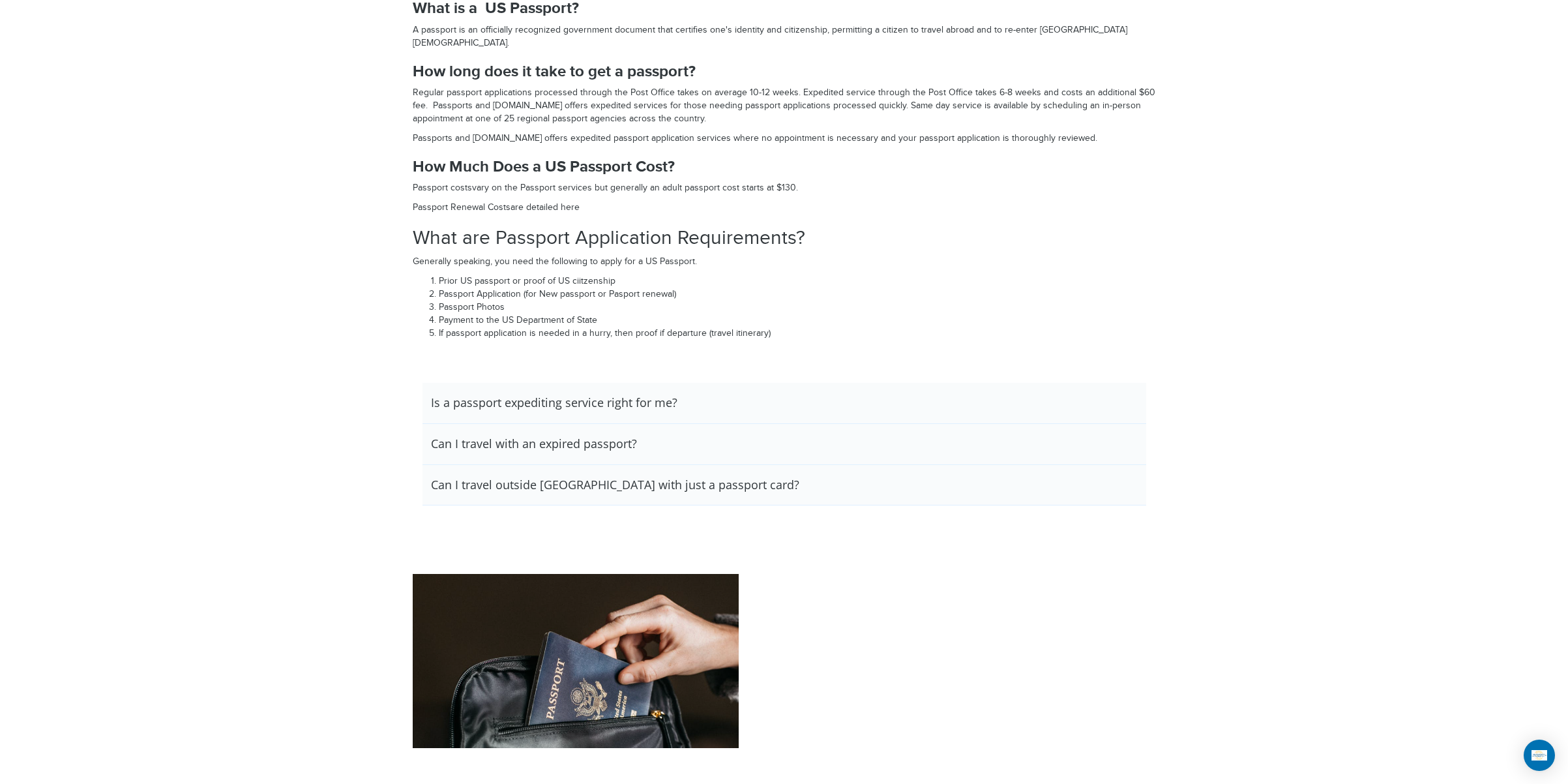
click at [600, 396] on h3 "Is a passport expediting service right for me?" at bounding box center [554, 403] width 247 height 14
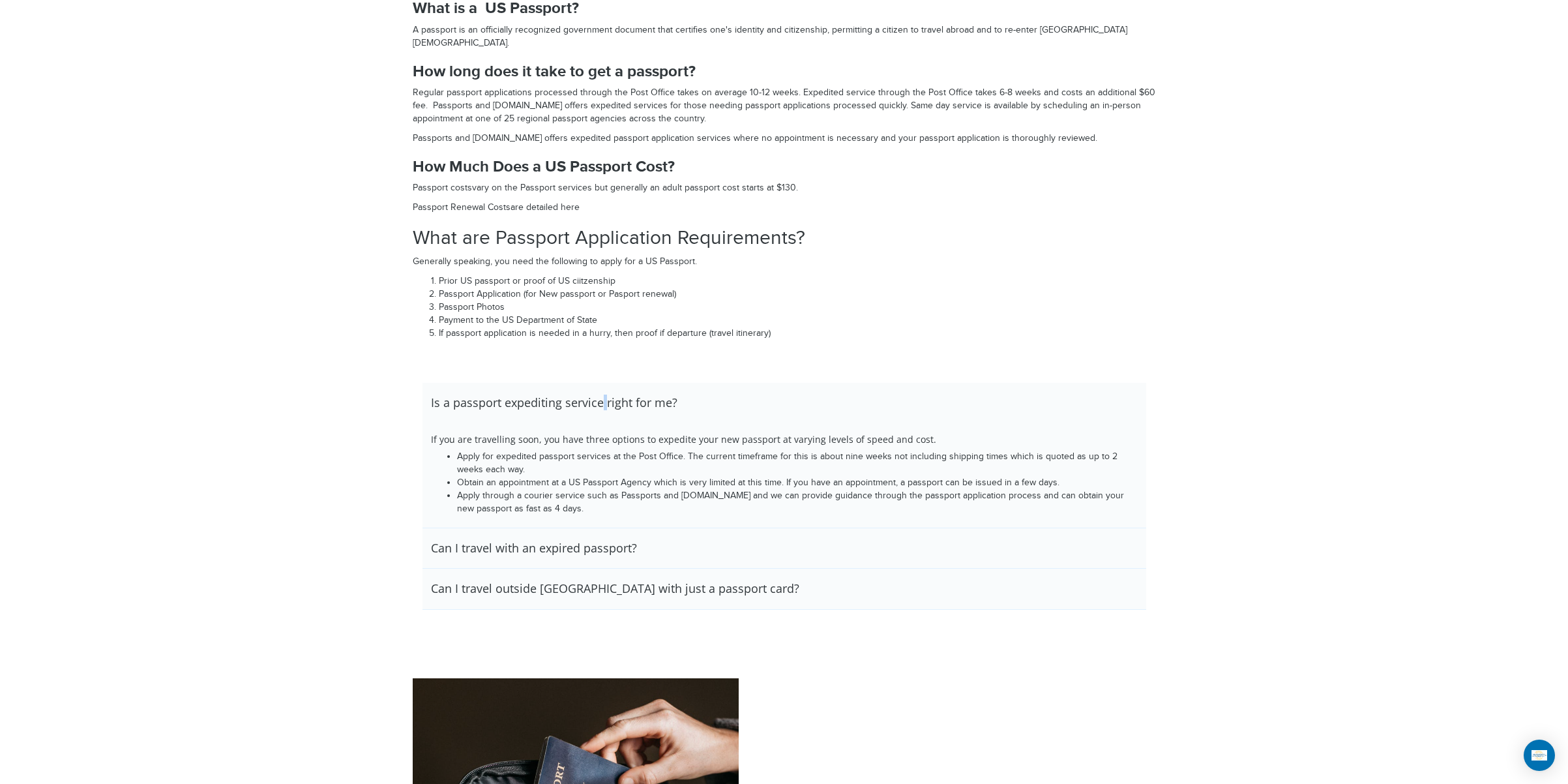
click at [600, 396] on h3 "Is a passport expediting service right for me?" at bounding box center [554, 403] width 247 height 14
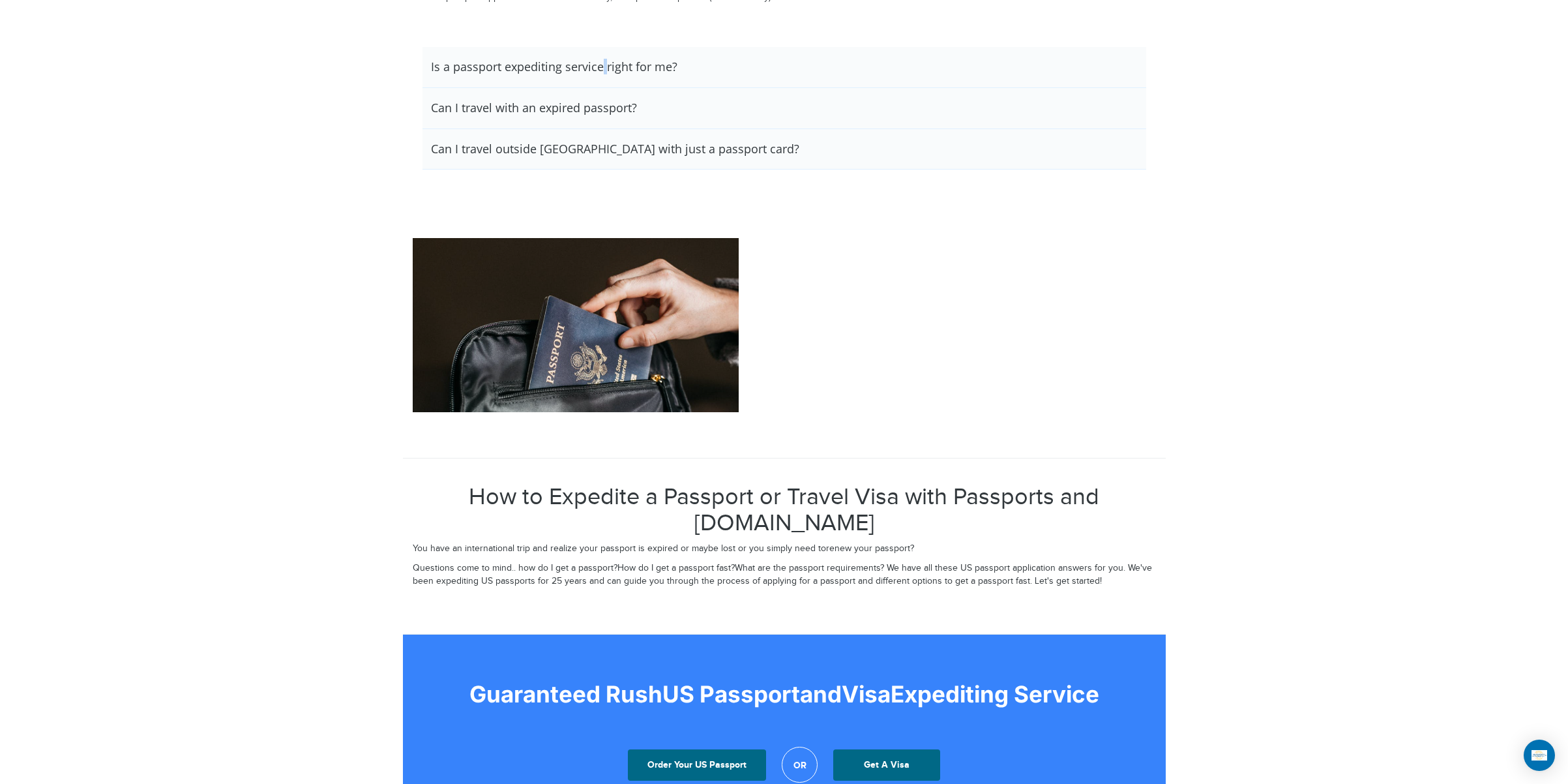
scroll to position [1800, 0]
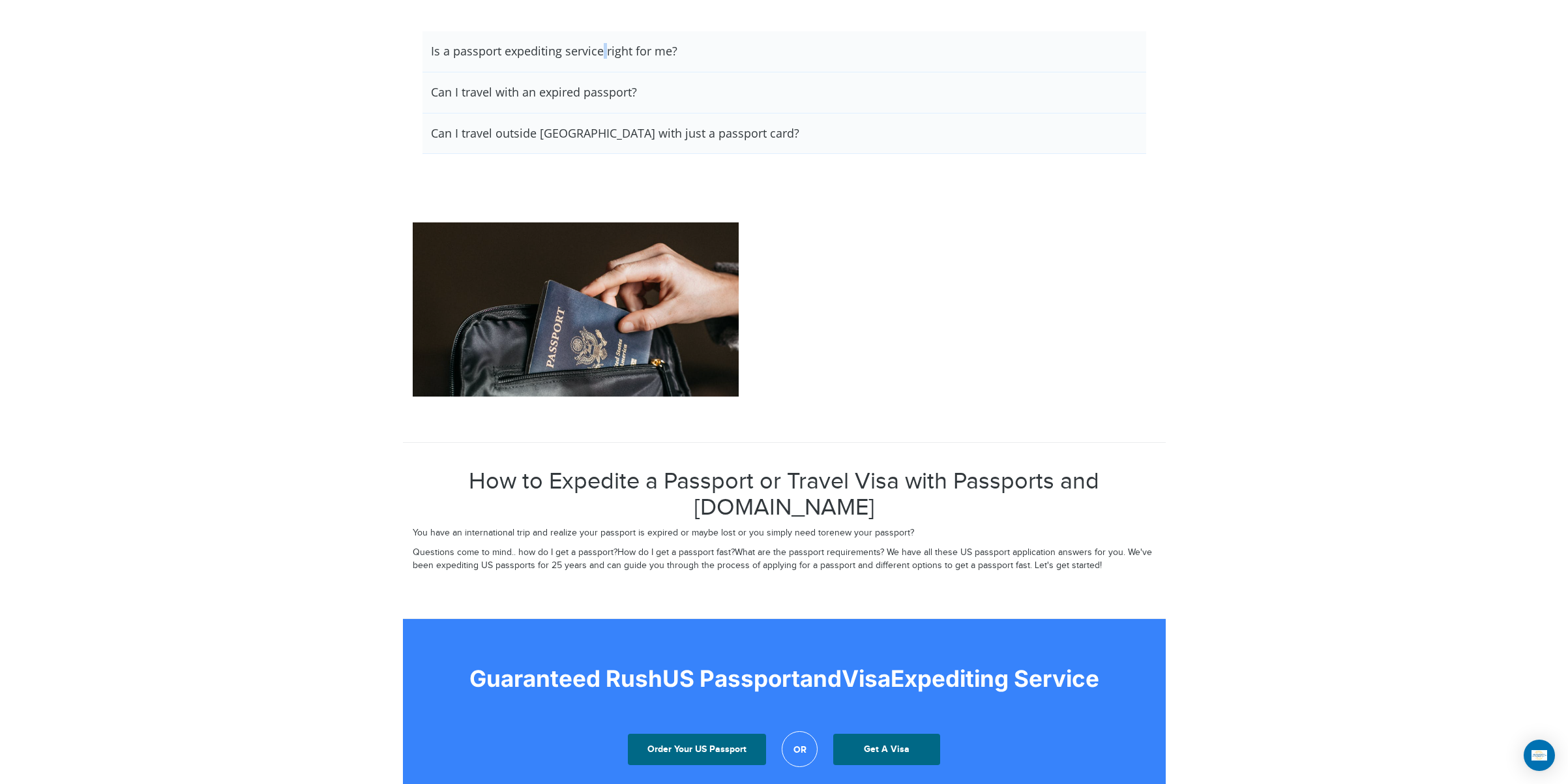
drag, startPoint x: 1062, startPoint y: 504, endPoint x: 540, endPoint y: 444, distance: 525.4
click at [540, 444] on section "Passport Application Need to expedite a passport application quickly? Whether y…" at bounding box center [784, 370] width 1568 height 1630
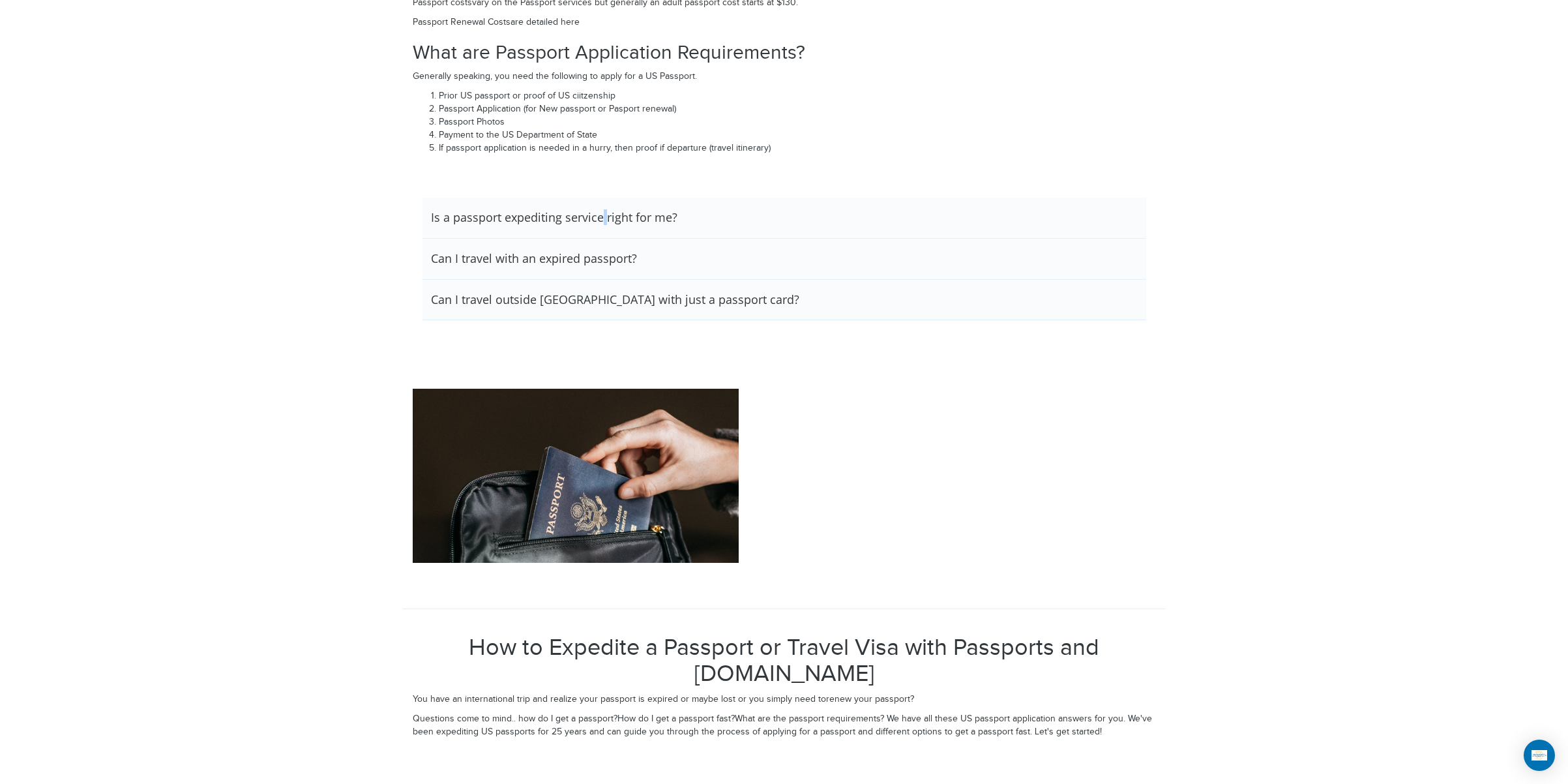
scroll to position [1554, 0]
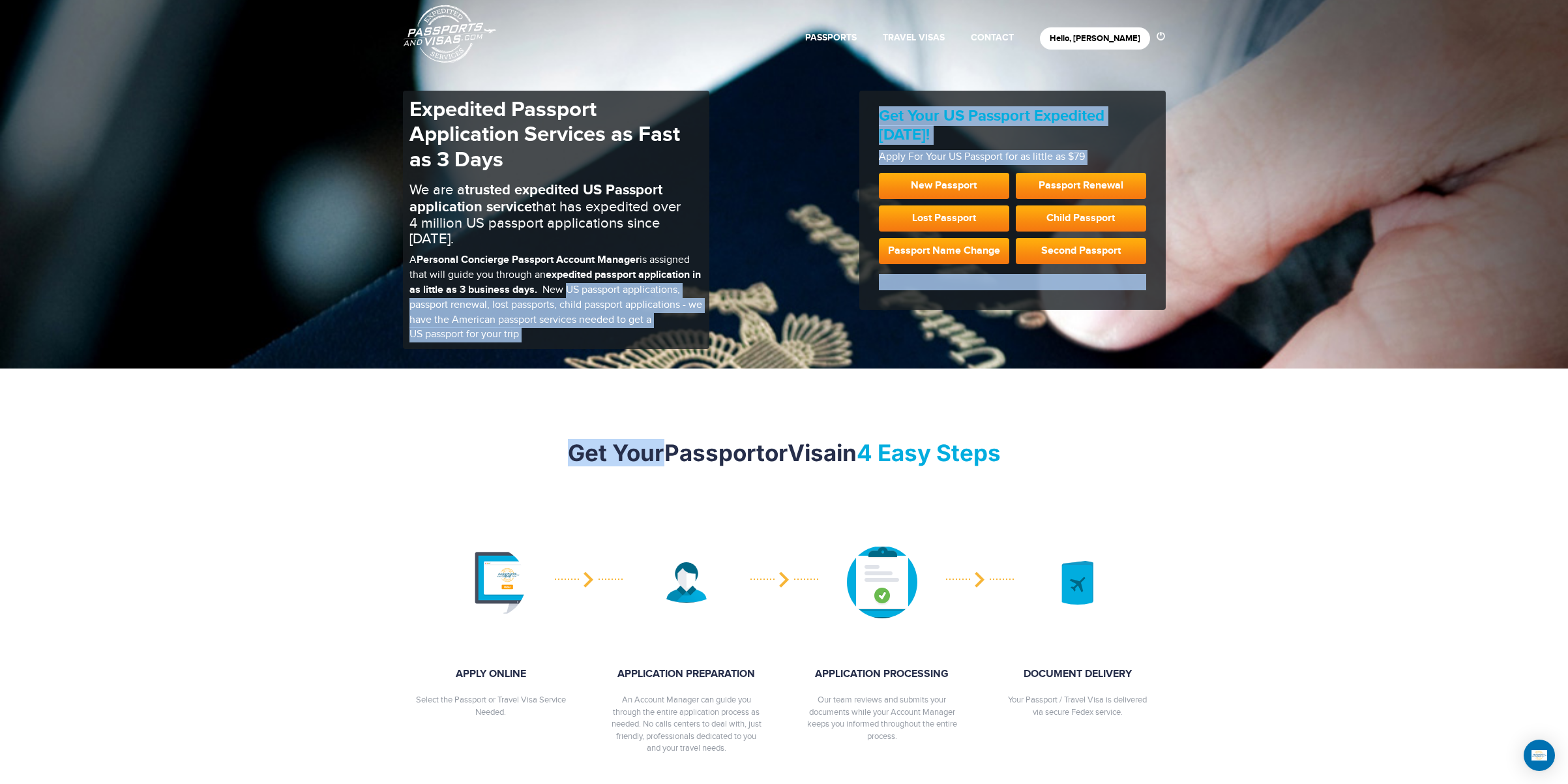
drag, startPoint x: 1067, startPoint y: 391, endPoint x: 595, endPoint y: 306, distance: 479.6
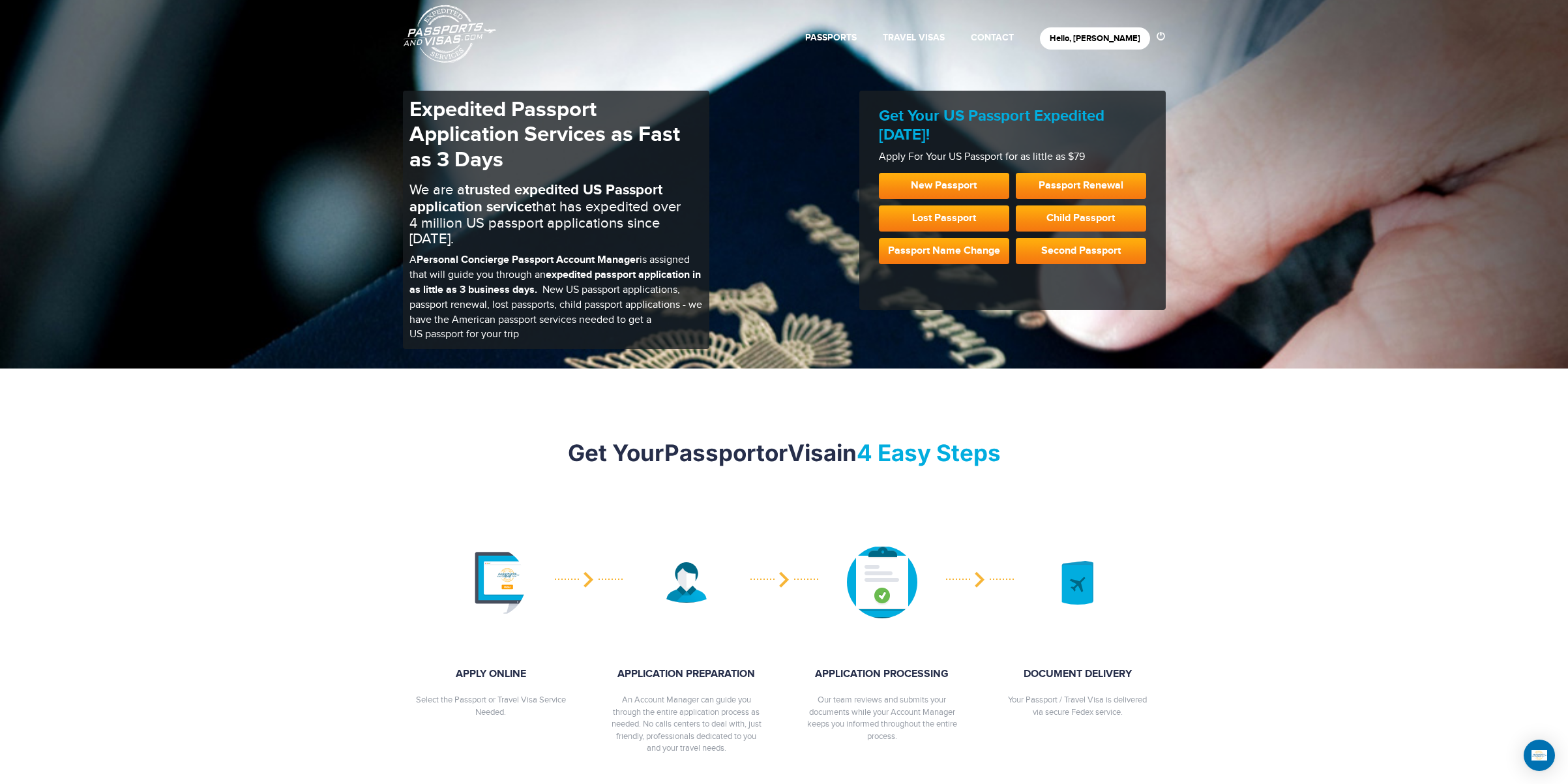
click at [701, 395] on section "Get Your Passport or Visa in 4 Easy Steps APPLY ONLINE Select the Passport or T…" at bounding box center [784, 597] width 1568 height 407
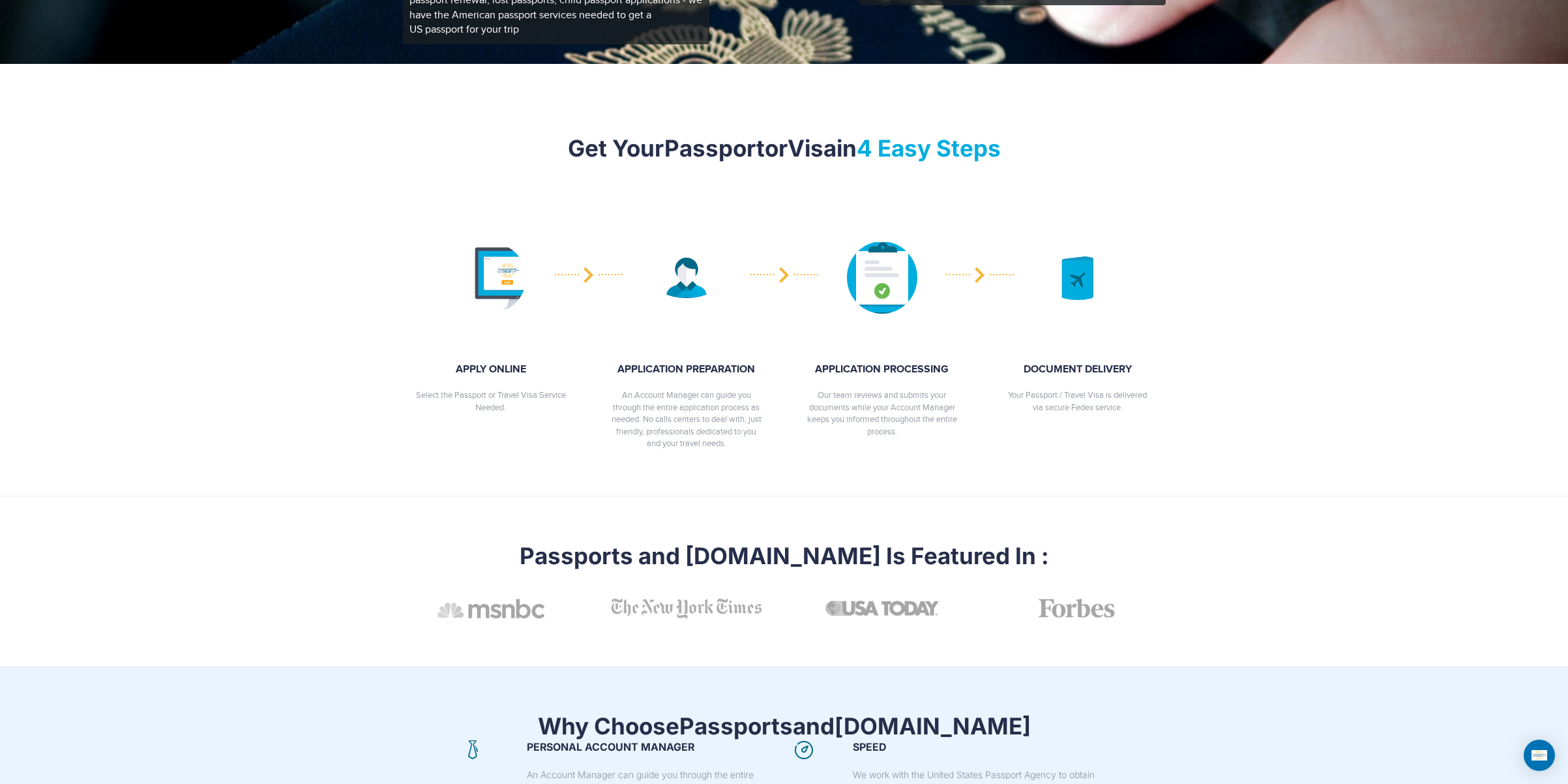
scroll to position [309, 0]
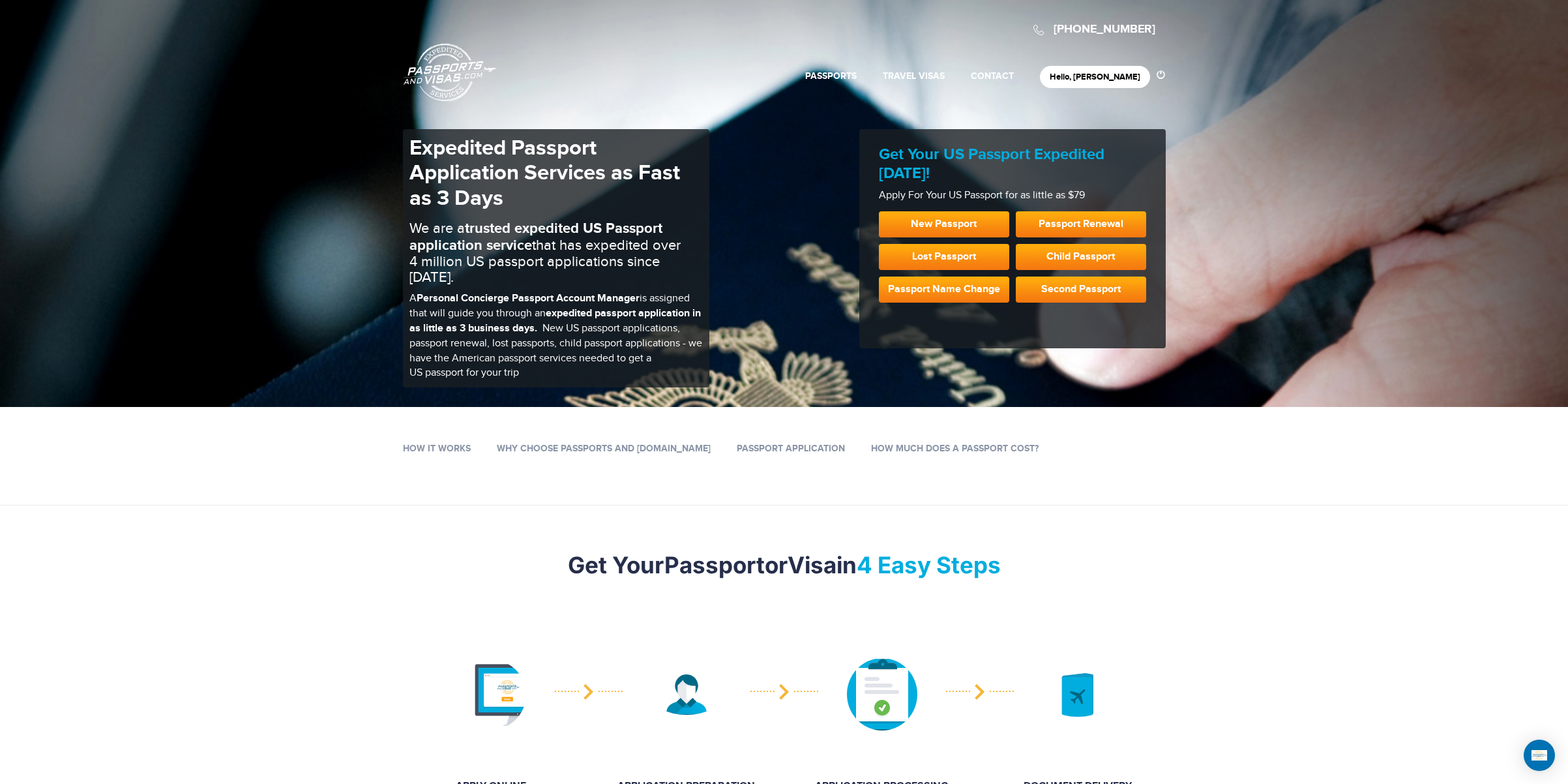
click at [449, 434] on li "How it works" at bounding box center [436, 448] width 68 height 34
click at [575, 443] on link "Why Choose Passports and Visas.com" at bounding box center [603, 448] width 214 height 11
click at [776, 443] on link "Passport Application" at bounding box center [790, 448] width 108 height 11
click at [538, 443] on link "Why Choose Passports and Visas.com" at bounding box center [603, 448] width 214 height 11
click at [517, 443] on link "Why Choose Passports and Visas.com" at bounding box center [603, 448] width 214 height 11
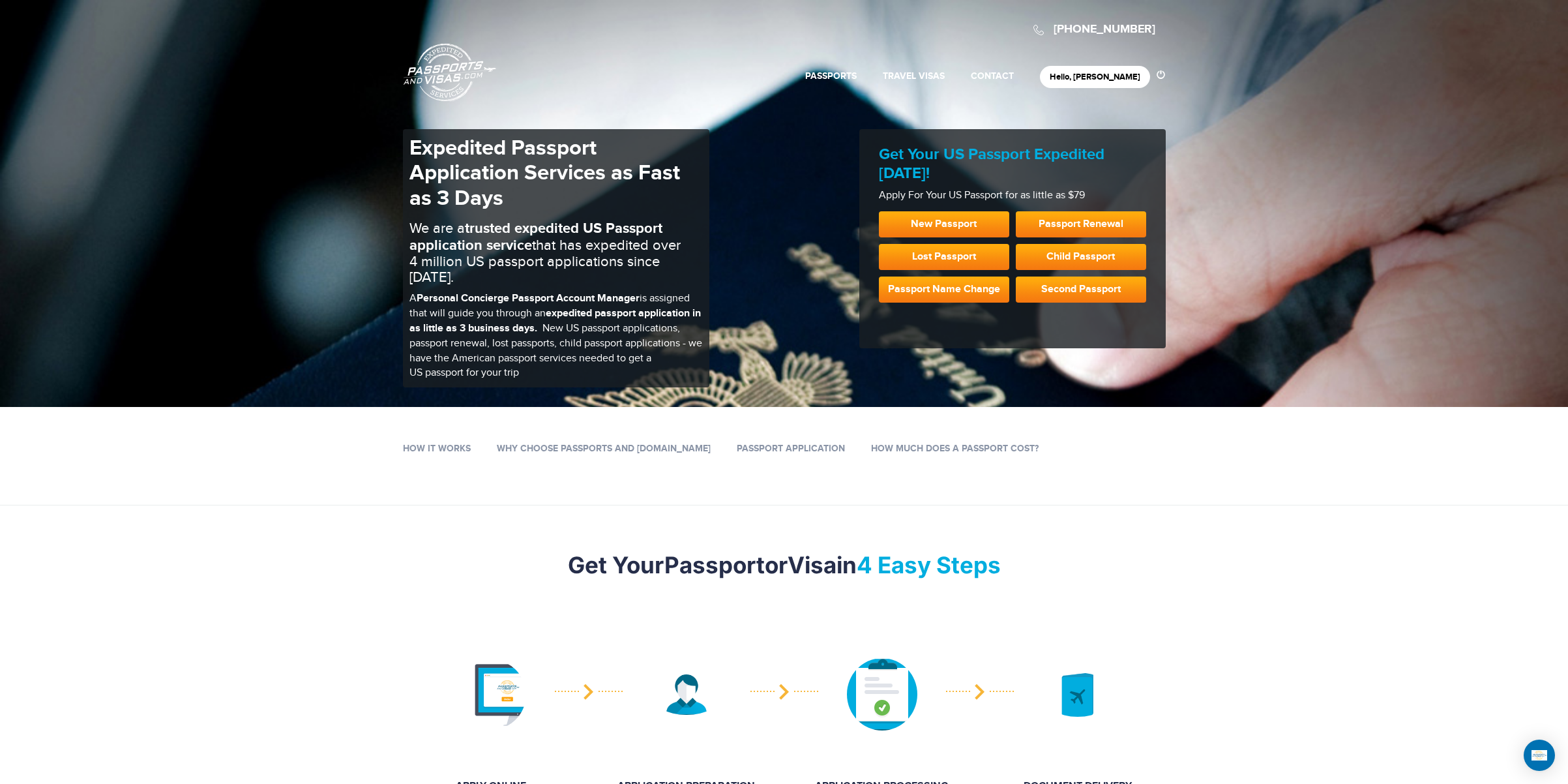
click at [432, 435] on li "How it works" at bounding box center [436, 448] width 68 height 34
click at [460, 443] on link "How it works" at bounding box center [436, 448] width 68 height 11
click at [894, 443] on link "How Much Does a Passport Cost?" at bounding box center [955, 448] width 167 height 11
click at [789, 443] on link "Passport Application" at bounding box center [790, 448] width 108 height 11
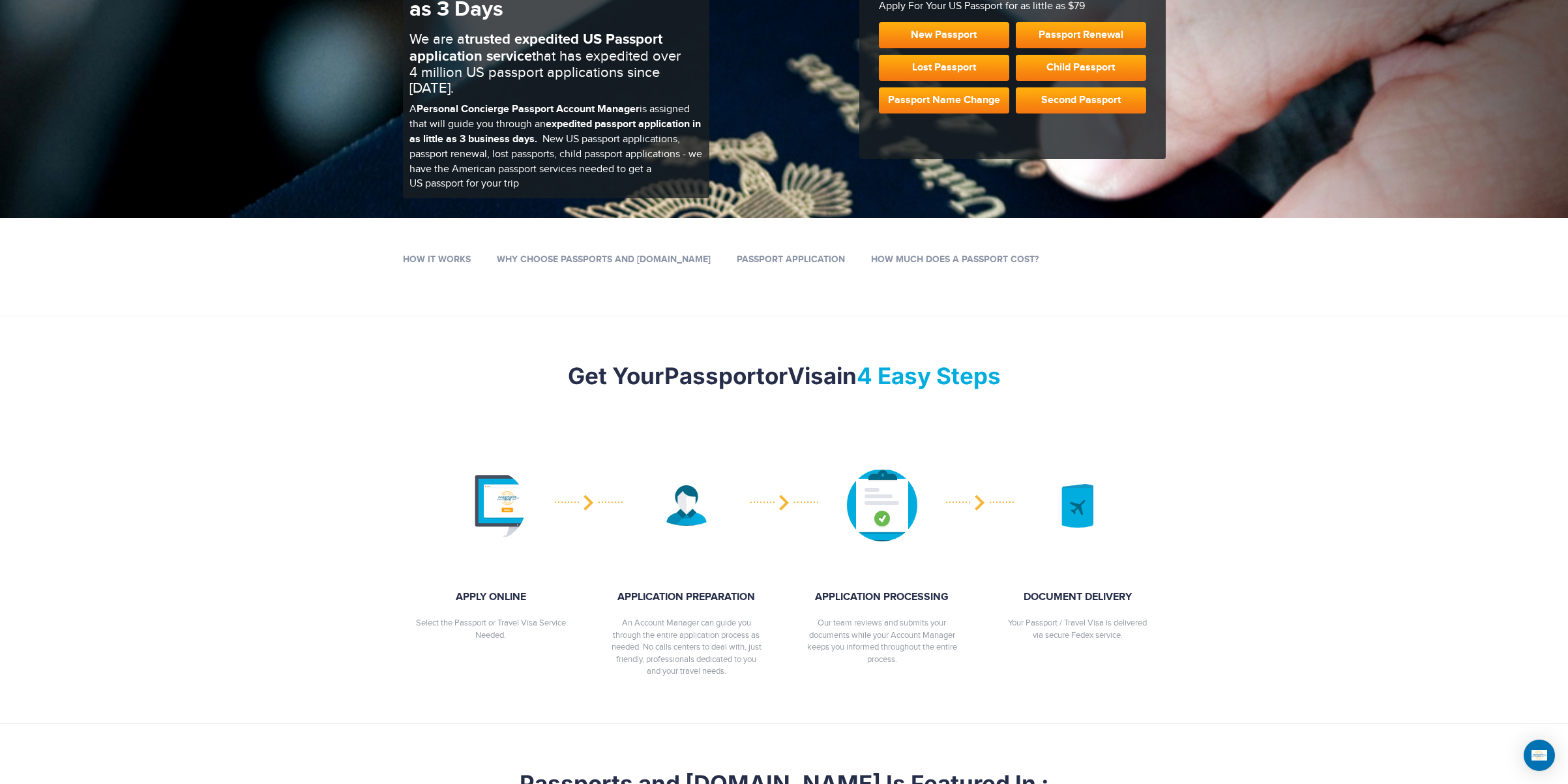
scroll to position [165, 0]
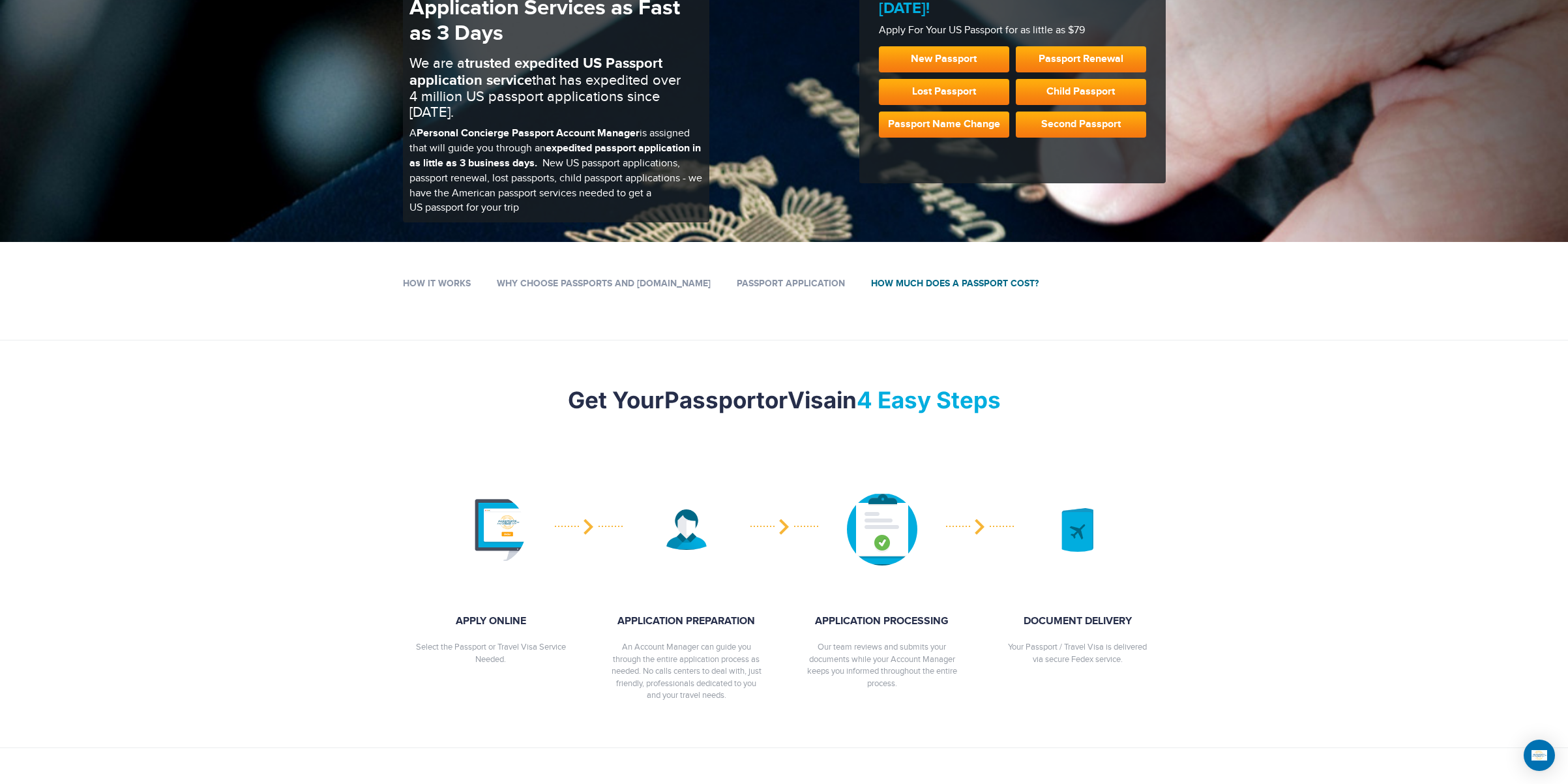
click at [931, 278] on link "How Much Does a Passport Cost?" at bounding box center [955, 283] width 167 height 11
click at [786, 278] on link "Passport Application" at bounding box center [790, 283] width 108 height 11
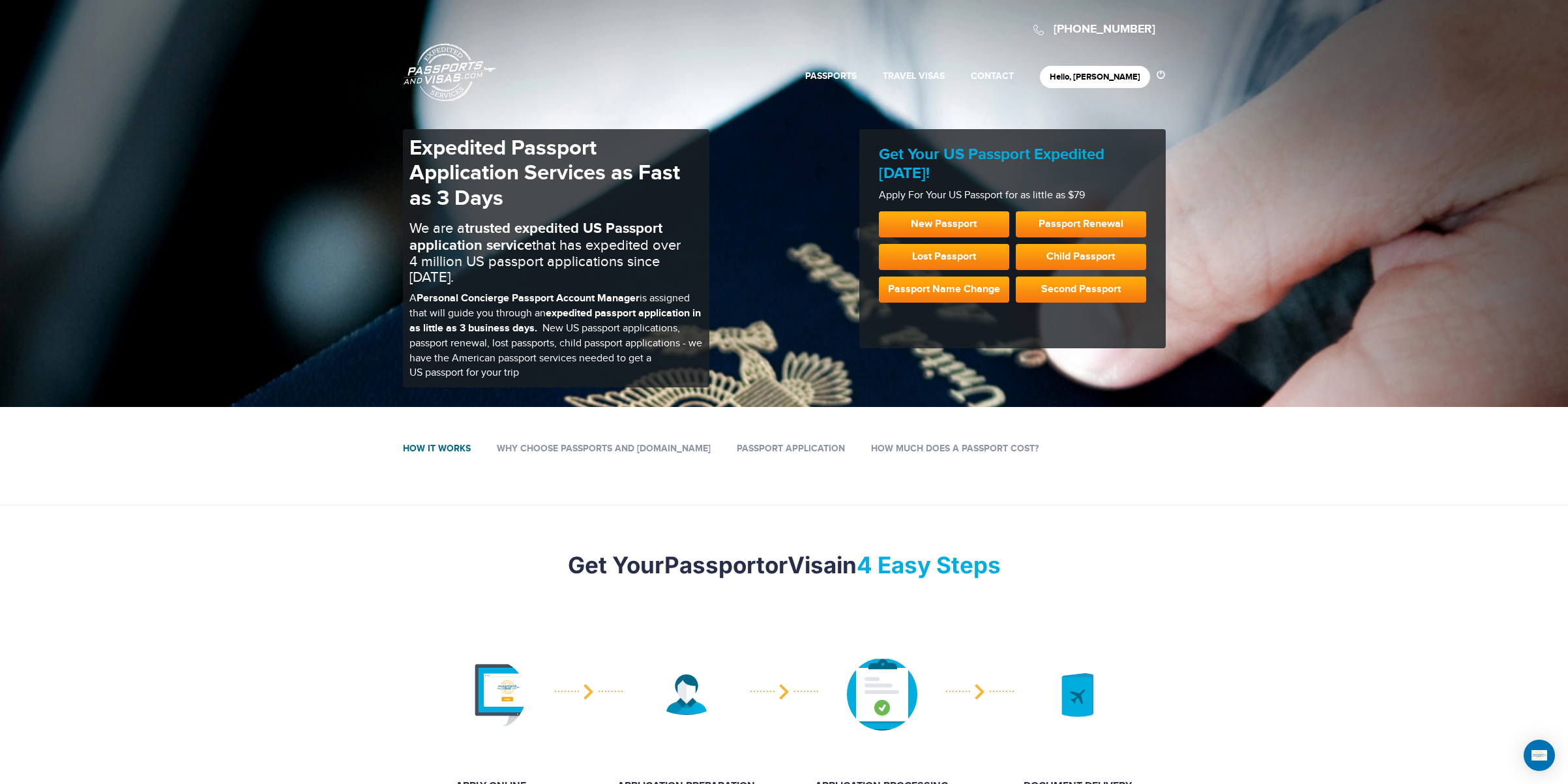
click at [411, 443] on link "How it works" at bounding box center [436, 448] width 68 height 11
click at [605, 432] on li "Why Choose Passports and Visas.com" at bounding box center [603, 448] width 214 height 34
click at [752, 443] on link "Passport Application" at bounding box center [790, 448] width 108 height 11
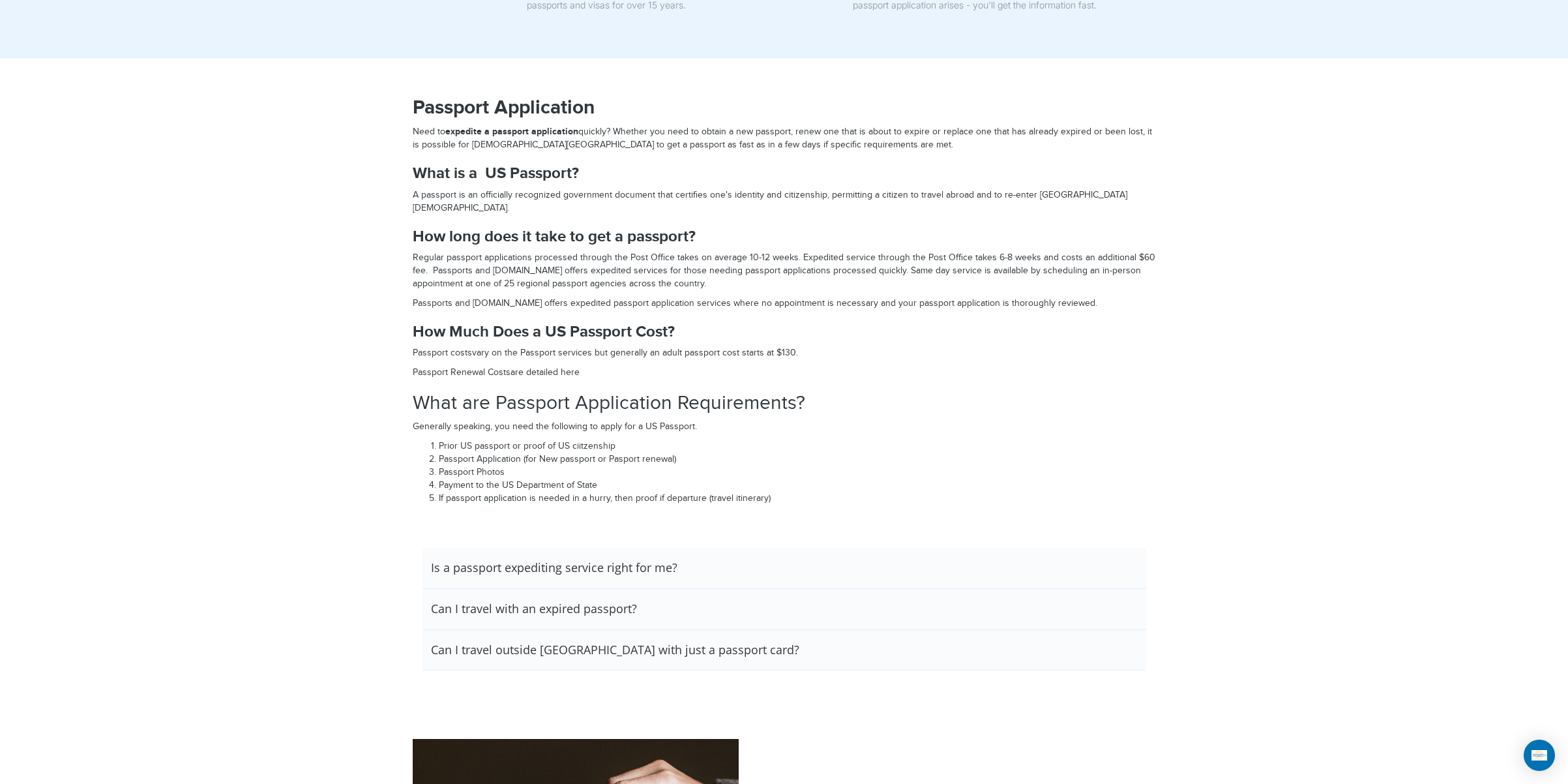
click at [757, 548] on div "Is a passport expediting service right for me?" at bounding box center [785, 568] width 724 height 40
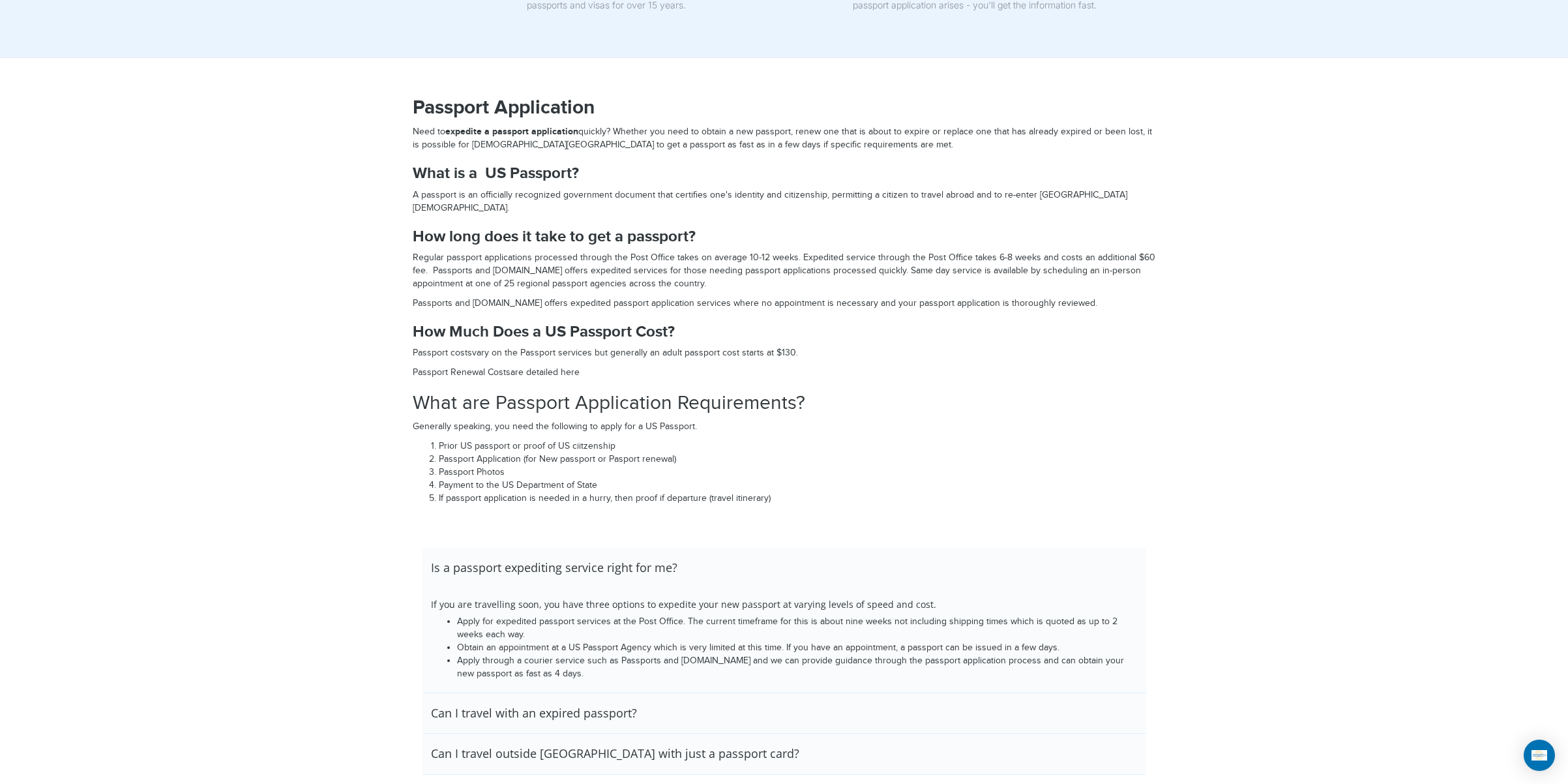
click at [697, 548] on div "Is a passport expediting service right for me?" at bounding box center [785, 568] width 724 height 40
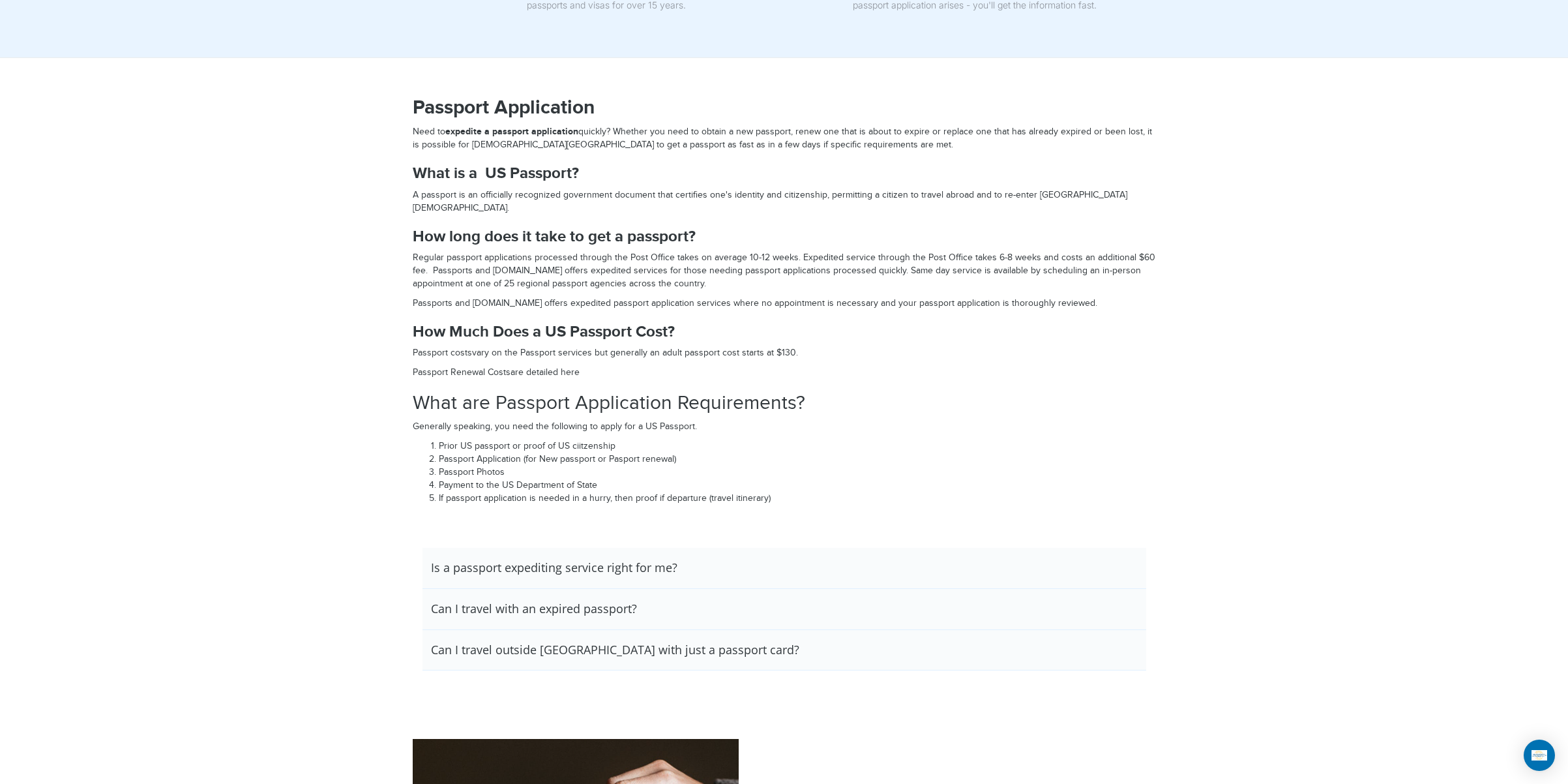
click at [684, 549] on div "Can I travel with an expired passport?" at bounding box center [785, 568] width 724 height 40
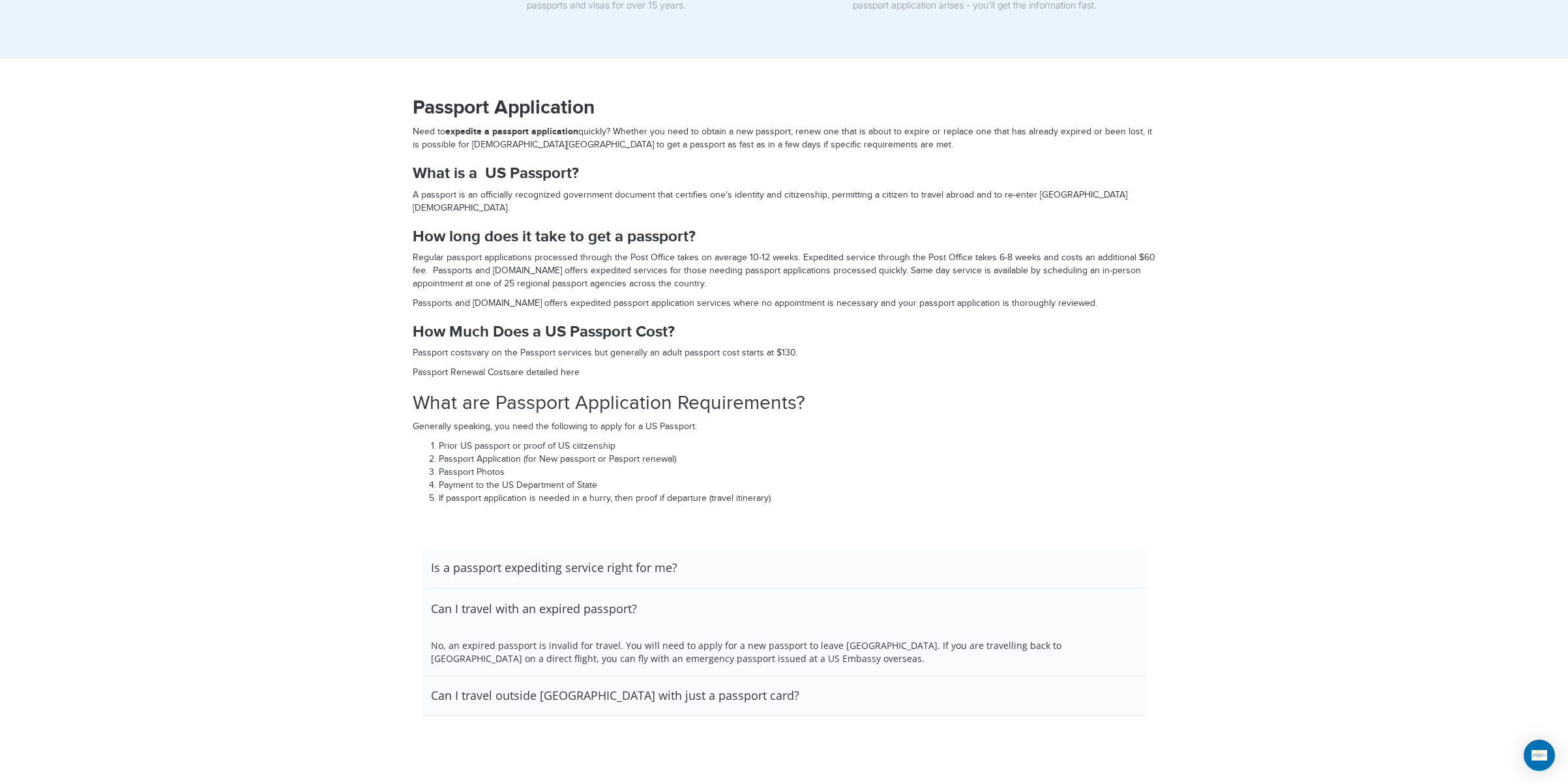
click at [686, 588] on div "Can I travel with an expired passport?" at bounding box center [785, 568] width 724 height 40
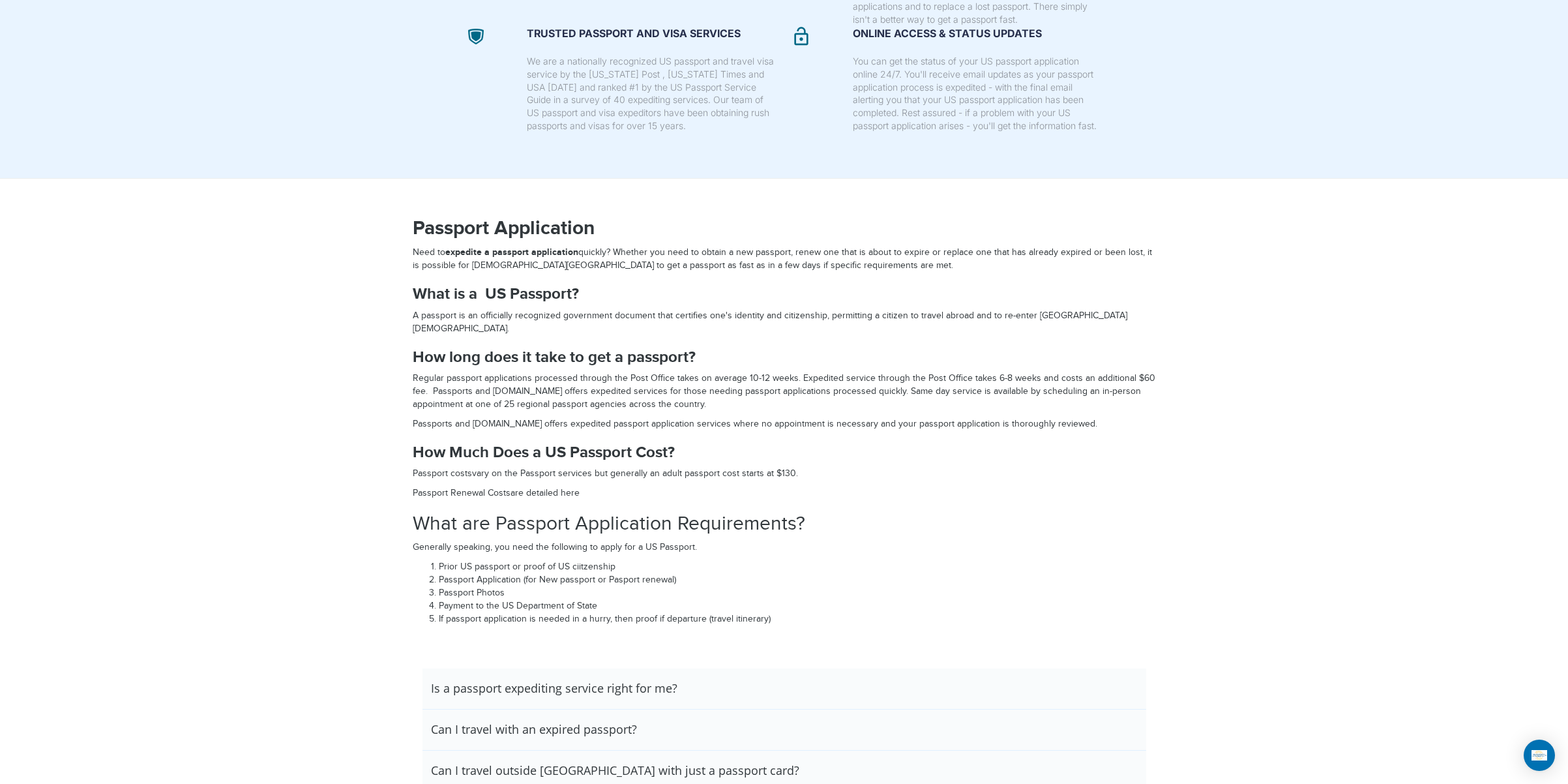
scroll to position [1222, 0]
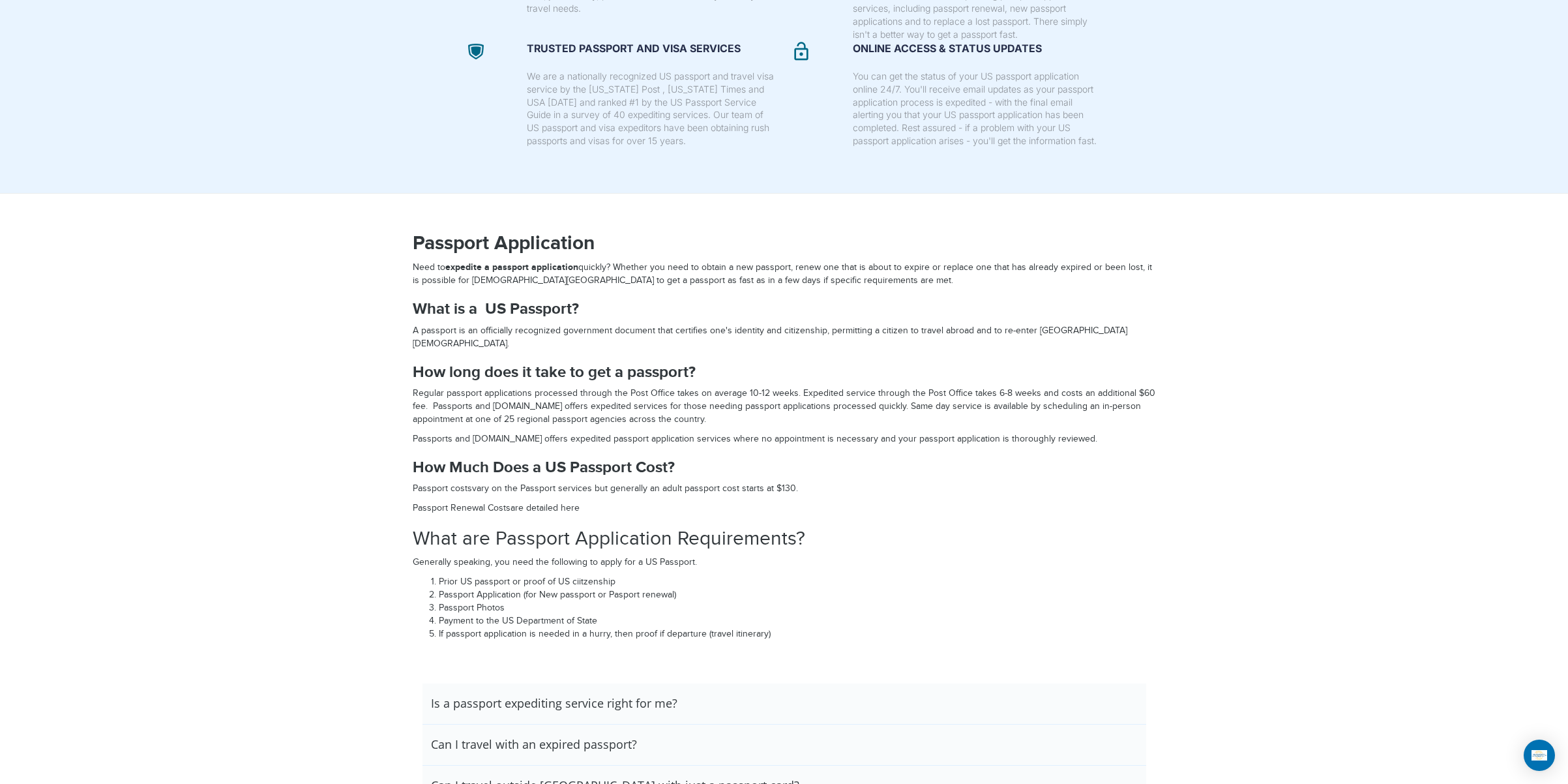
click at [830, 673] on div "Is a passport expediting service right for me? If you are travelling soon, you …" at bounding box center [784, 745] width 743 height 143
click at [815, 683] on div "Is a passport expediting service right for me?" at bounding box center [785, 703] width 724 height 40
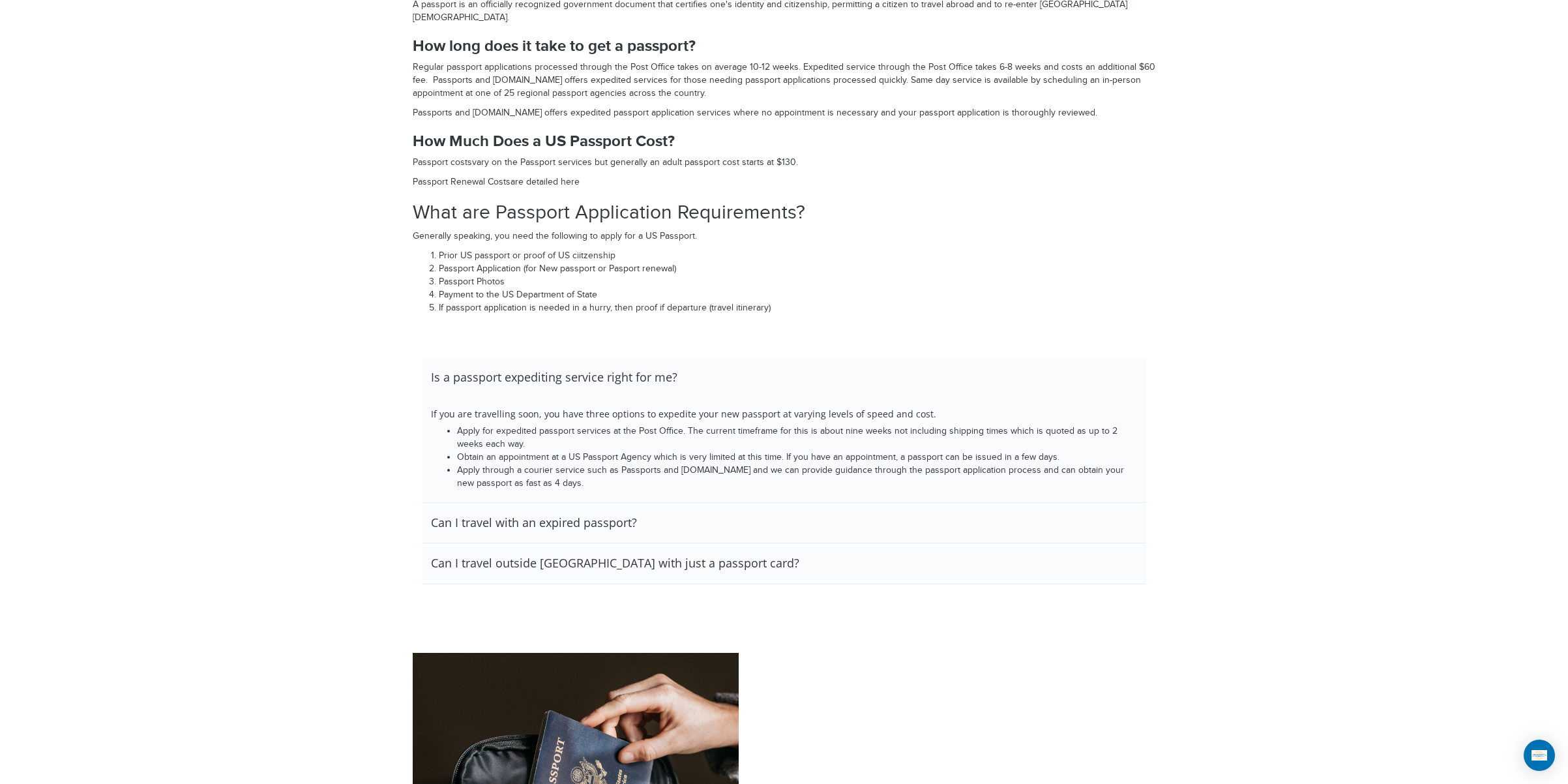
scroll to position [1636, 0]
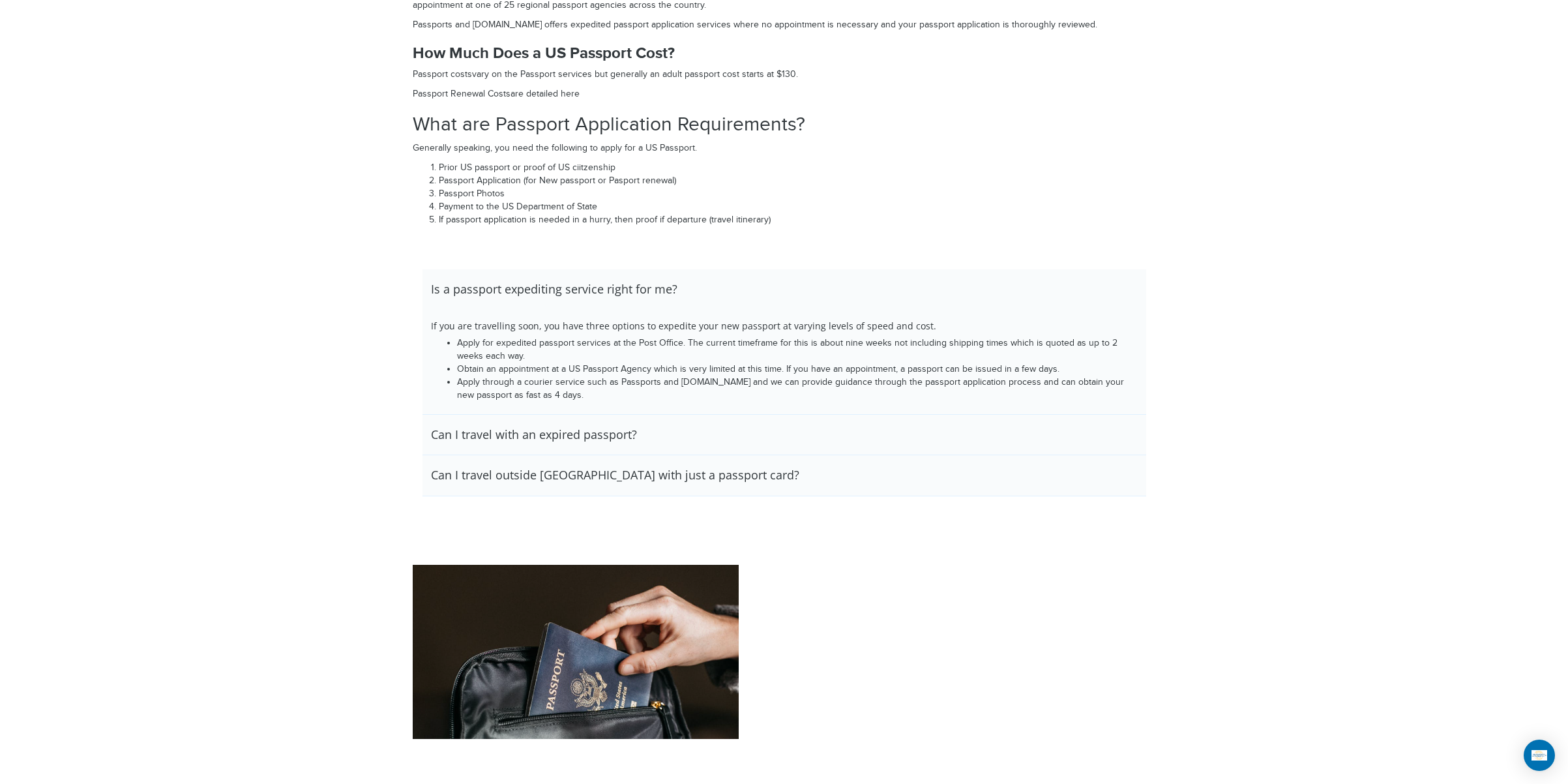
click at [789, 310] on div "Can I travel with an expired passport?" at bounding box center [785, 289] width 724 height 40
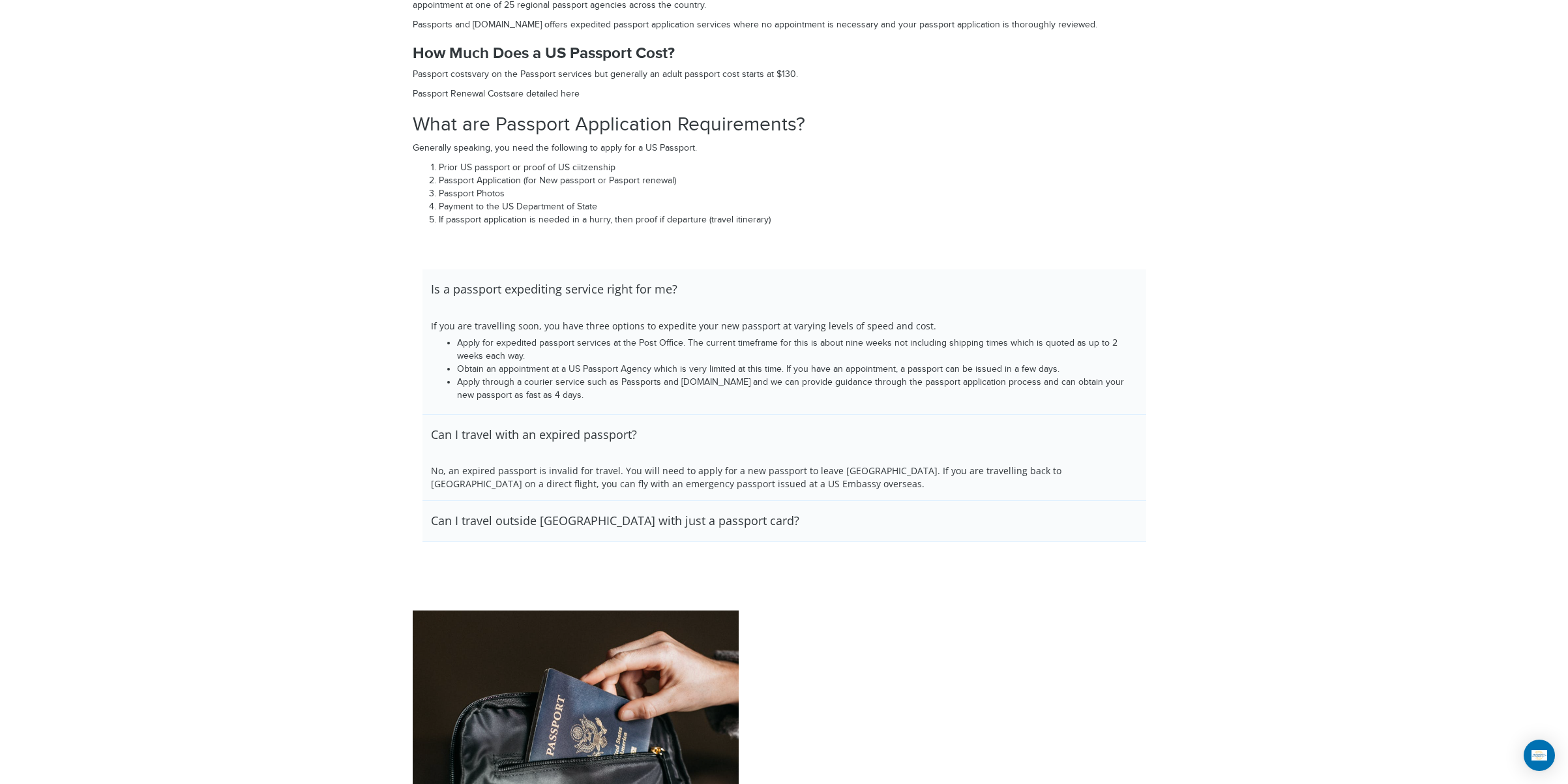
click at [785, 310] on div "Can I travel outside the United States with just a passport card?" at bounding box center [785, 289] width 724 height 40
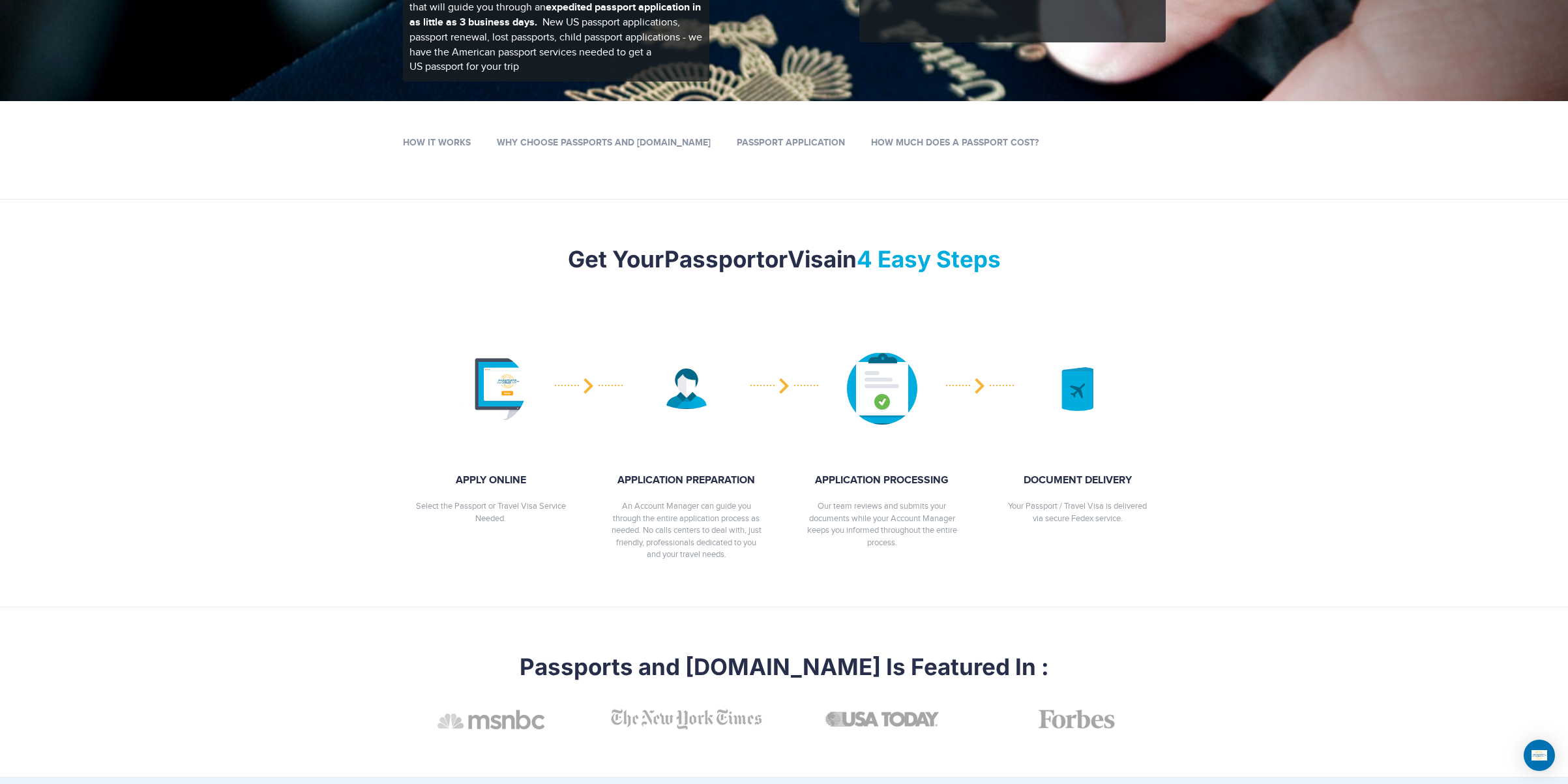
scroll to position [782, 0]
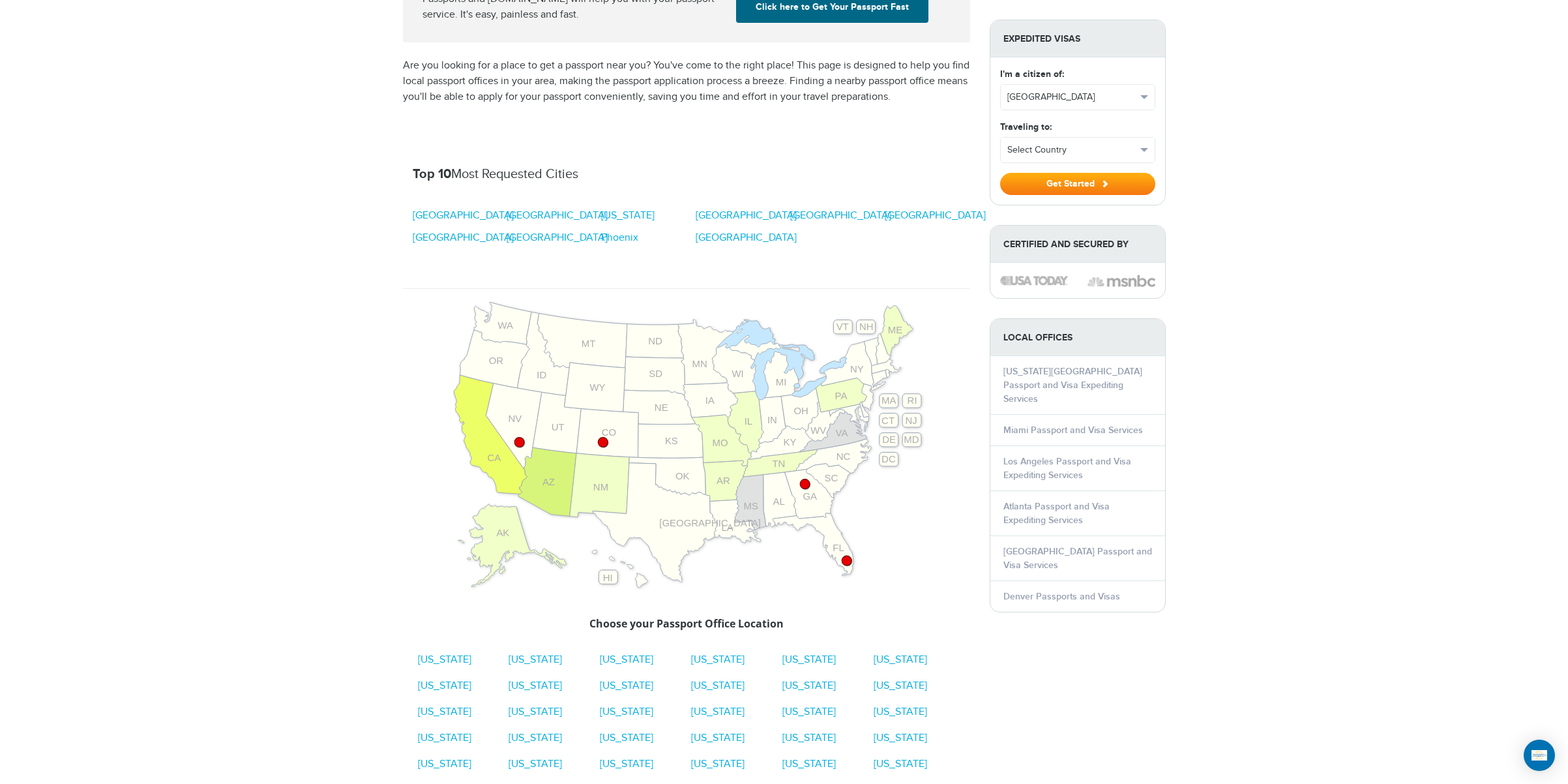
scroll to position [77, 0]
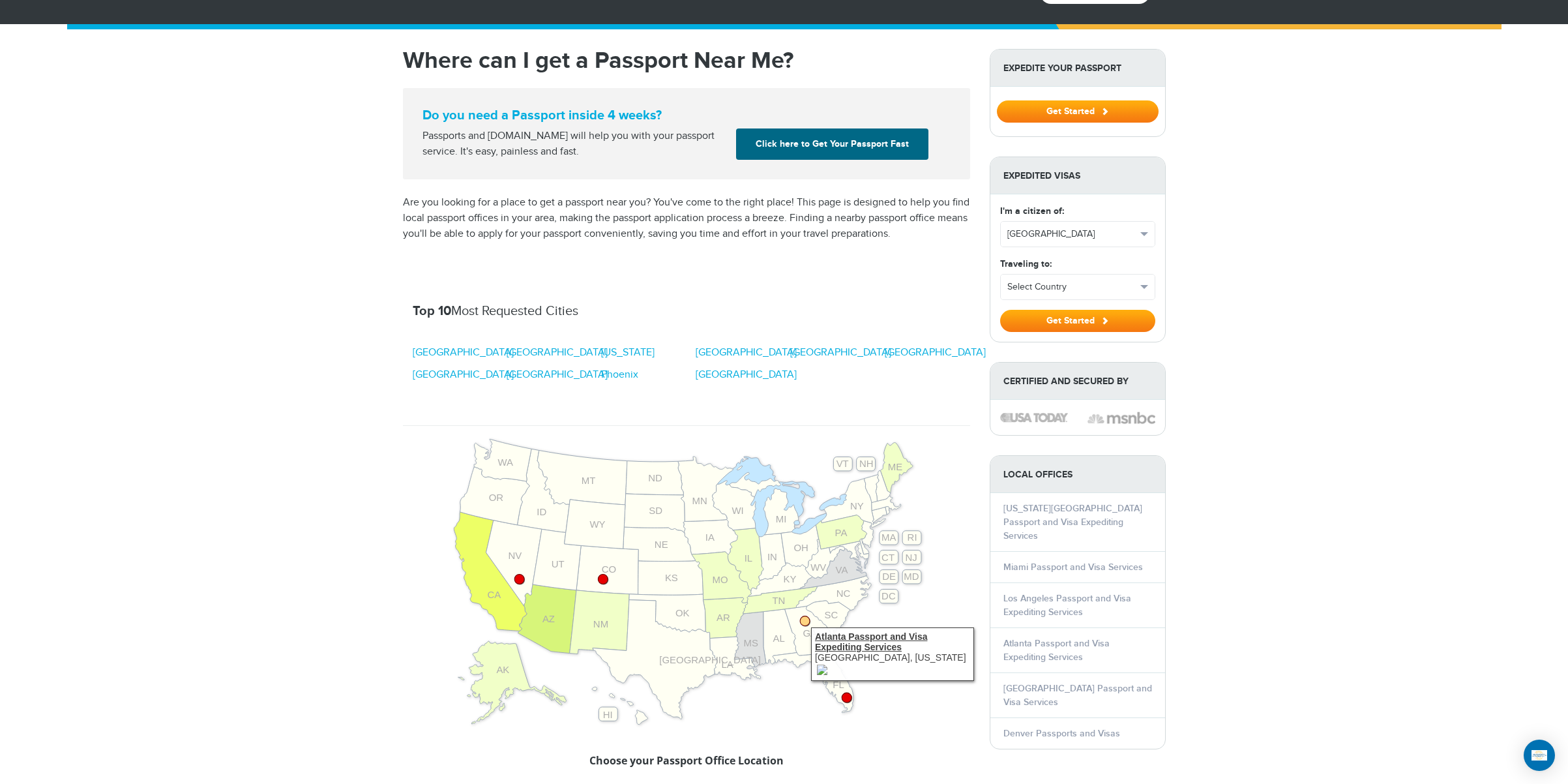
click at [805, 617] on circle at bounding box center [805, 621] width 10 height 10
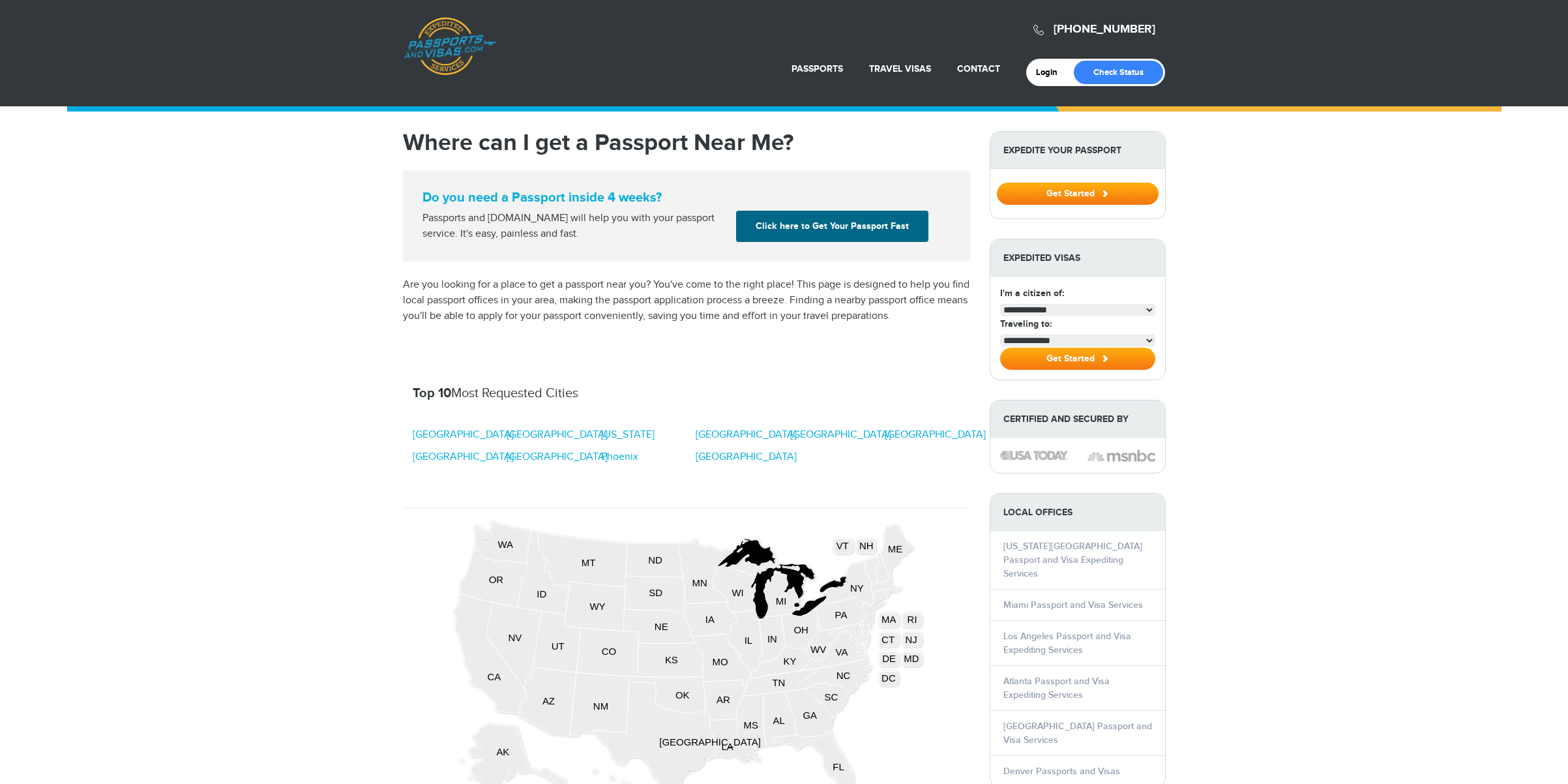
select select "**********"
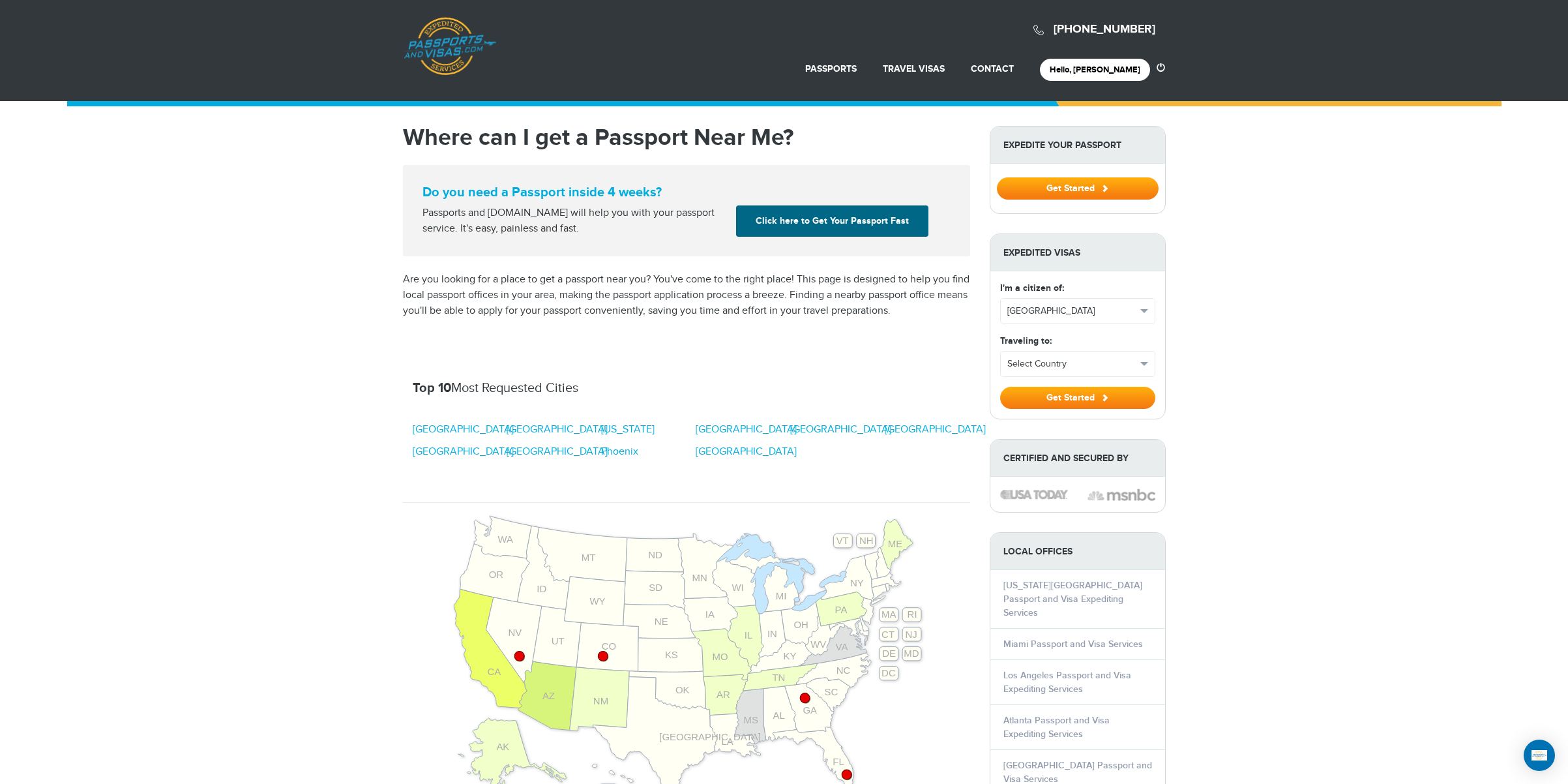
scroll to position [63, 0]
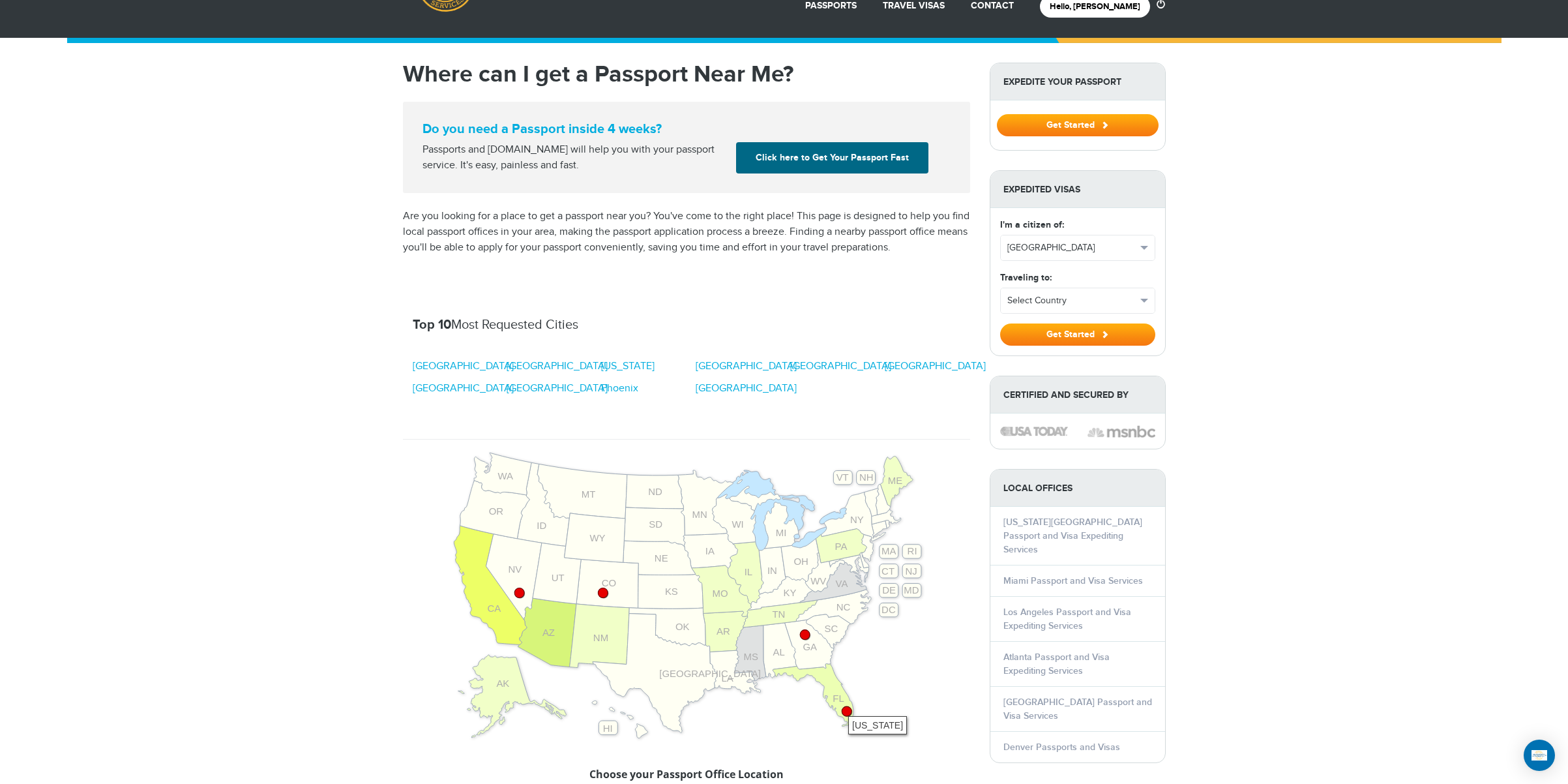
click at [842, 706] on icon at bounding box center [813, 694] width 81 height 62
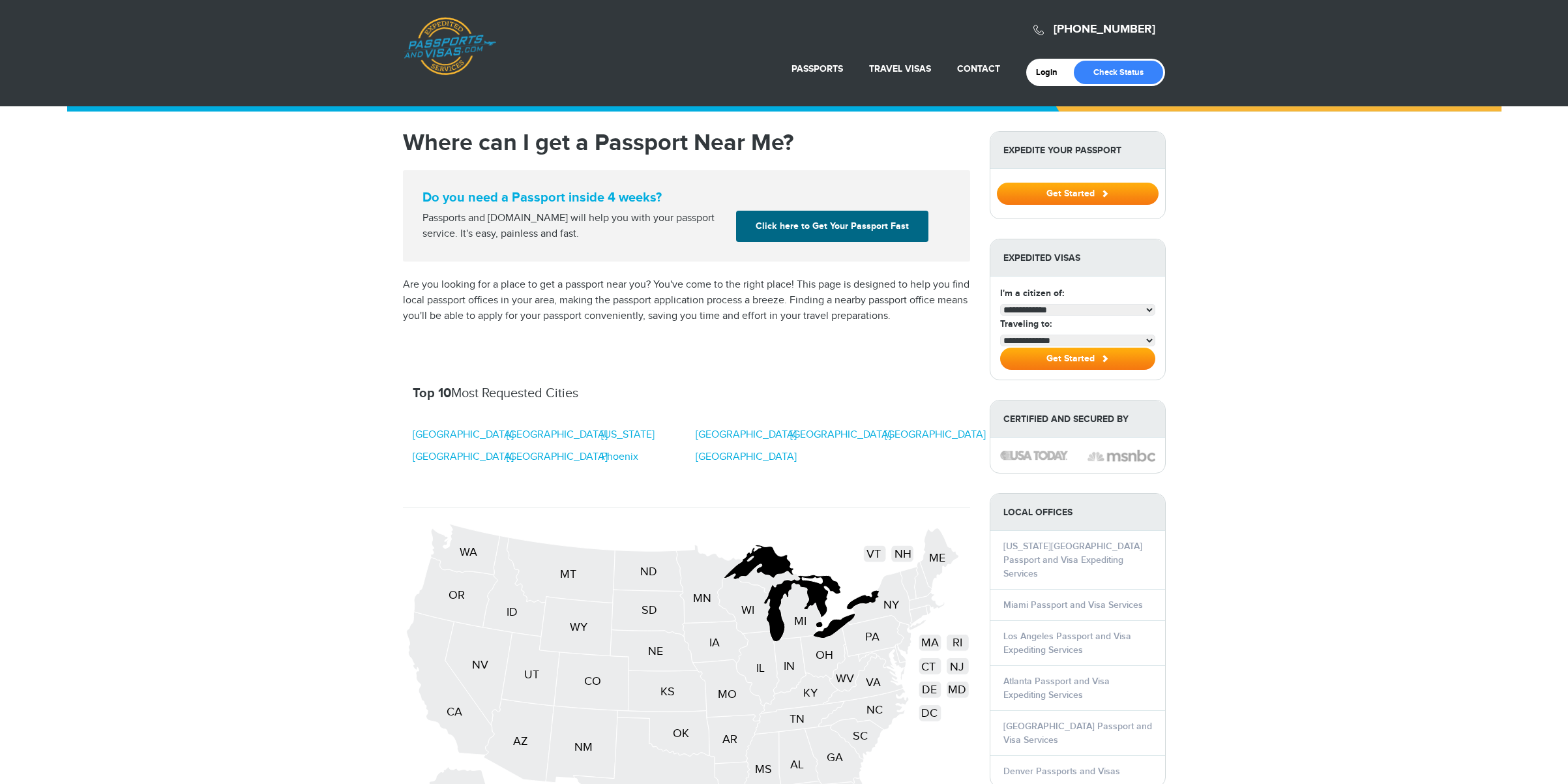
select select "**********"
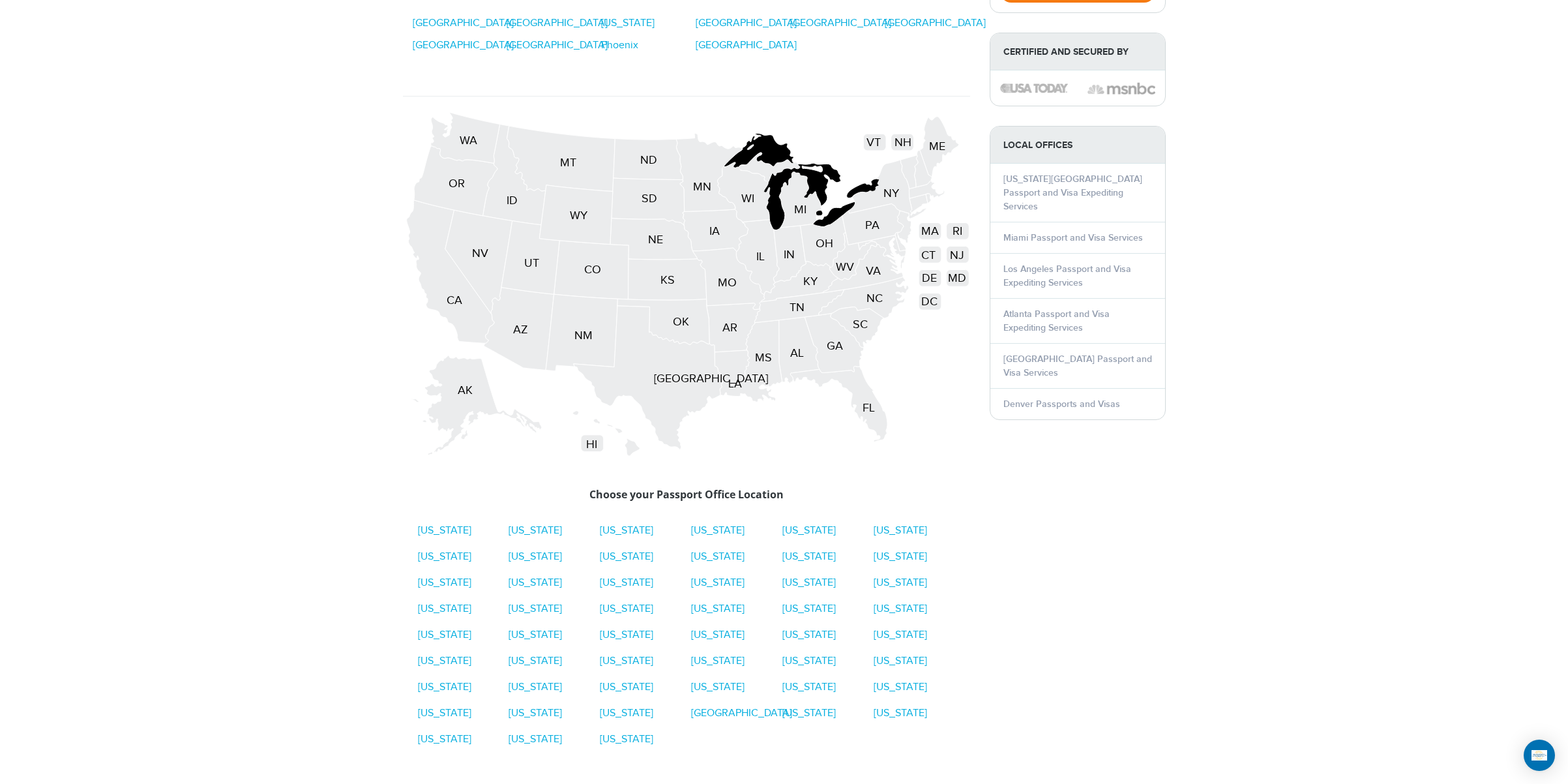
scroll to position [404, 0]
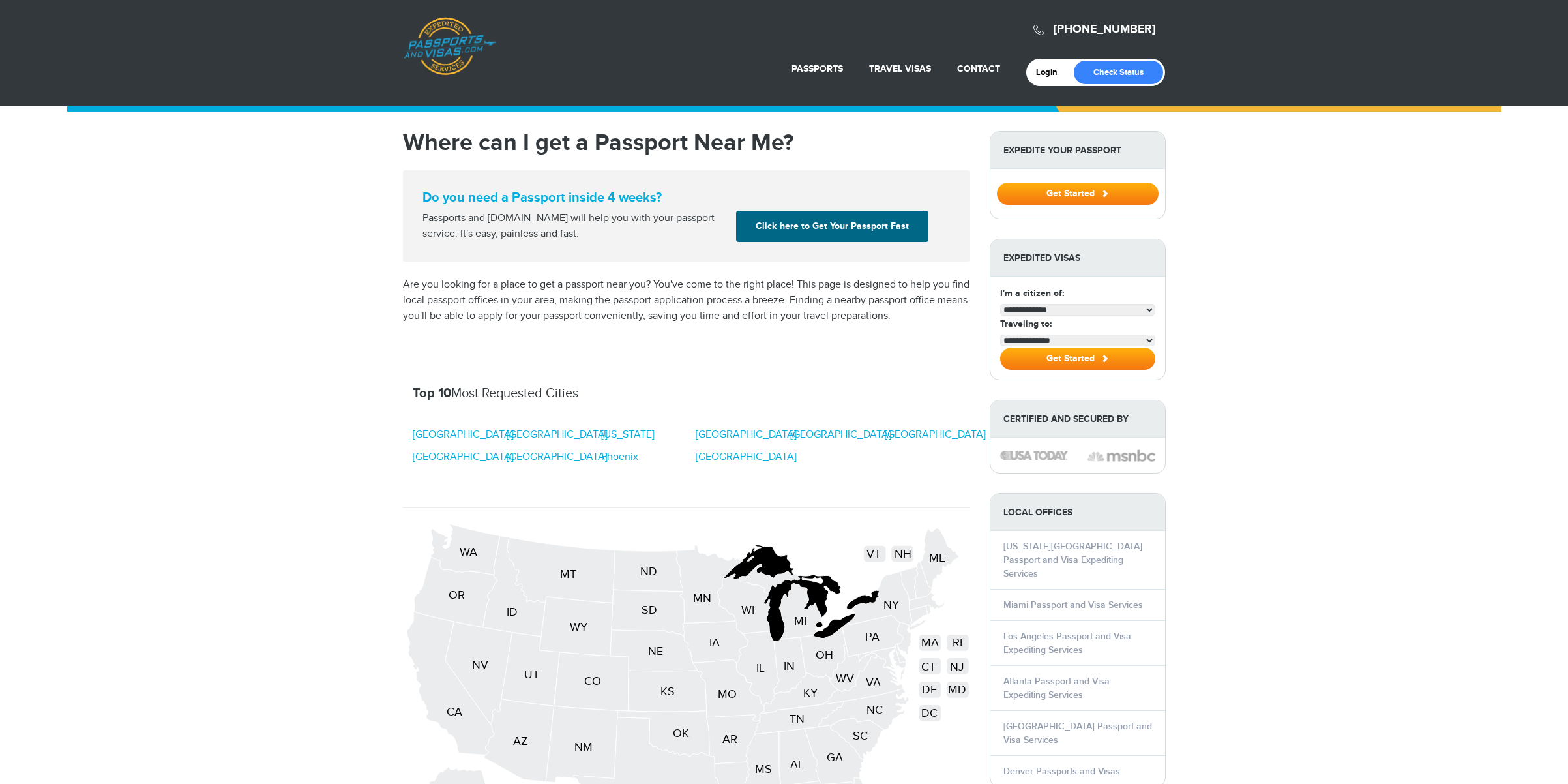
select select "**********"
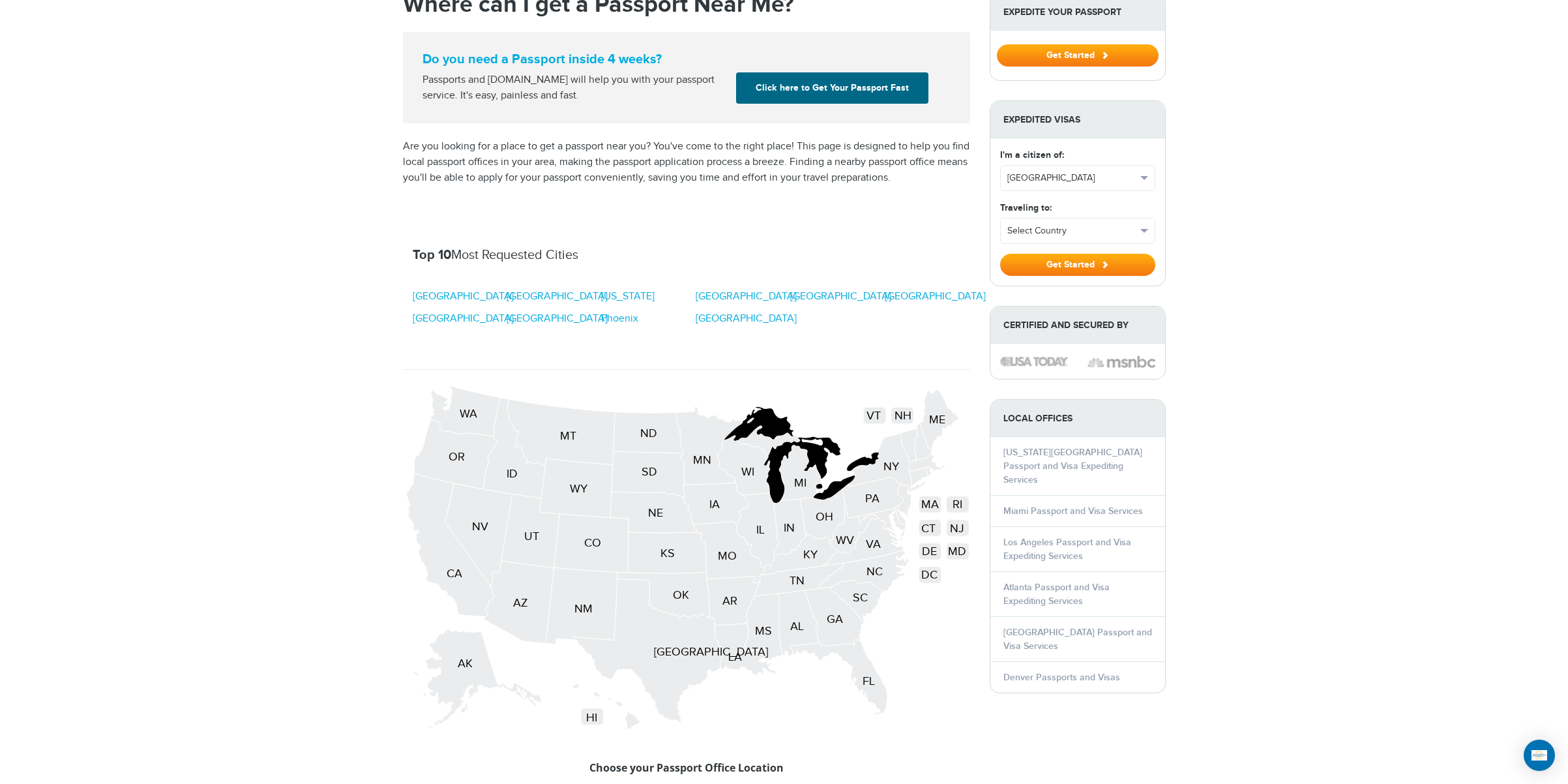
scroll to position [118, 0]
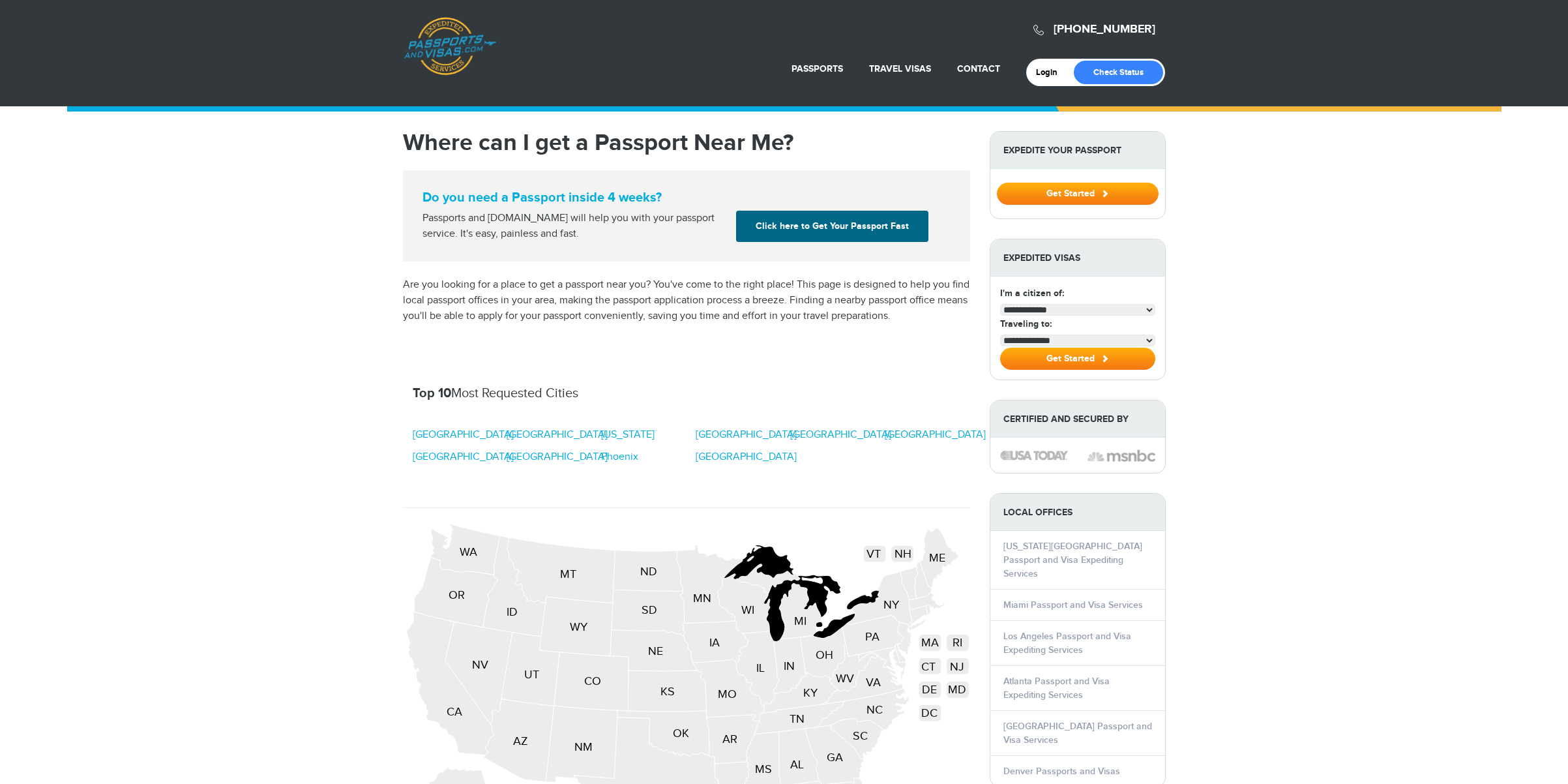
select select "**********"
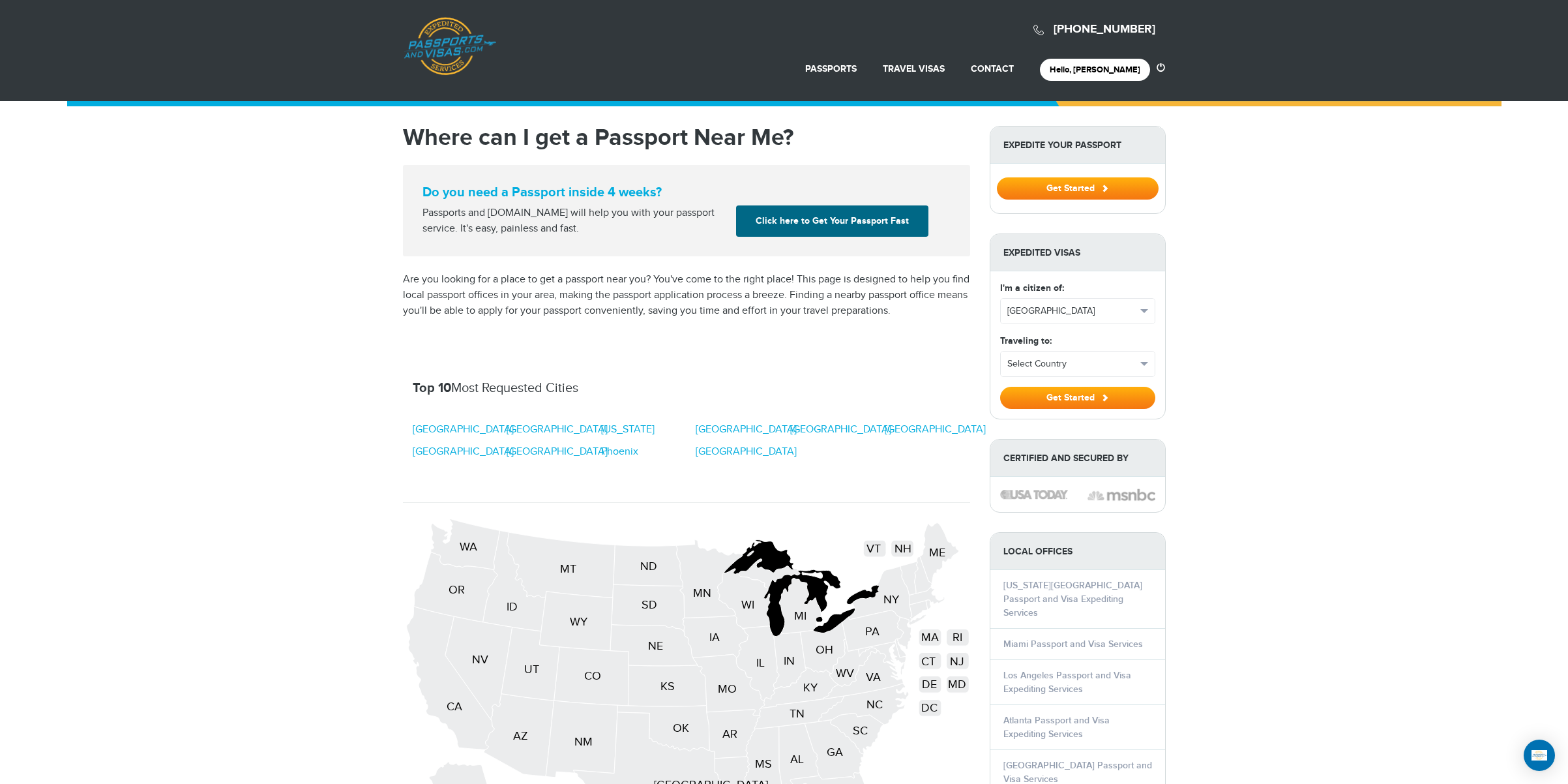
scroll to position [1529, 0]
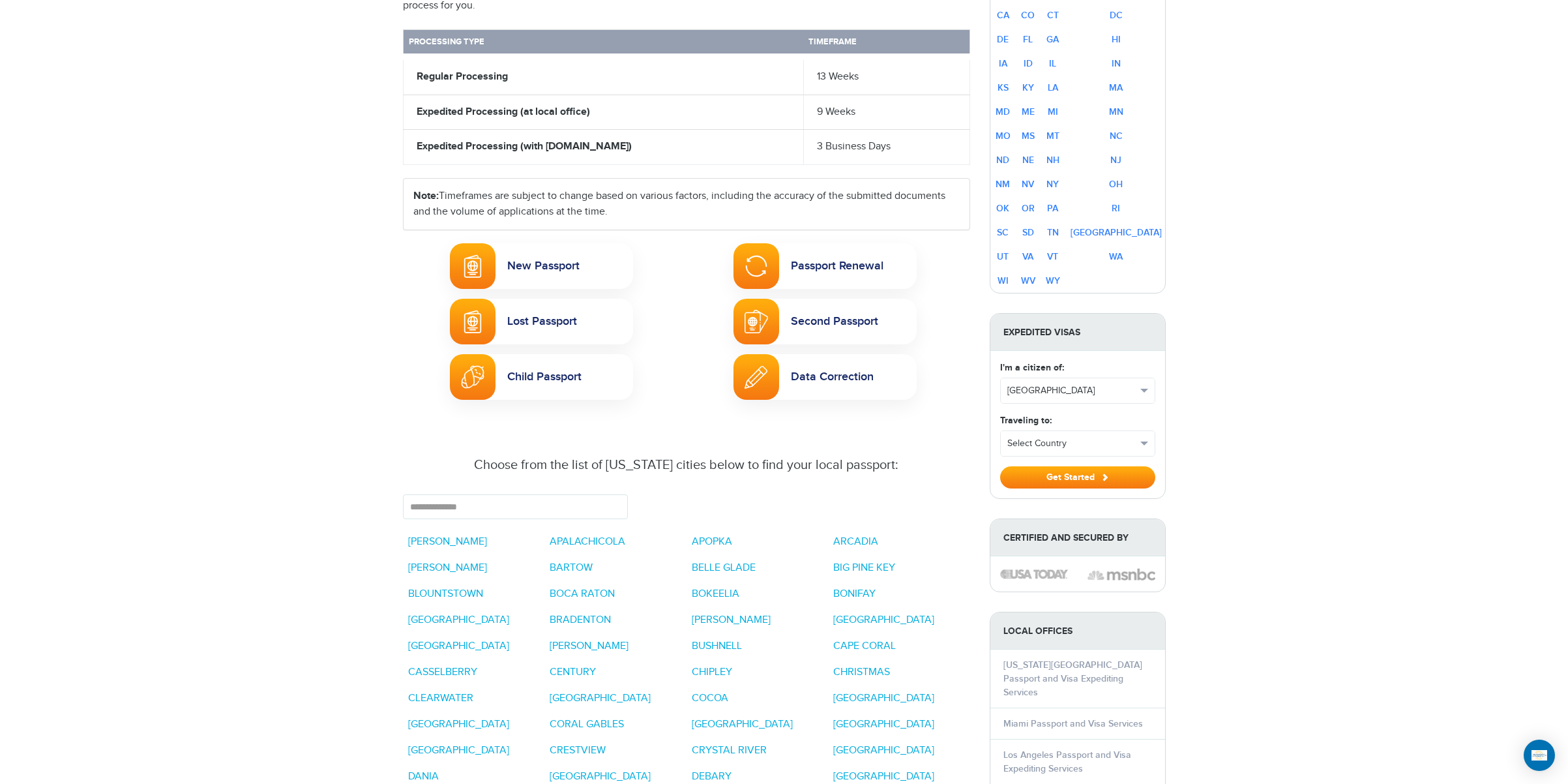
scroll to position [651, 0]
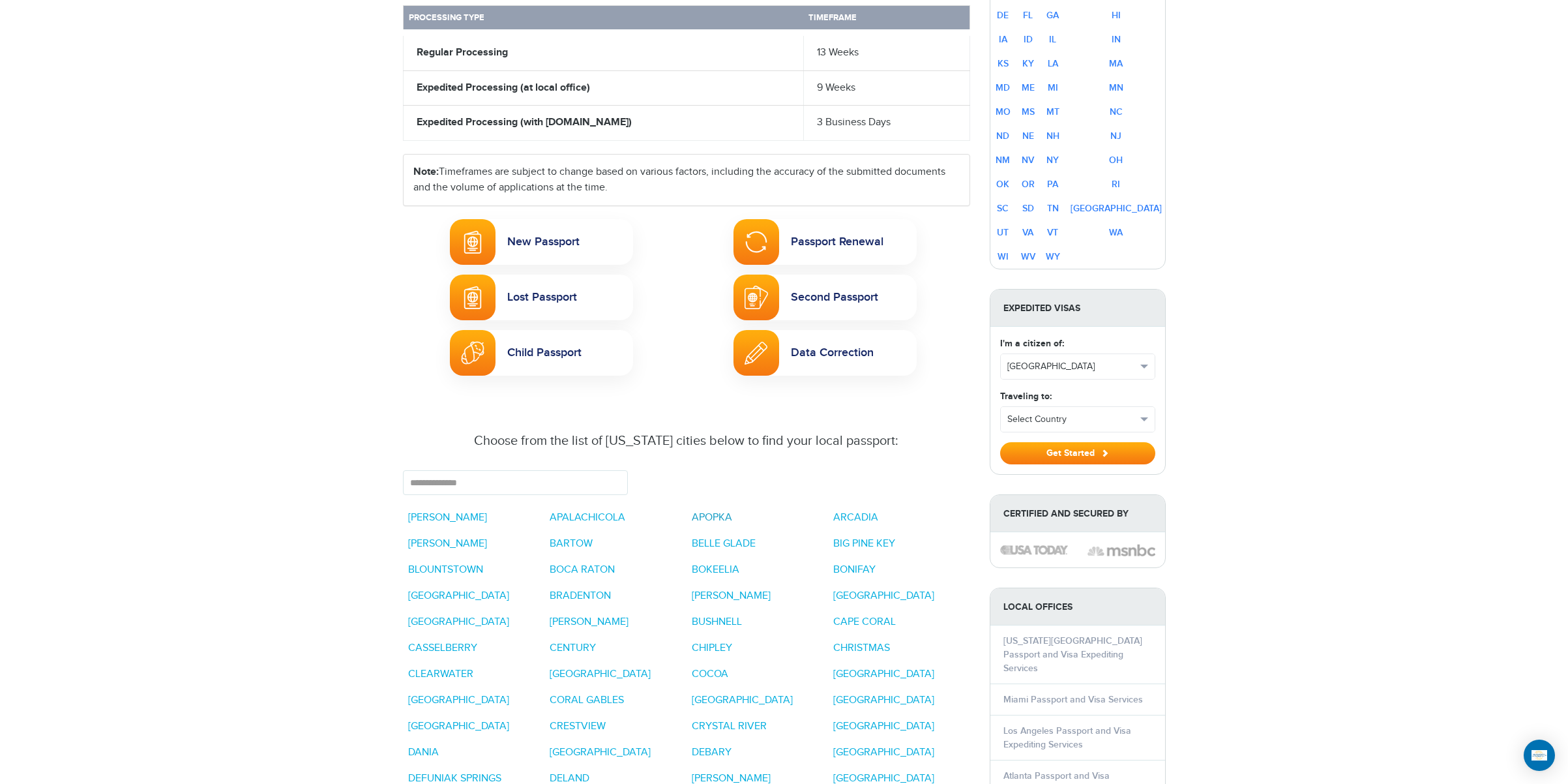
click at [705, 511] on link "APOPKA" at bounding box center [712, 517] width 40 height 12
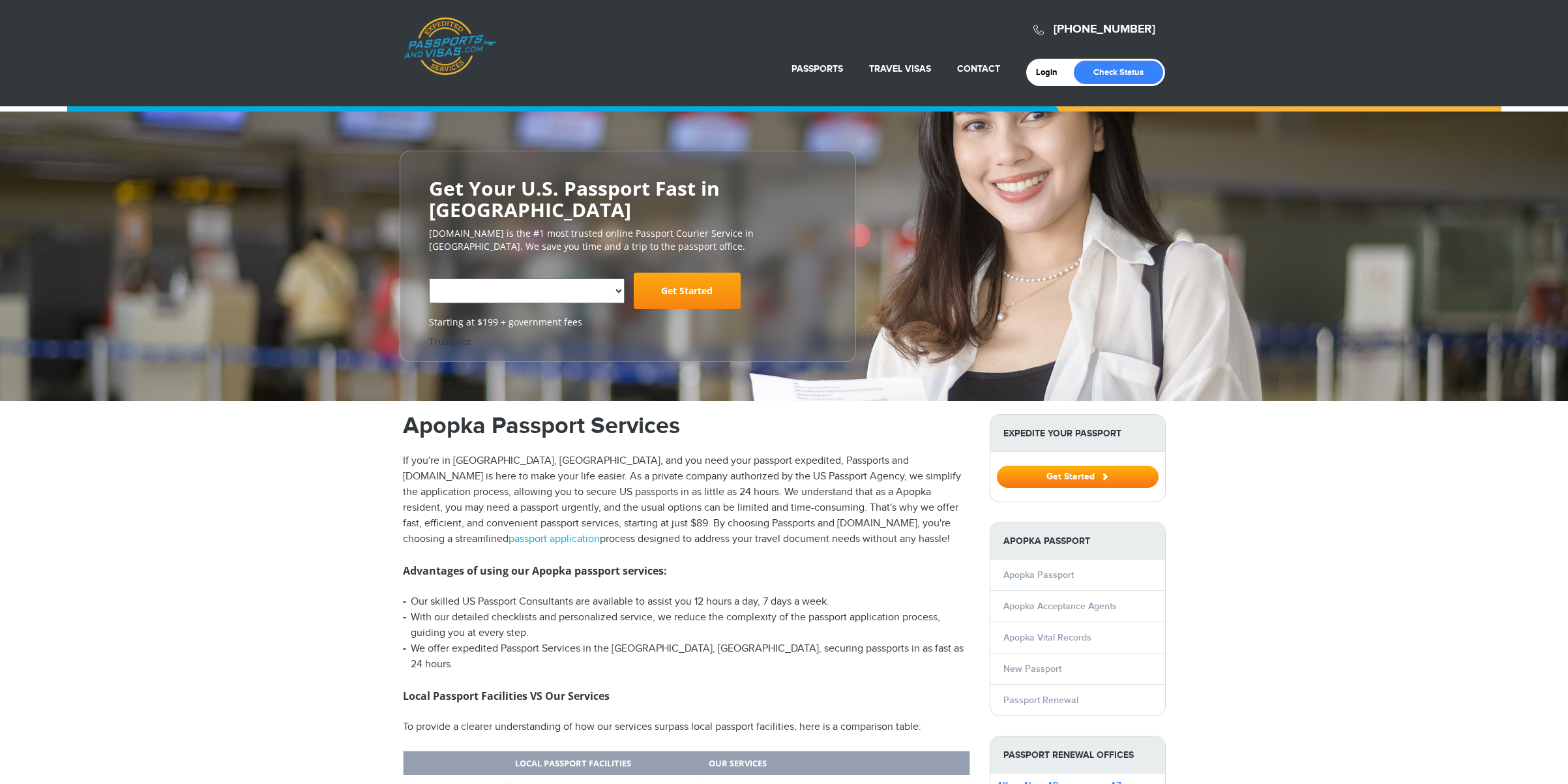
select select "**********"
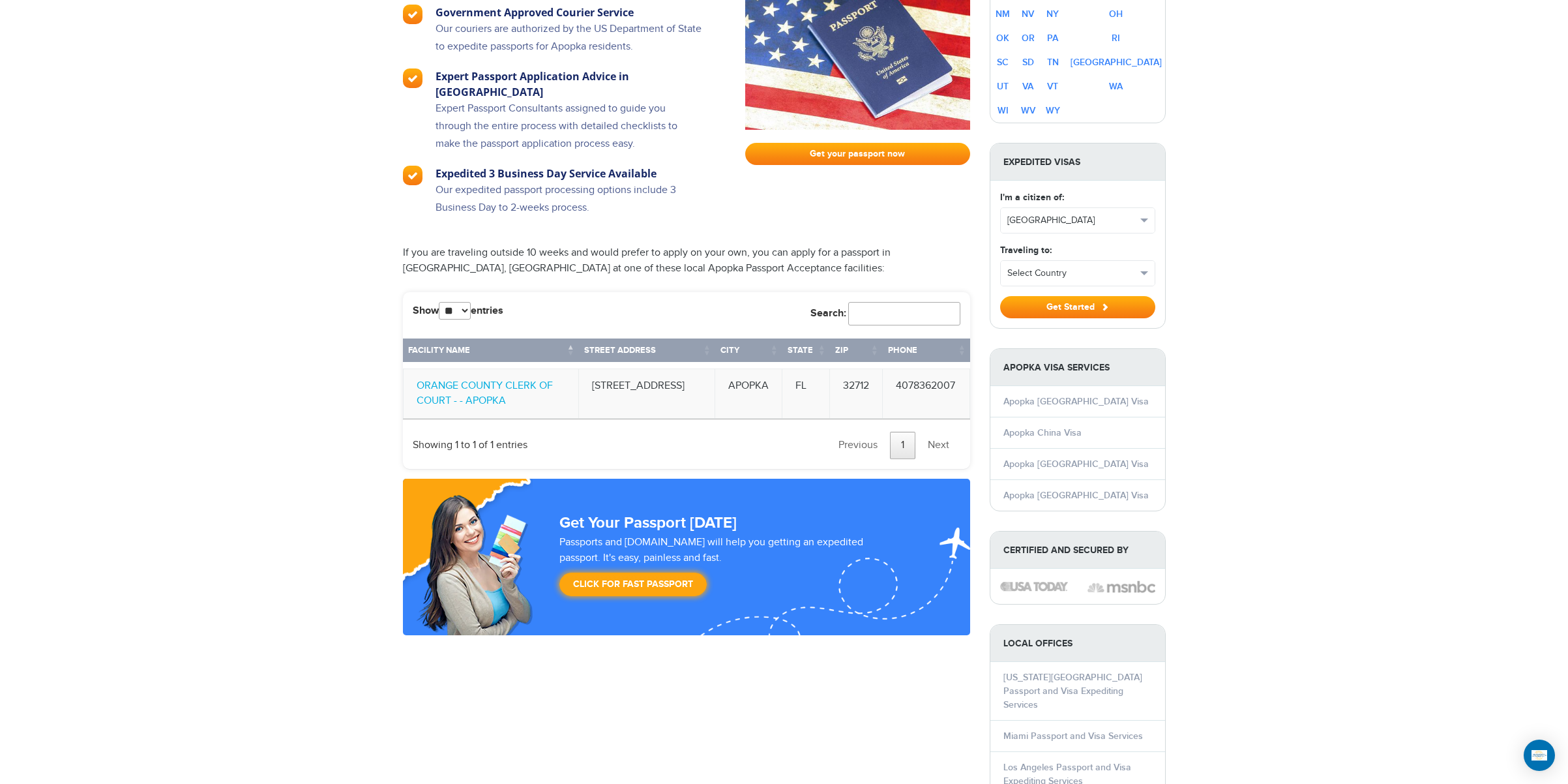
scroll to position [691, 0]
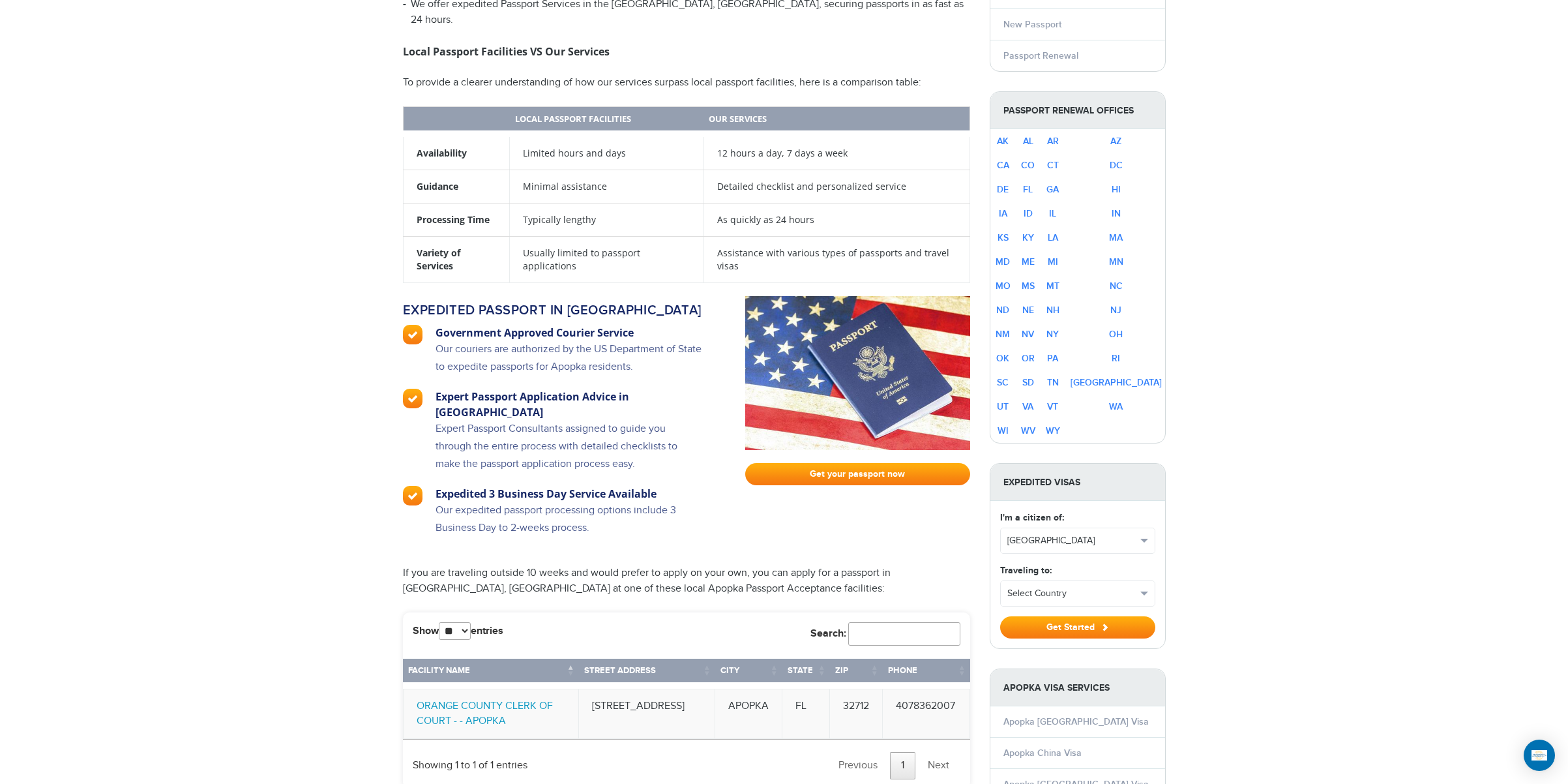
click at [458, 700] on link "ORANGE COUNTY CLERK OF COURT - - APOPKA" at bounding box center [484, 714] width 136 height 27
click at [1059, 377] on link "TN" at bounding box center [1053, 383] width 12 height 11
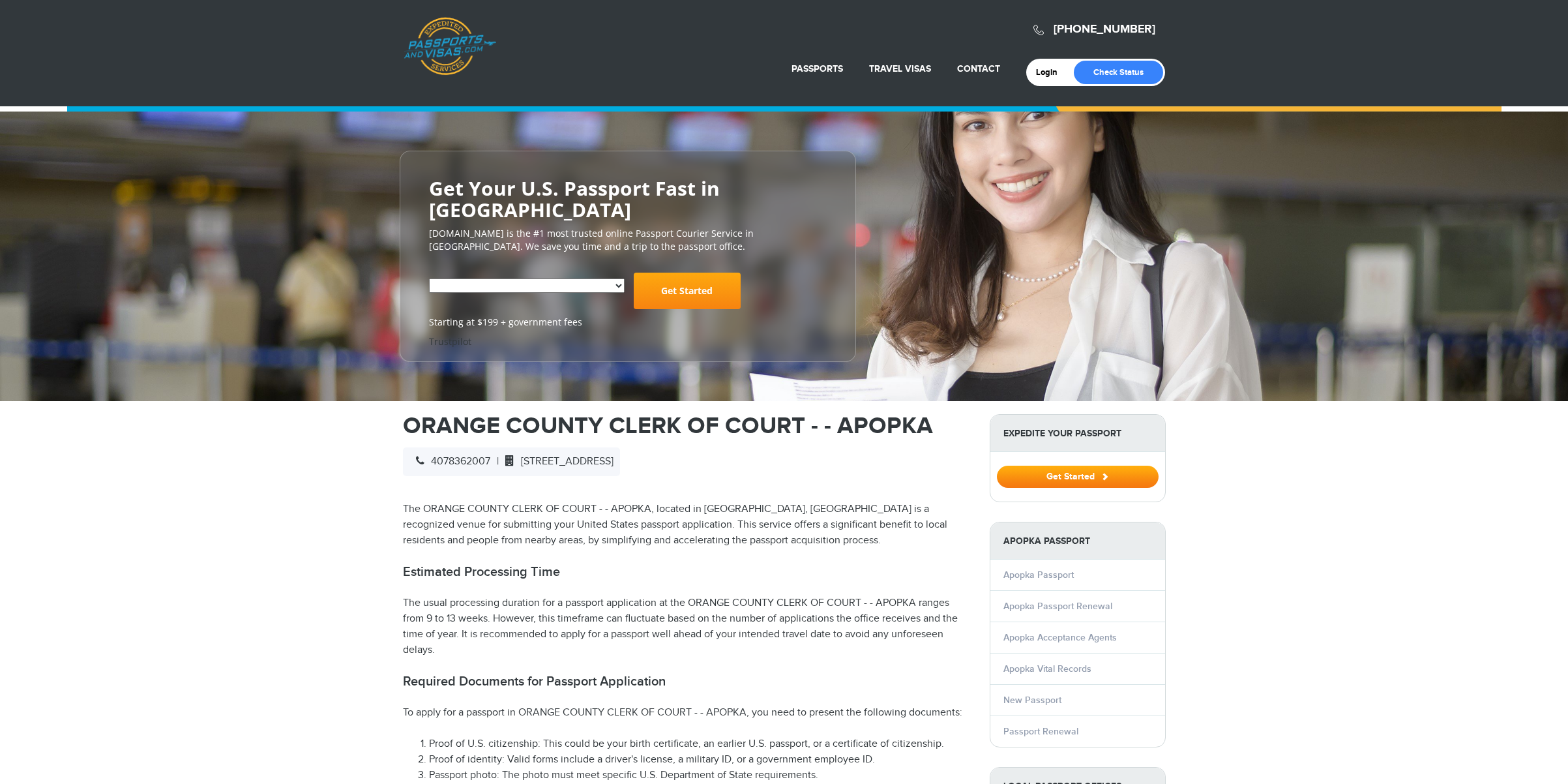
select select "**********"
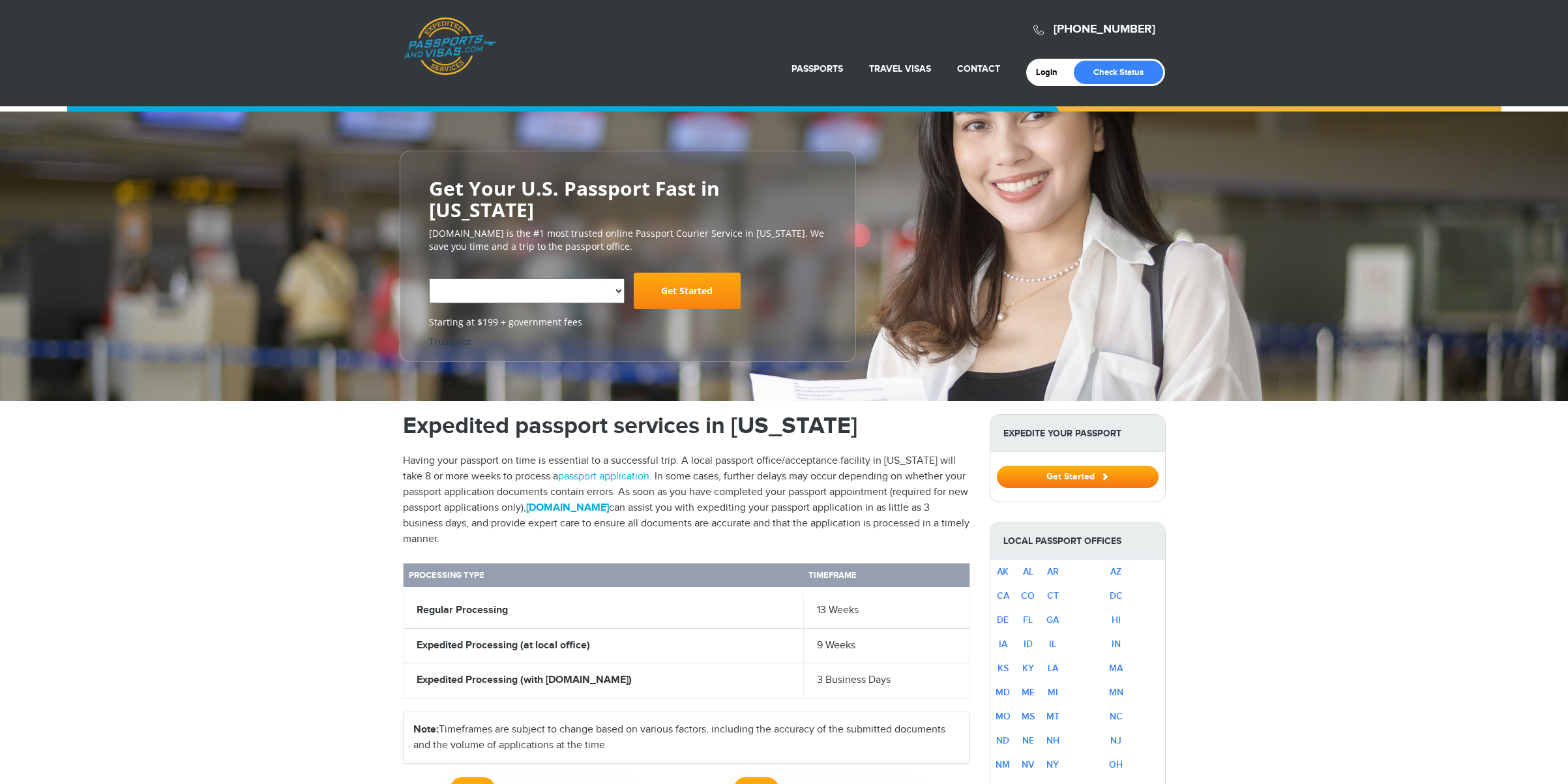
select select "**********"
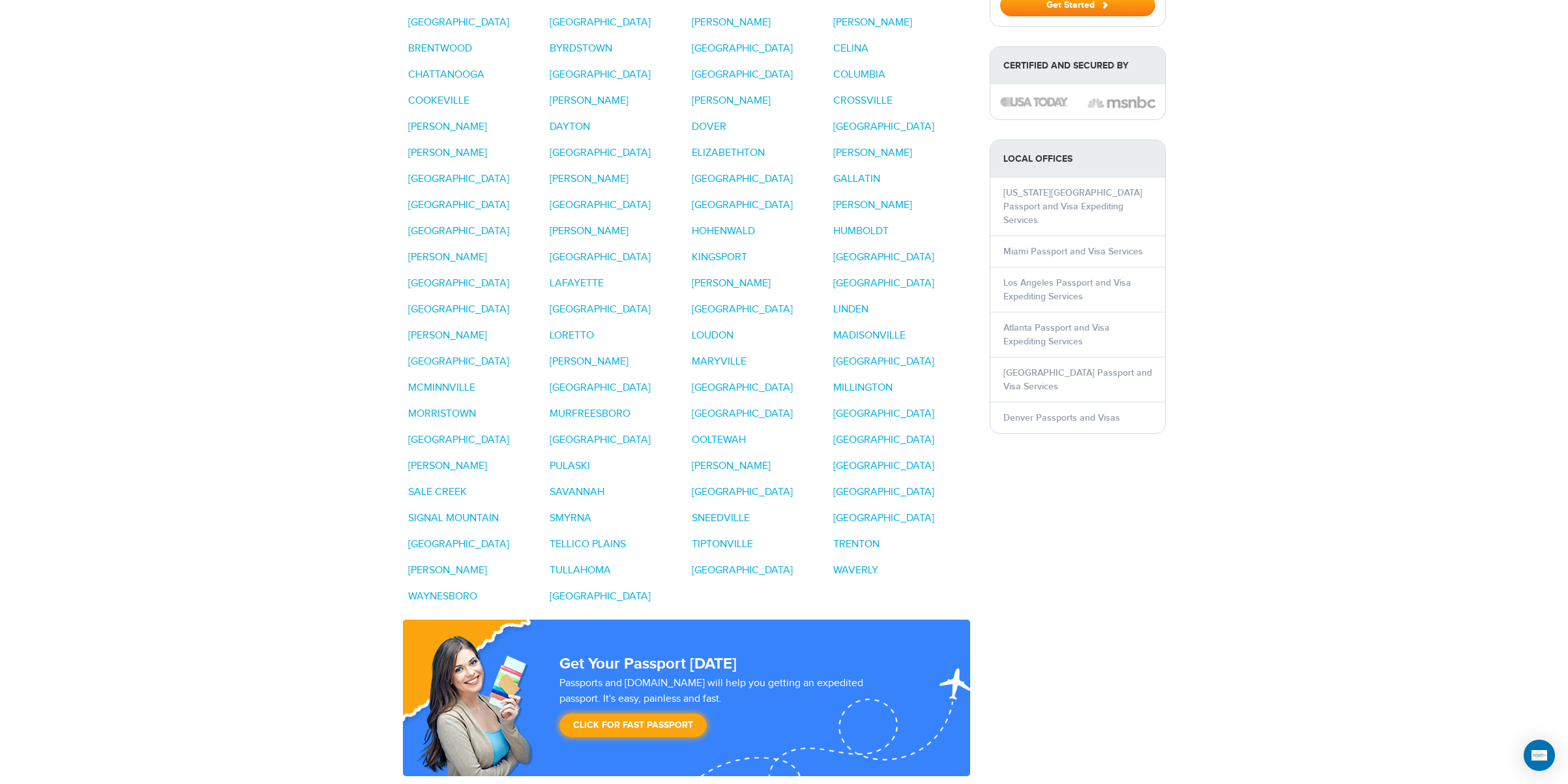
scroll to position [1188, 0]
